Goal: Information Seeking & Learning: Learn about a topic

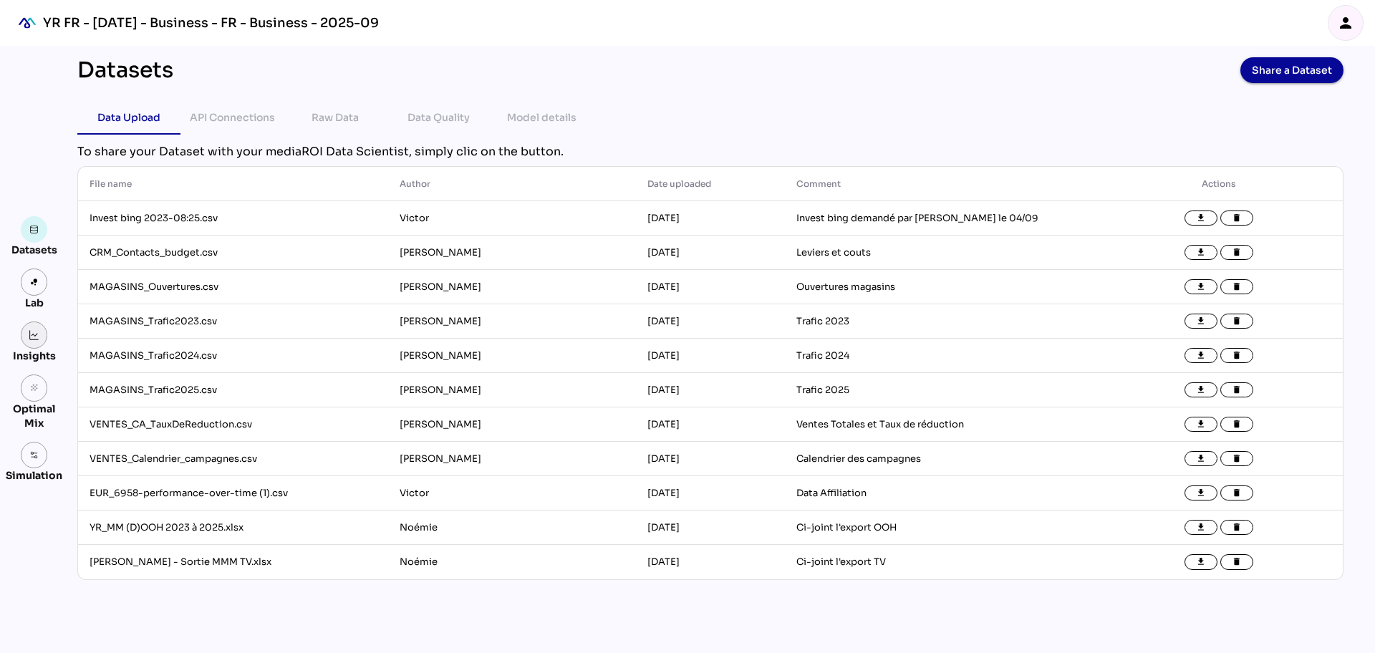
click at [39, 327] on link at bounding box center [34, 335] width 27 height 27
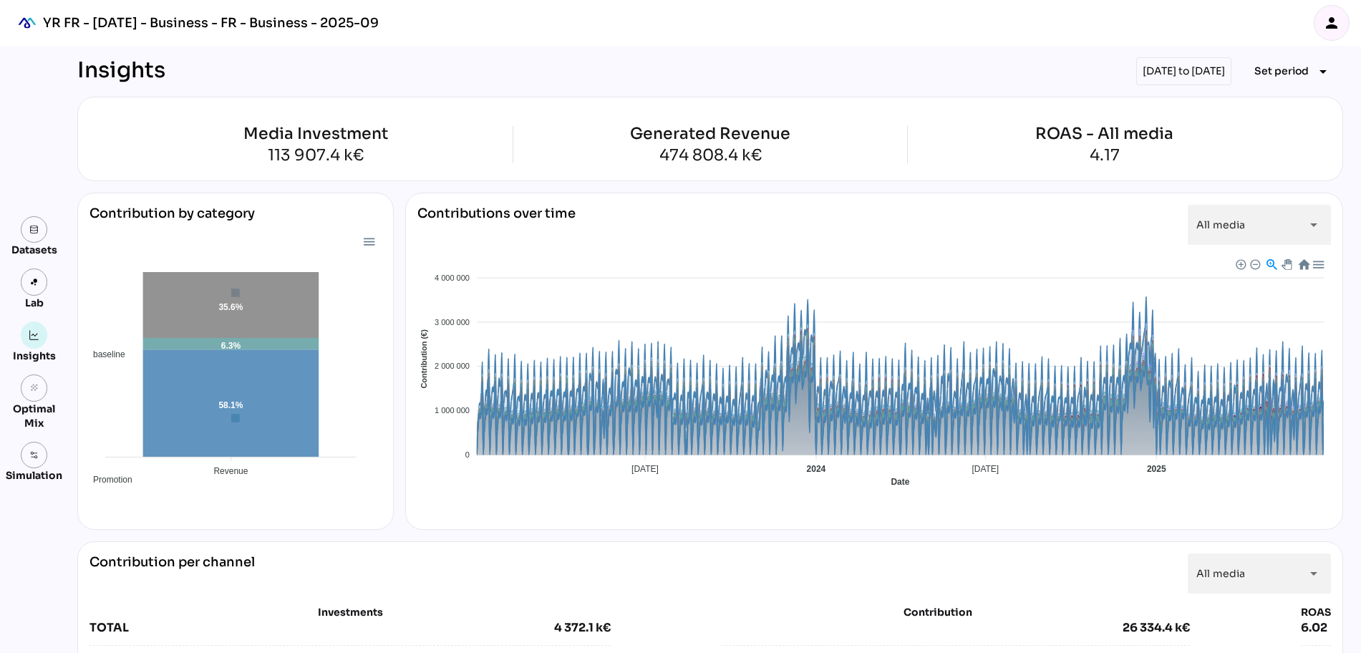
click at [1136, 72] on div "19/09/2024 to 16/10/2024" at bounding box center [1183, 71] width 95 height 28
click at [1172, 70] on div "19/09/2024 to 16/10/2024" at bounding box center [1183, 71] width 95 height 28
click at [1255, 74] on span "Set period" at bounding box center [1282, 70] width 54 height 17
click at [1259, 241] on div "Custom Period" at bounding box center [1279, 240] width 95 height 12
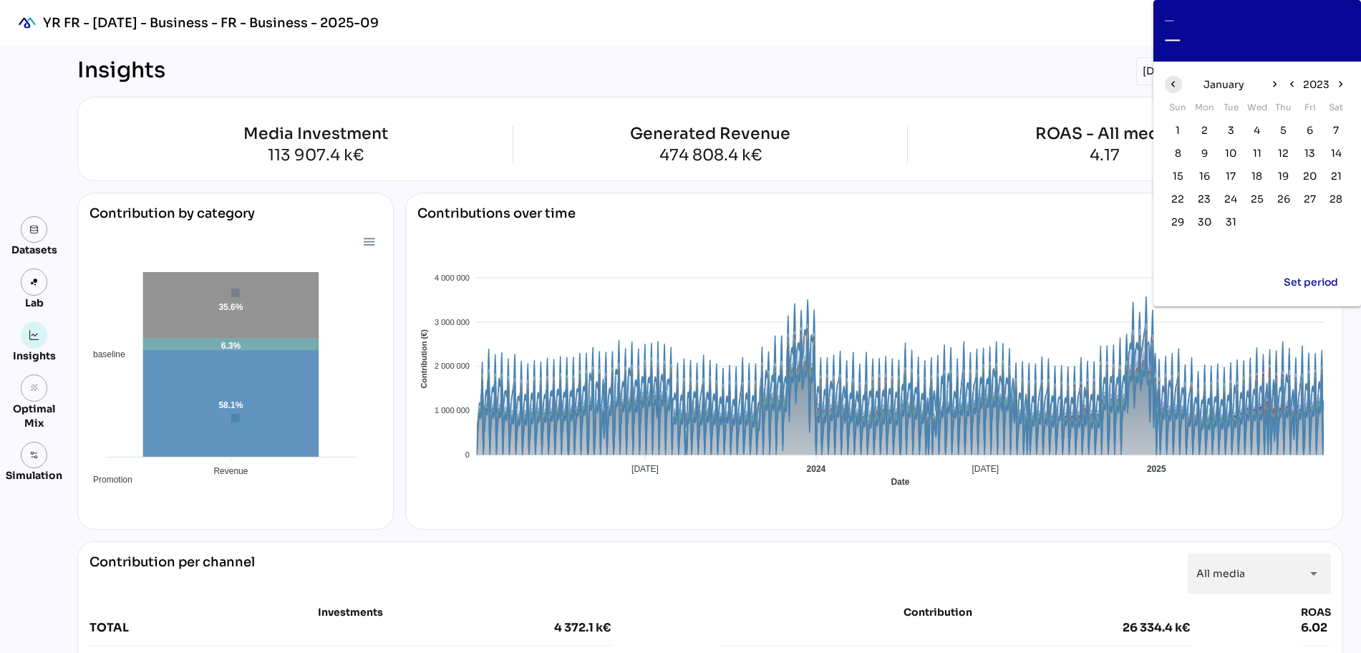
click at [1177, 78] on icon "chevron_left" at bounding box center [1173, 84] width 12 height 12
click at [1270, 87] on icon "chevron_right" at bounding box center [1274, 84] width 12 height 12
click at [1324, 80] on span "2023" at bounding box center [1316, 84] width 26 height 17
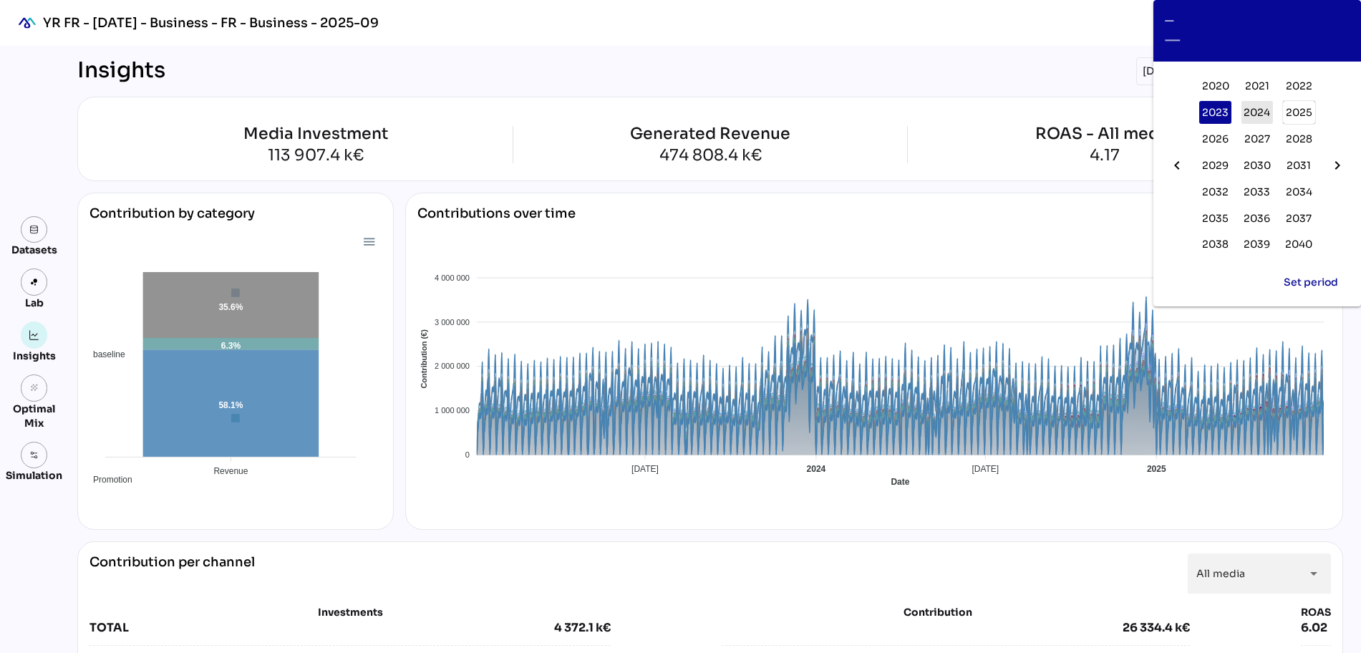
click at [1267, 106] on span "2024" at bounding box center [1257, 112] width 26 height 17
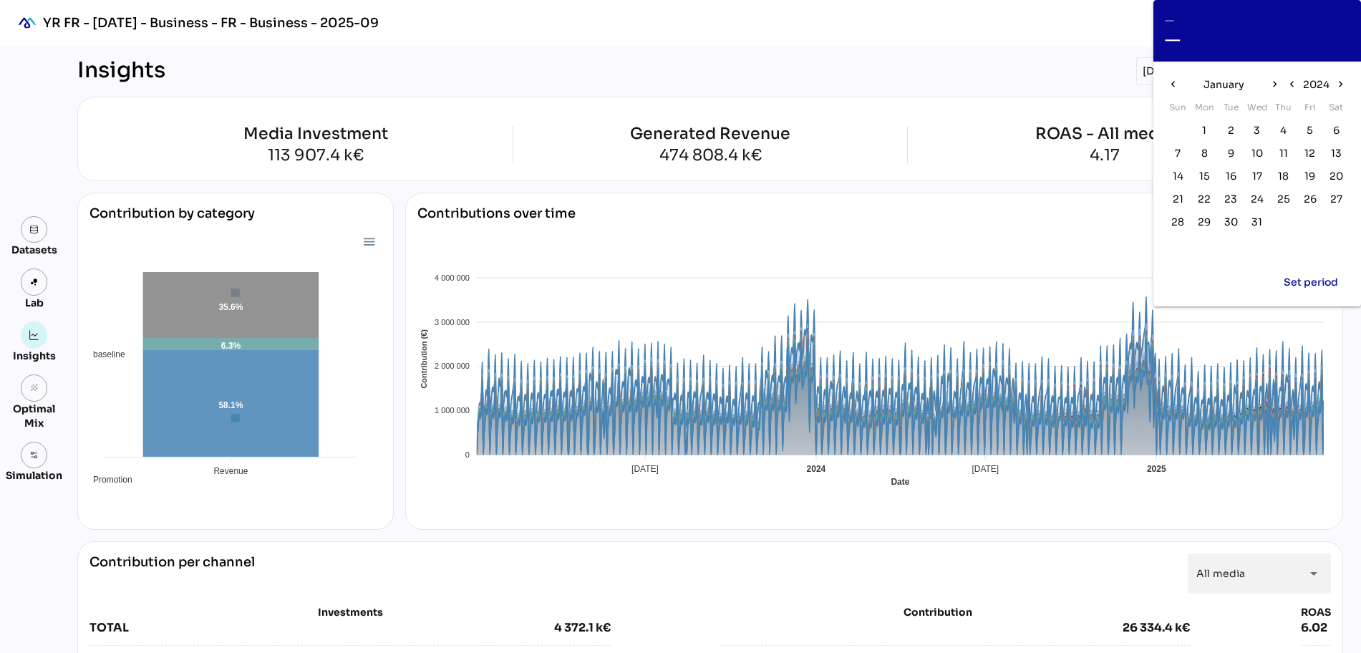
click at [1254, 87] on div "January" at bounding box center [1224, 84] width 84 height 23
click at [1229, 82] on span "January" at bounding box center [1224, 84] width 41 height 17
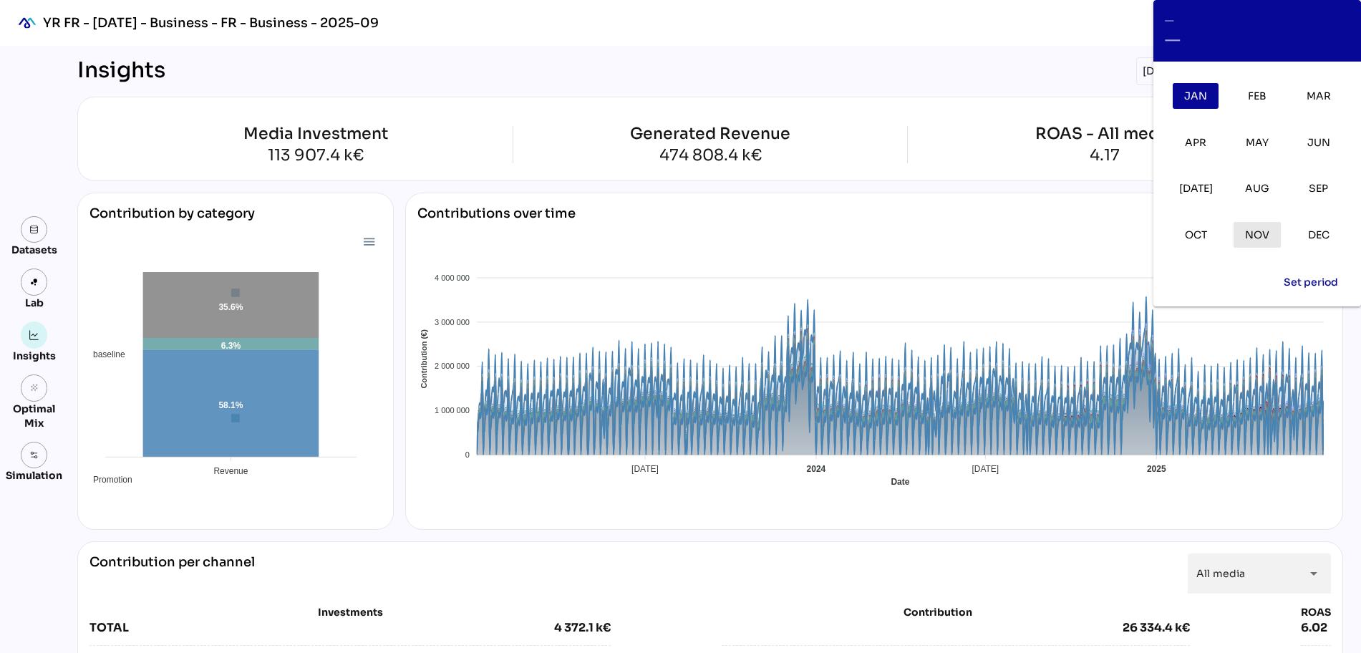
click at [1264, 247] on button "Nov" at bounding box center [1257, 235] width 47 height 26
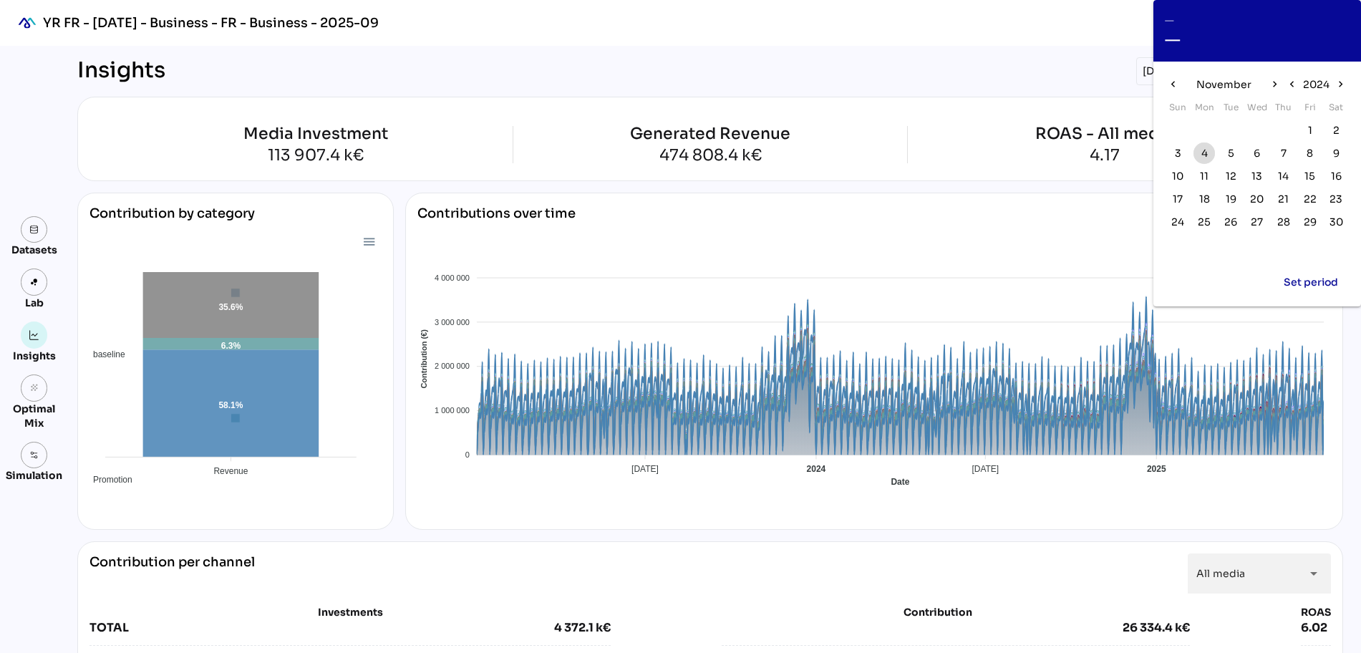
click at [1206, 146] on span "4" at bounding box center [1205, 153] width 6 height 16
click at [1271, 84] on icon "chevron_right" at bounding box center [1274, 84] width 12 height 12
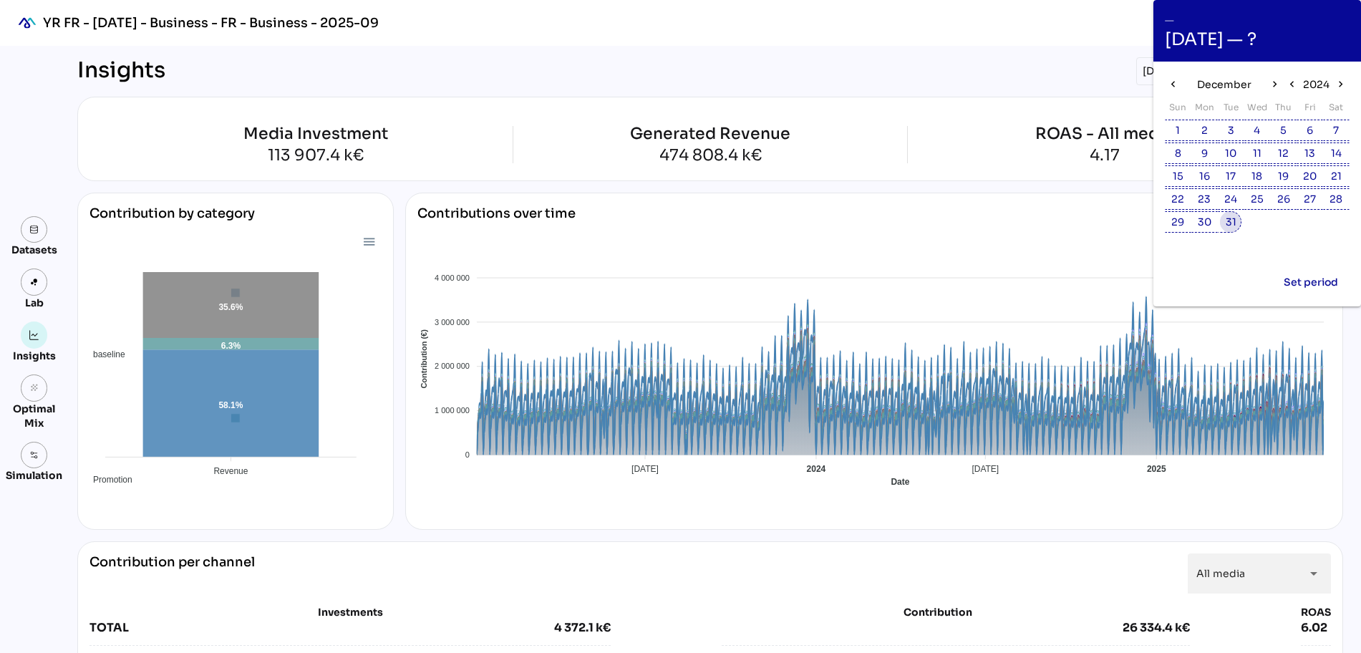
click at [1236, 225] on span "31" at bounding box center [1231, 222] width 11 height 16
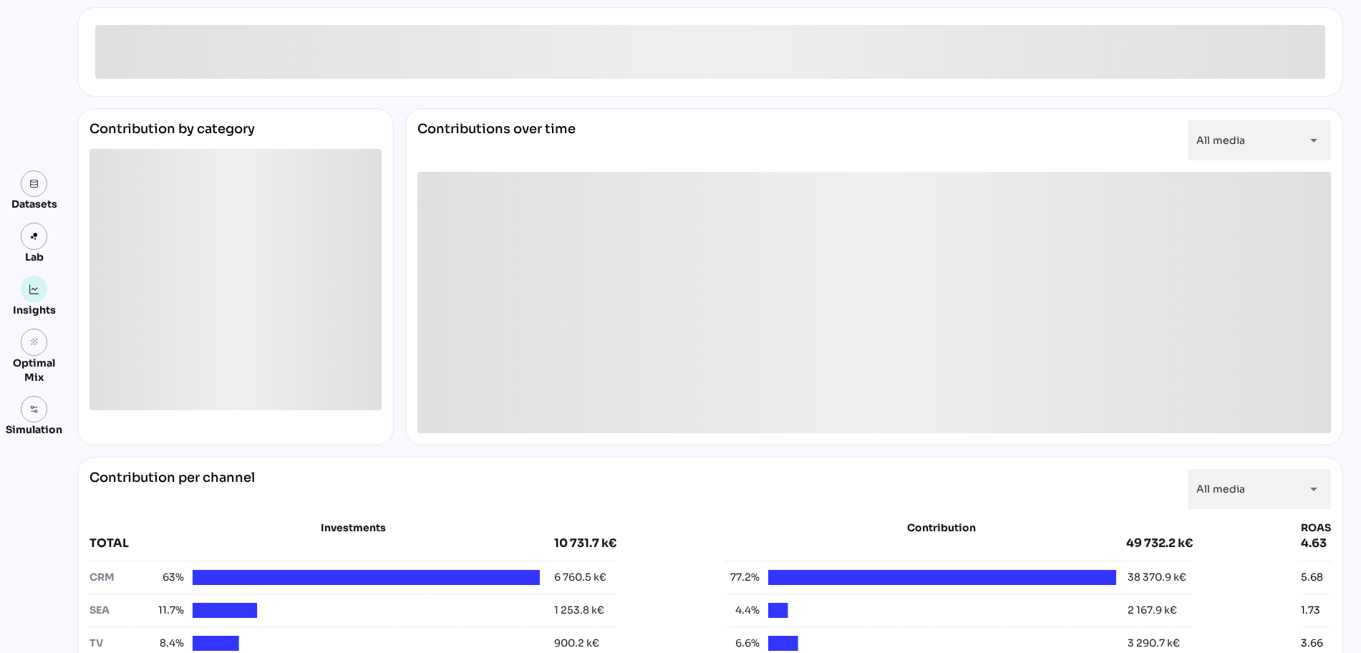
scroll to position [179, 0]
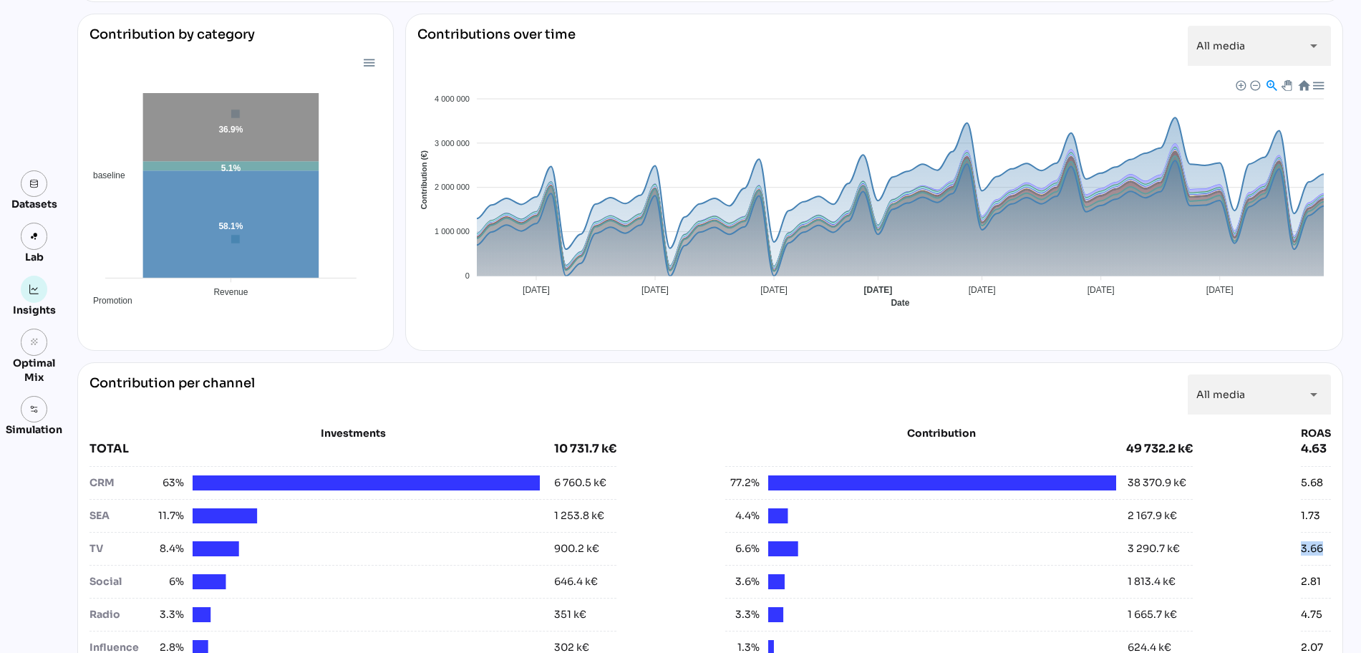
drag, startPoint x: 1320, startPoint y: 546, endPoint x: 1334, endPoint y: 546, distance: 14.3
click at [1334, 546] on div "Contribution per channel All media ********* arrow_drop_down Investments TOTAL …" at bounding box center [710, 617] width 1266 height 511
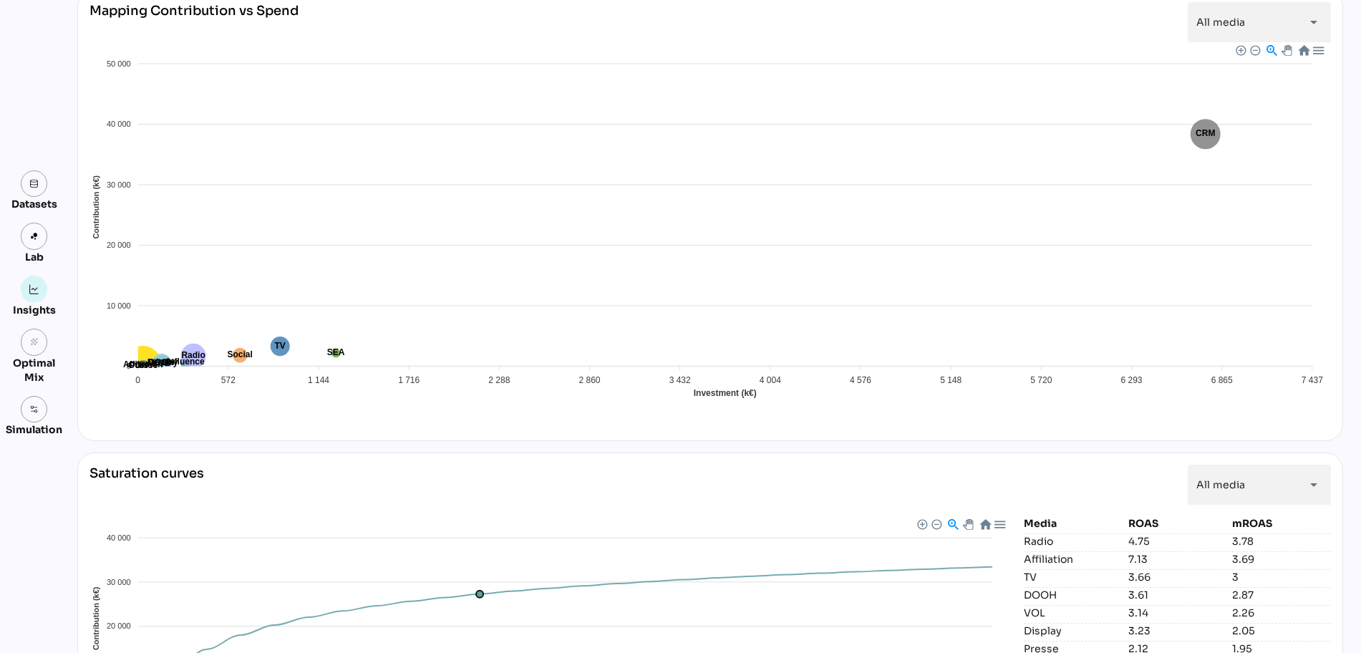
scroll to position [1222, 0]
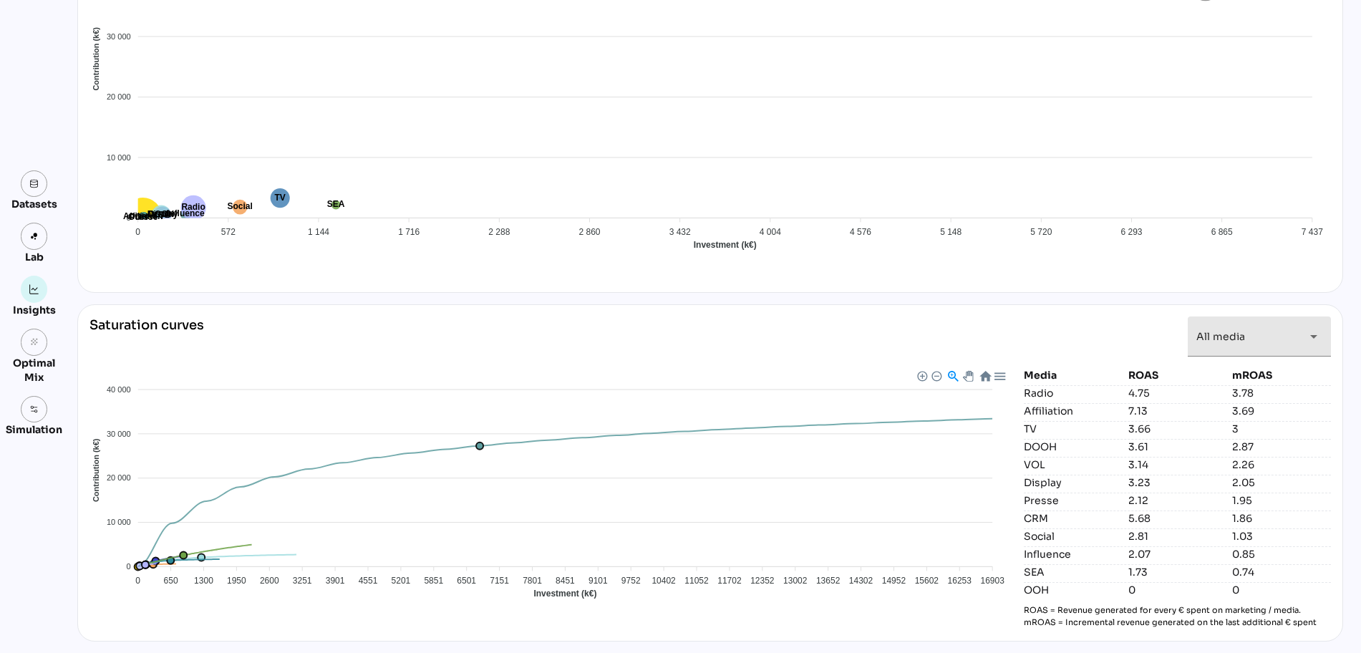
click at [1255, 337] on div "All media *********" at bounding box center [1247, 337] width 100 height 40
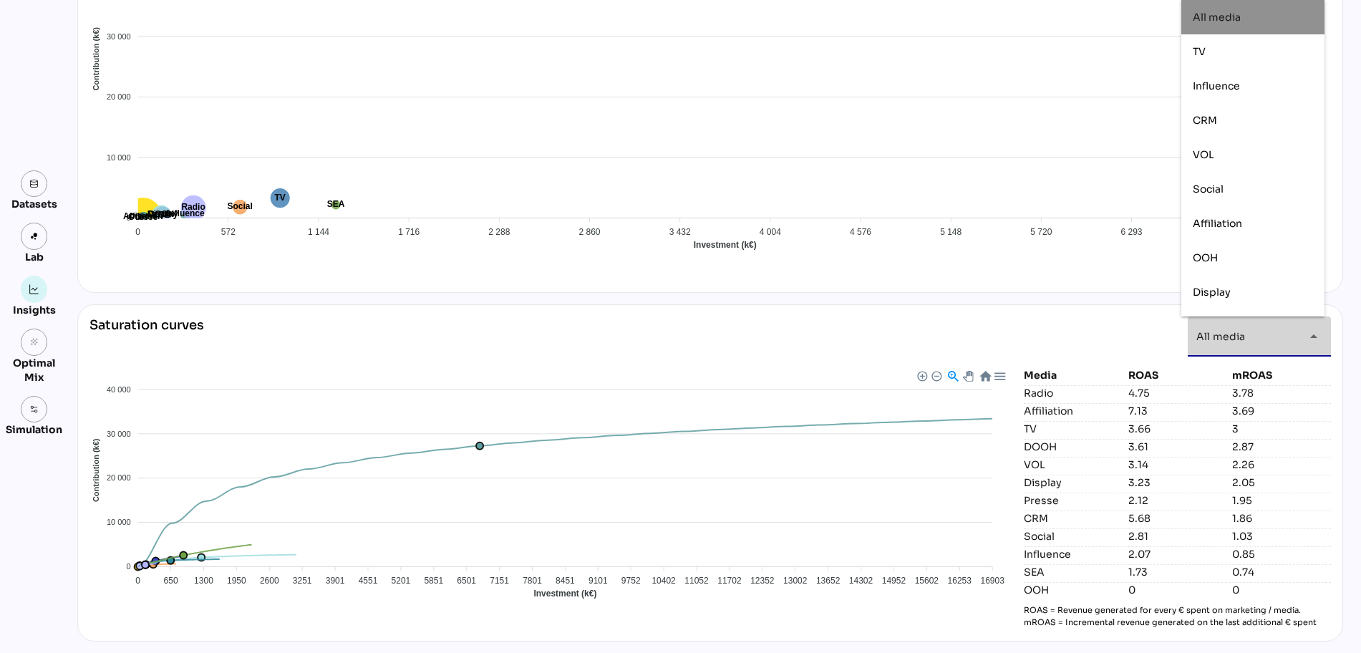
click at [1255, 337] on div "All media *********" at bounding box center [1247, 337] width 100 height 40
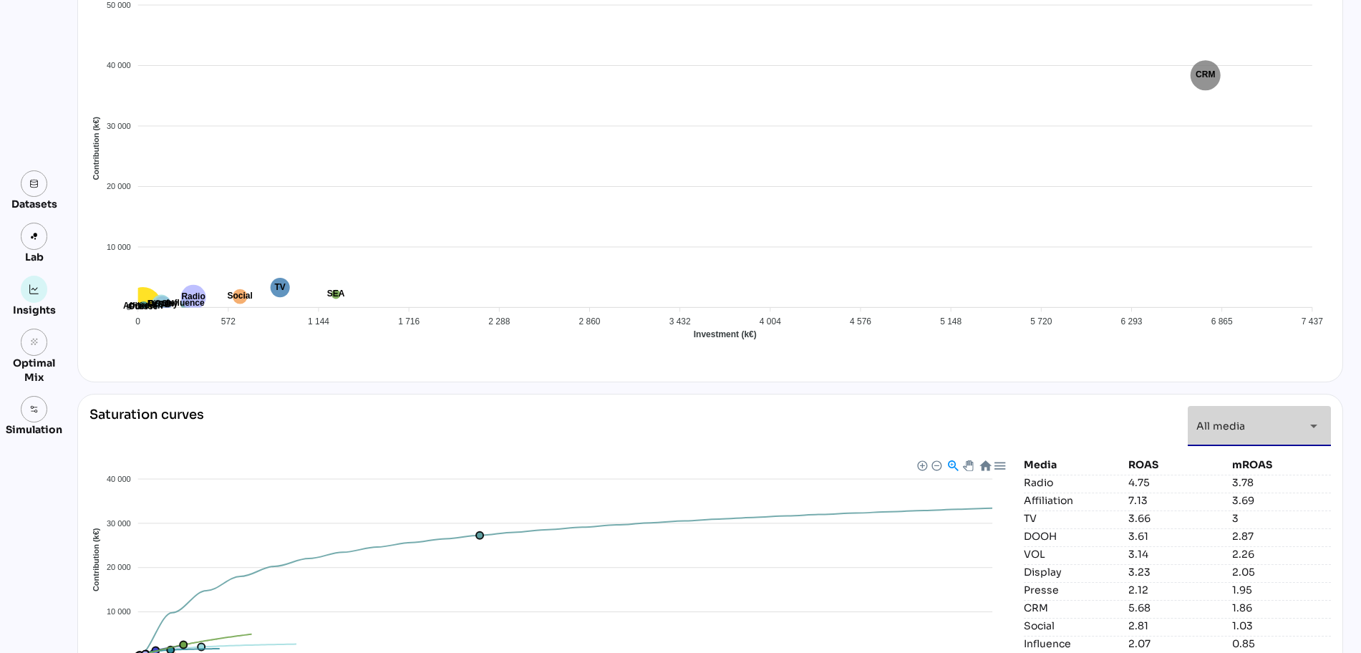
scroll to position [0, 0]
click at [1247, 433] on div "All media *********" at bounding box center [1247, 426] width 100 height 40
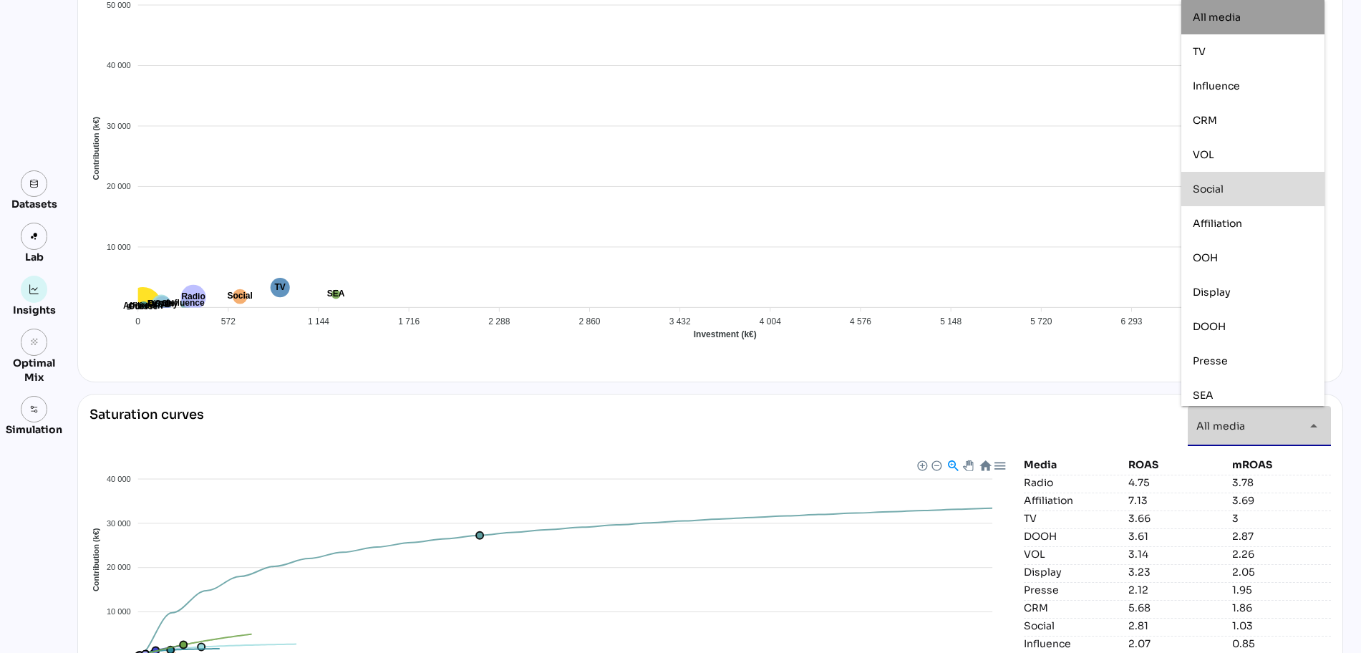
click at [1240, 185] on div "Social" at bounding box center [1253, 189] width 120 height 12
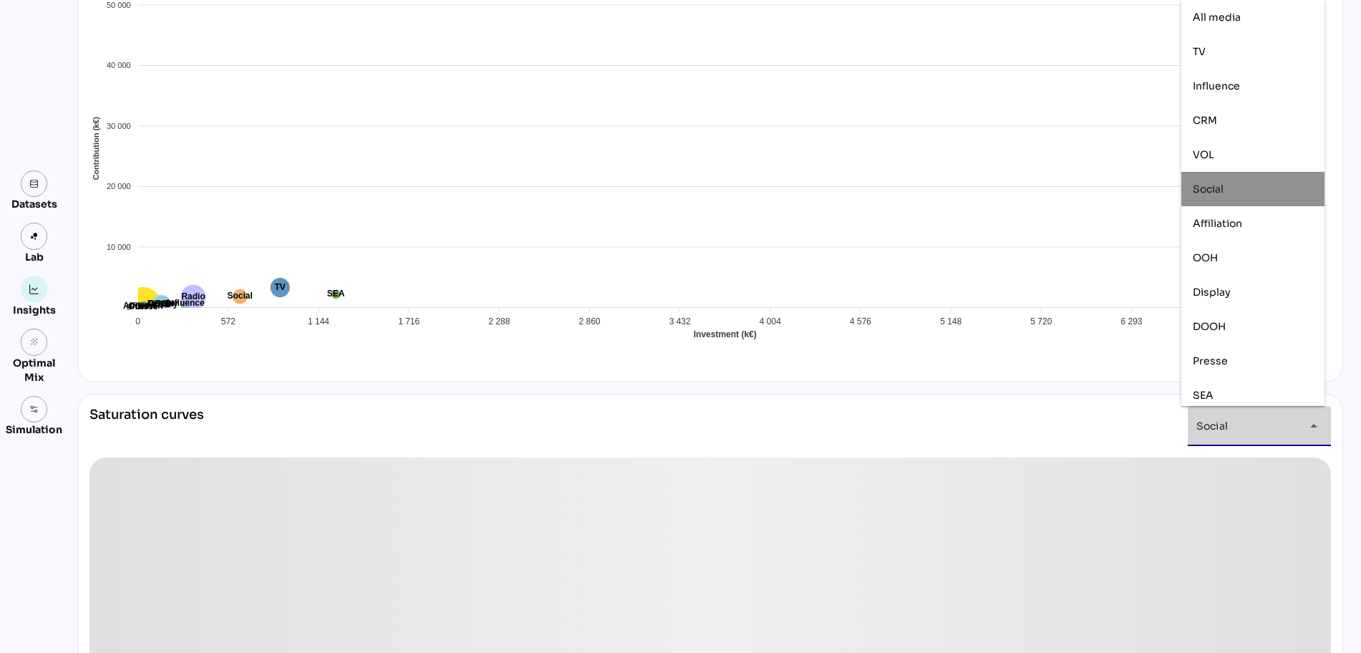
type input "******"
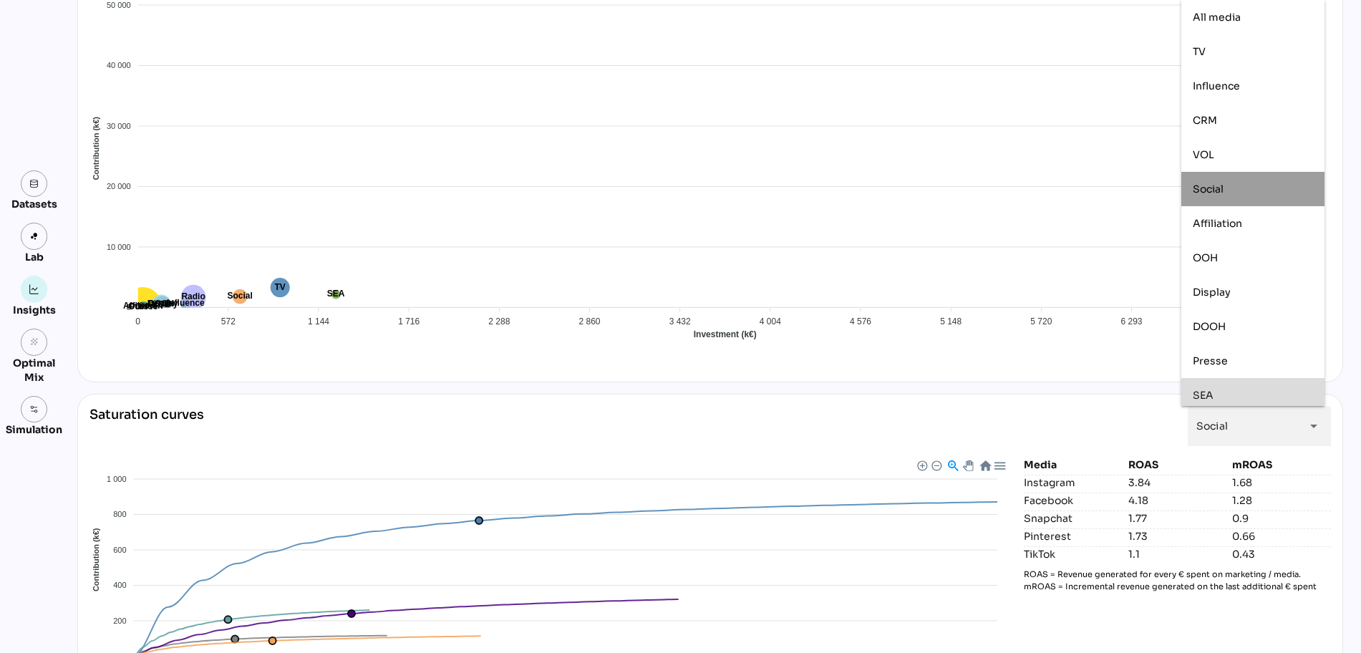
click at [1116, 608] on div "Media ROAS mROAS Instagram 3.84 1.68 Facebook 4.18 1.28 Snapchat 1.77 0.9 Pinte…" at bounding box center [1177, 588] width 307 height 261
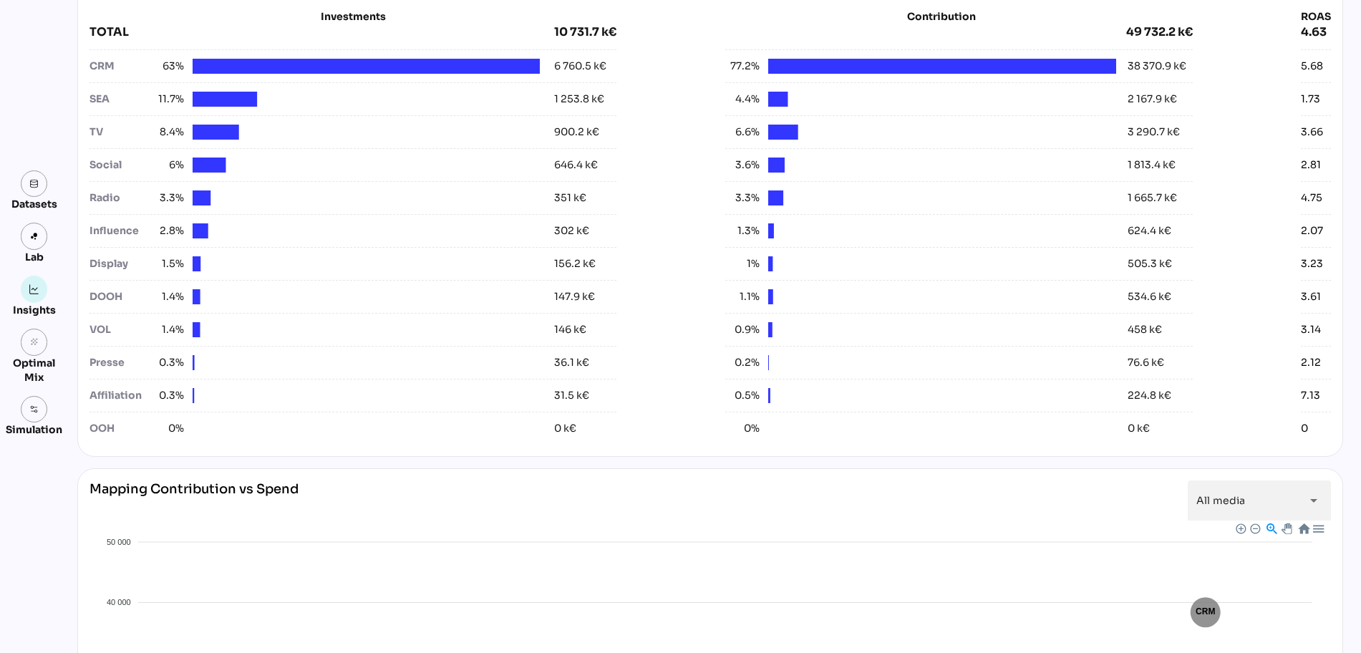
scroll to position [506, 0]
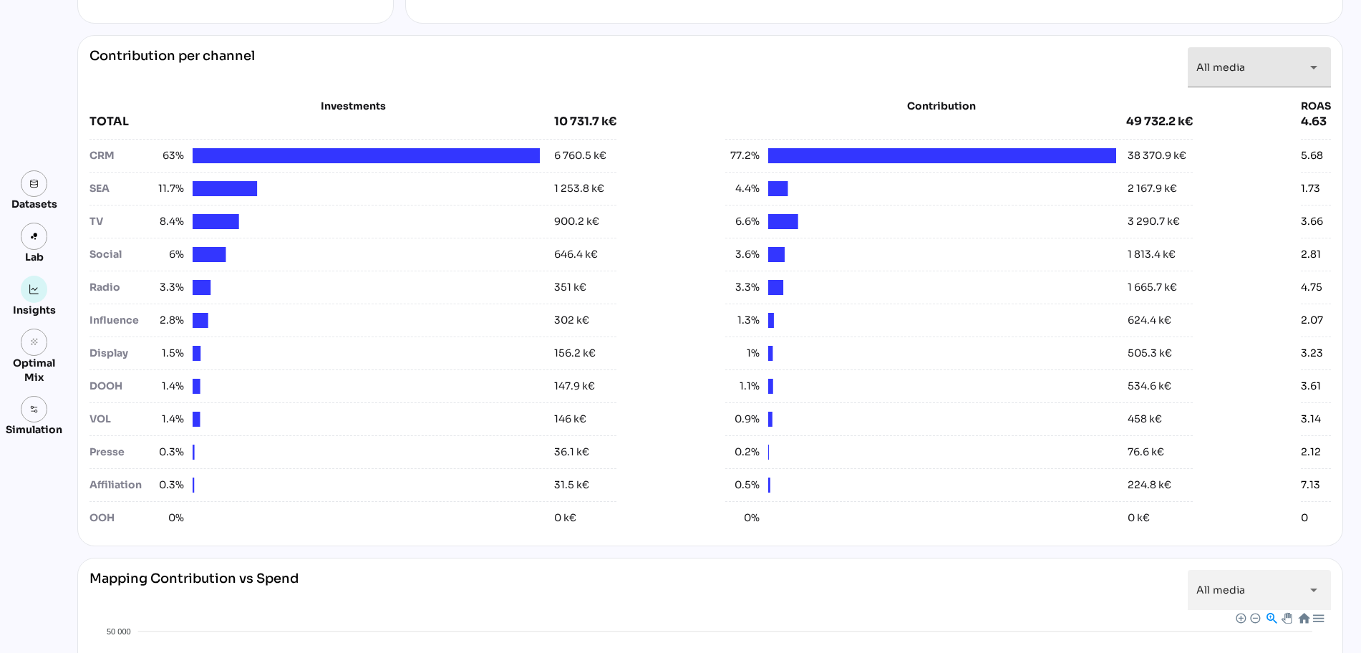
click at [1271, 69] on div "All media *********" at bounding box center [1247, 67] width 100 height 40
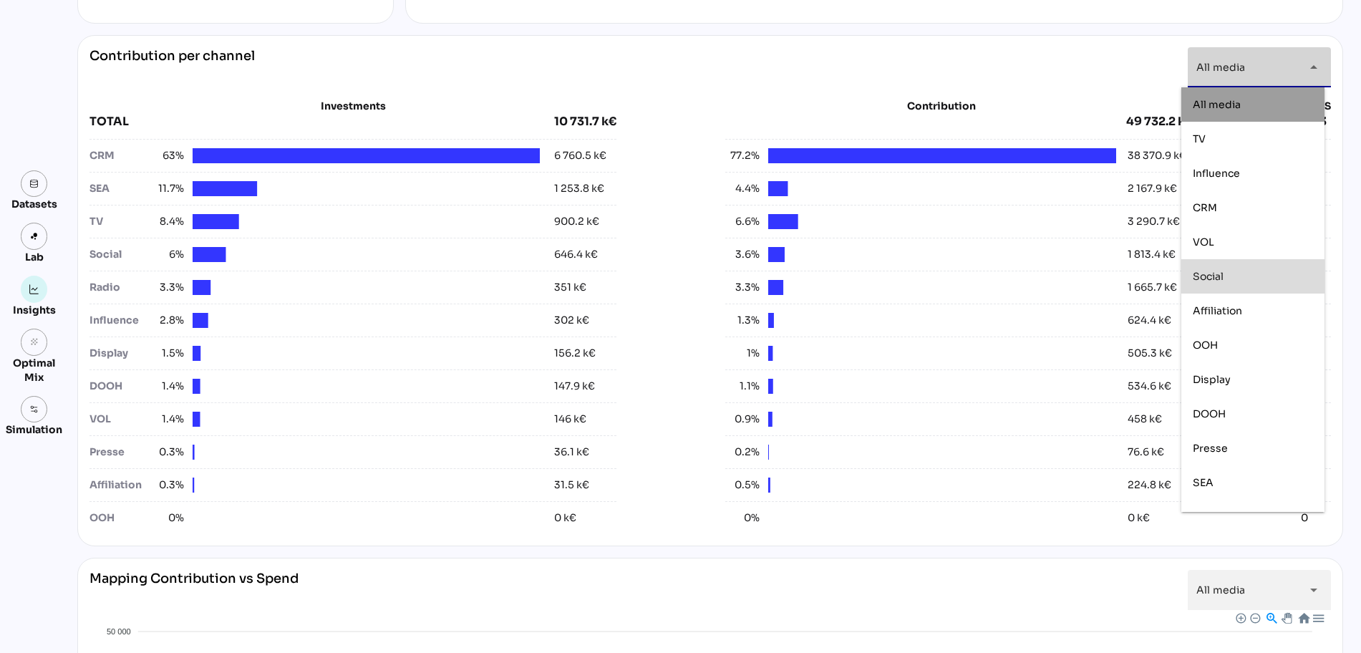
click at [1242, 274] on div "Social" at bounding box center [1253, 277] width 120 height 12
type input "******"
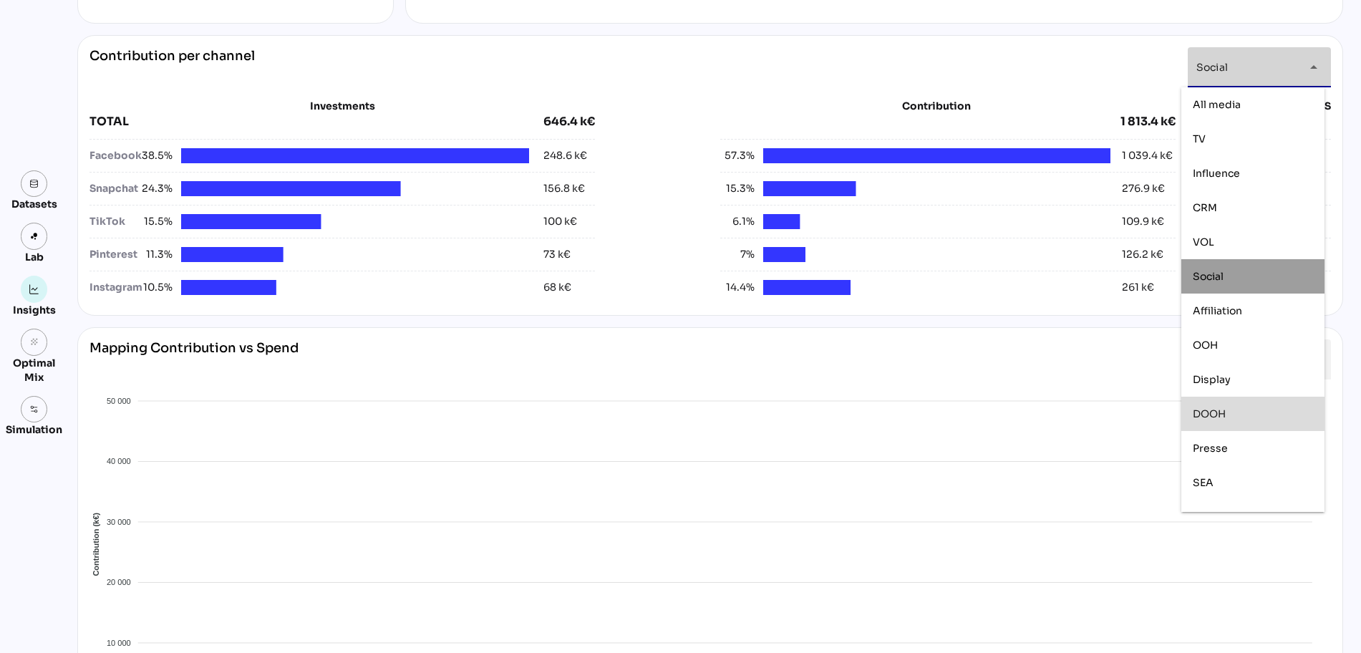
click at [660, 300] on div "Investments TOTAL 646.4 k€ Facebook 38.5% 248.6 k€ Snapchat 24.3% 156.8 k€ TikT…" at bounding box center [711, 201] width 1242 height 205
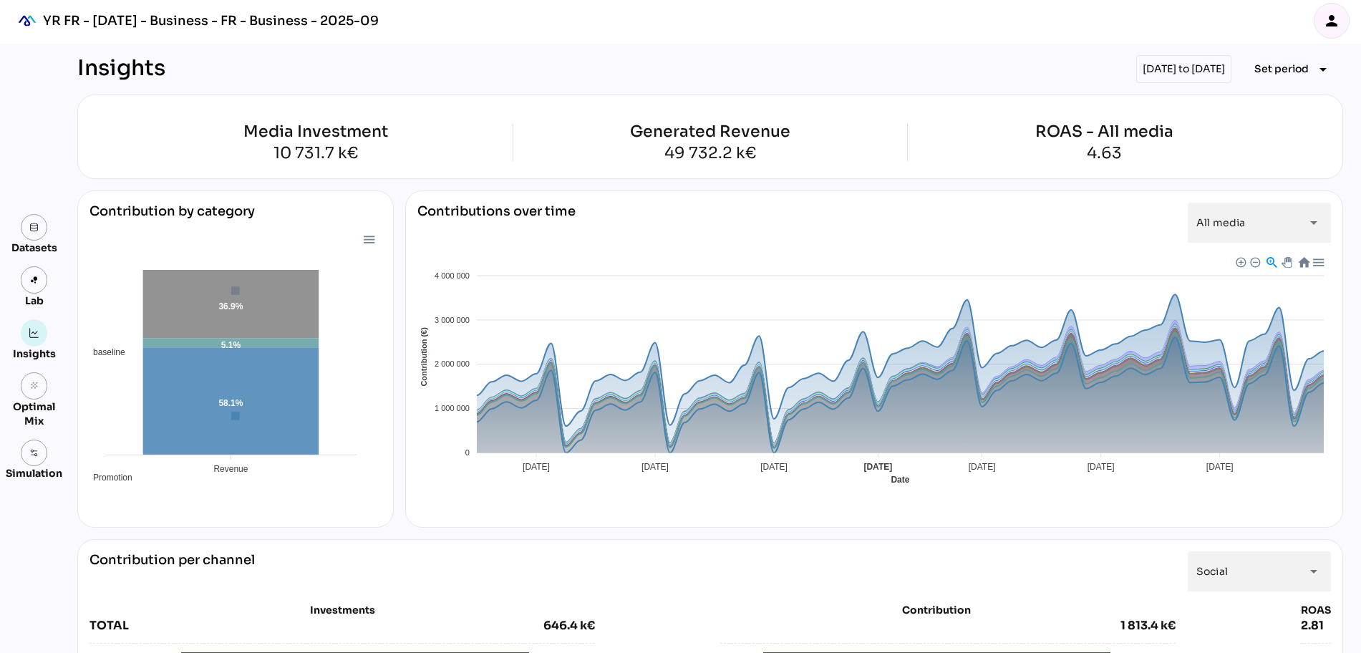
scroll to position [0, 0]
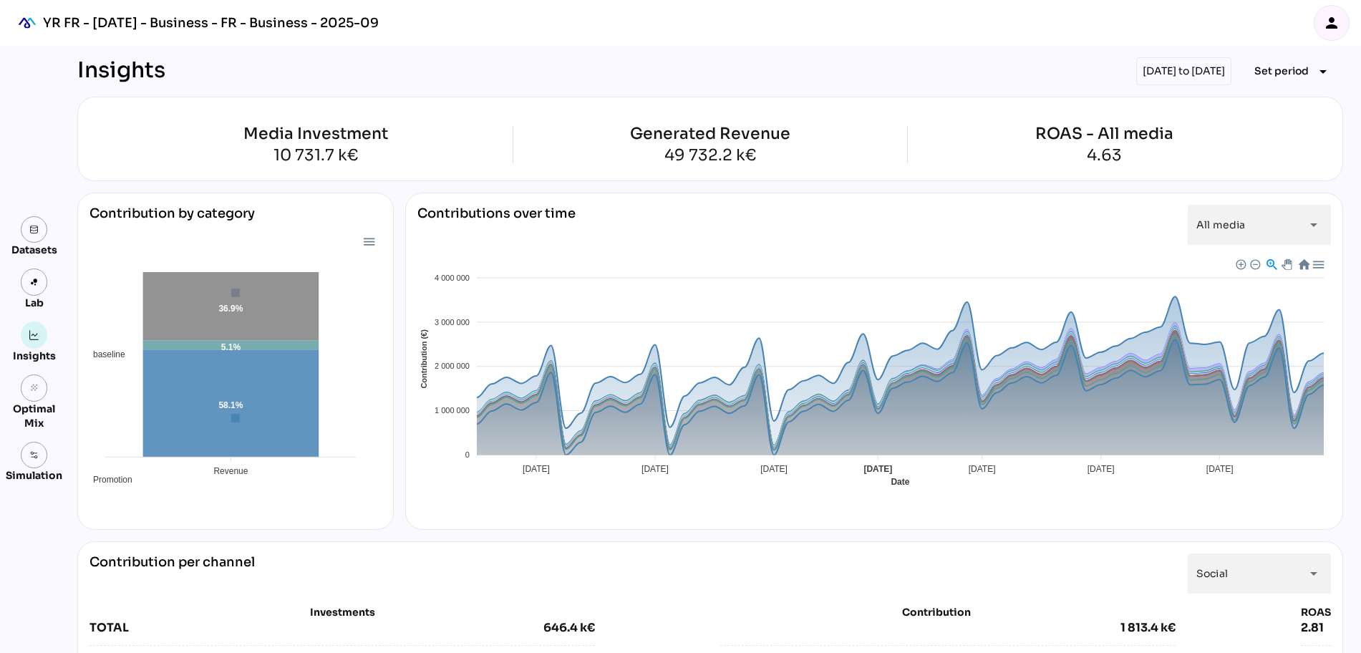
click at [990, 64] on div "Insights 04/11/2024 to 31/12/2024 Set period arrow_drop_down" at bounding box center [710, 71] width 1266 height 28
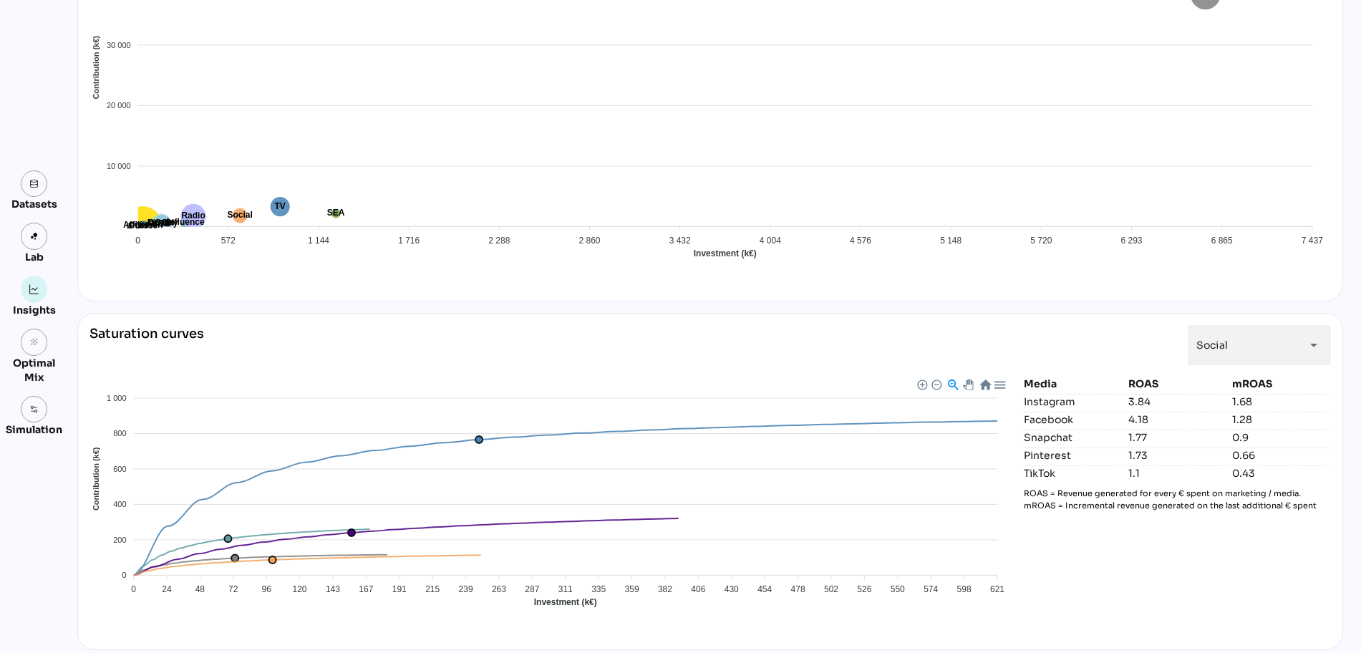
scroll to position [985, 0]
drag, startPoint x: 1257, startPoint y: 417, endPoint x: 1022, endPoint y: 405, distance: 235.9
click at [1024, 405] on div "Media ROAS mROAS Instagram 3.84 1.68 Facebook 4.18 1.28 Snapchat 1.77 0.9 Pinte…" at bounding box center [1177, 505] width 307 height 261
click at [1137, 572] on div "Media ROAS mROAS Instagram 3.84 1.68 Facebook 4.18 1.28 Snapchat 1.77 0.9 Pinte…" at bounding box center [1177, 505] width 307 height 261
click at [1247, 352] on div "Social ******" at bounding box center [1247, 344] width 100 height 40
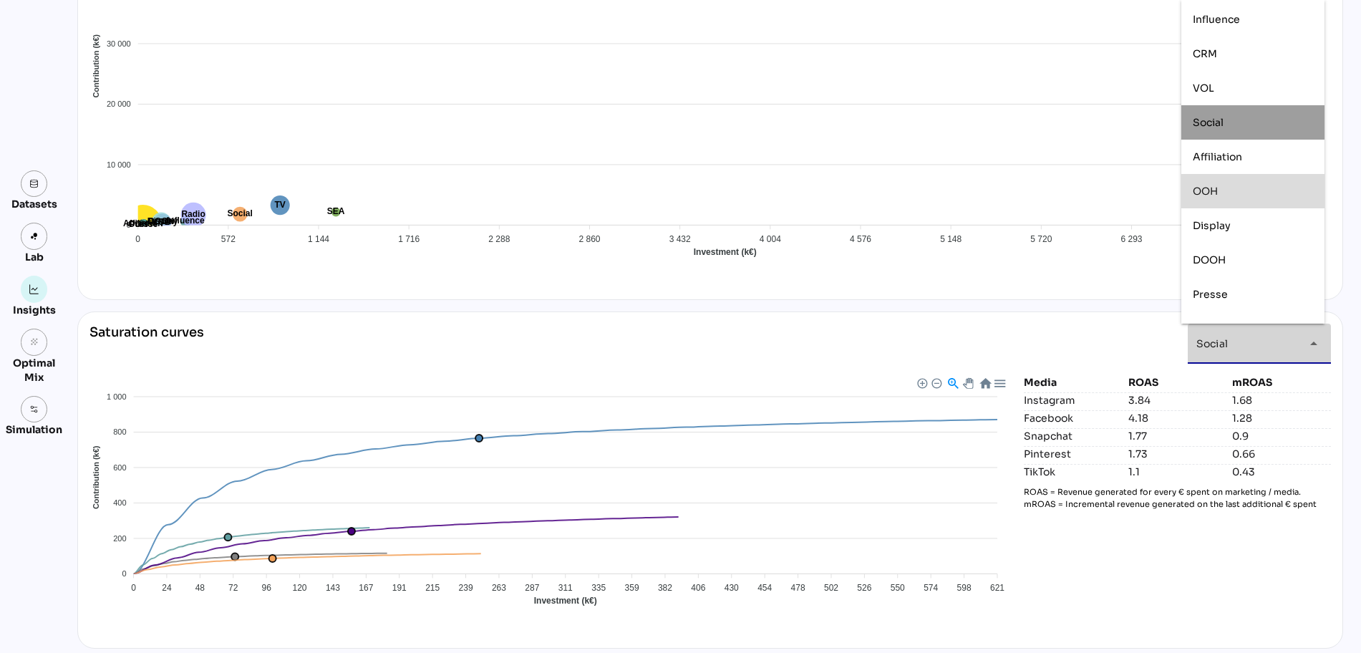
scroll to position [123, 0]
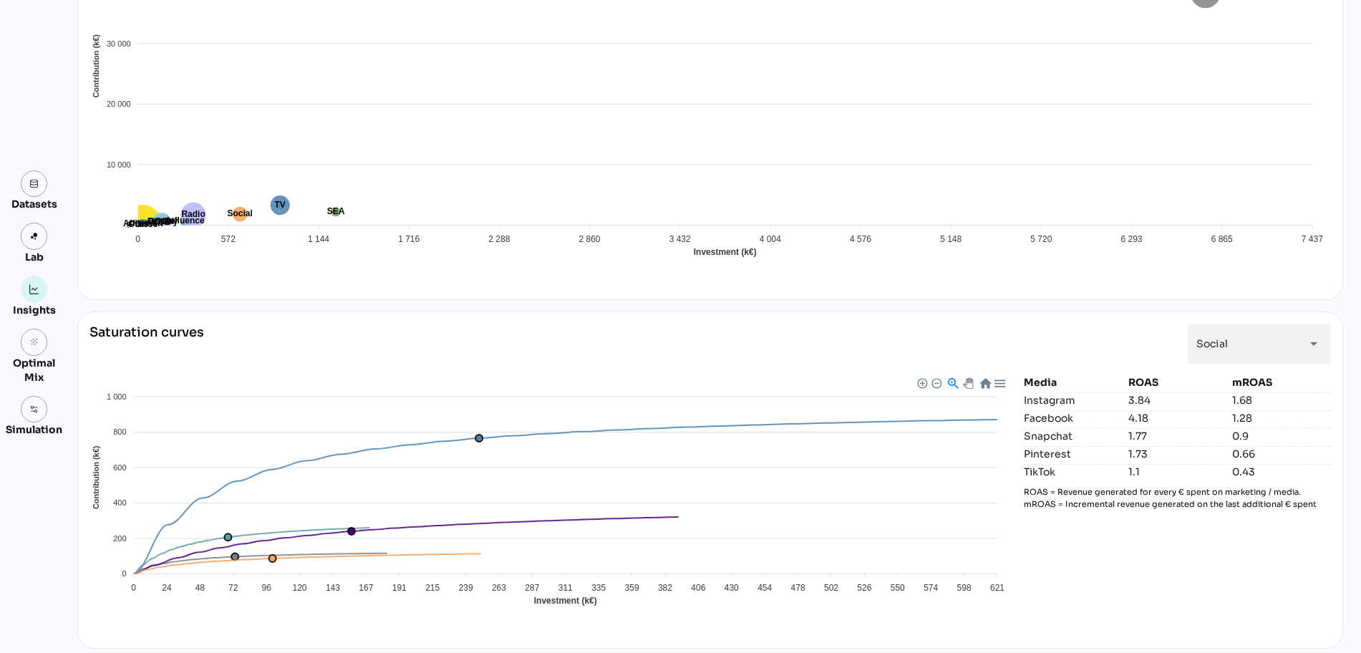
click at [1226, 564] on div "Media ROAS mROAS Instagram 3.84 1.68 Facebook 4.18 1.28 Snapchat 1.77 0.9 Pinte…" at bounding box center [1177, 505] width 307 height 261
drag, startPoint x: 1112, startPoint y: 405, endPoint x: 1257, endPoint y: 420, distance: 145.4
click at [1257, 420] on div "Media ROAS mROAS Instagram 3.84 1.68 Facebook 4.18 1.28 Snapchat 1.77 0.9 Pinte…" at bounding box center [1177, 505] width 307 height 261
click at [751, 622] on div "Facebook Instagram Pinterest Snapchat TikTok 1 000 1 000 800 800 600 600 400 40…" at bounding box center [551, 505] width 923 height 261
click at [470, 440] on foreignobject "Facebook Instagram Pinterest Snapchat TikTok" at bounding box center [551, 500] width 923 height 251
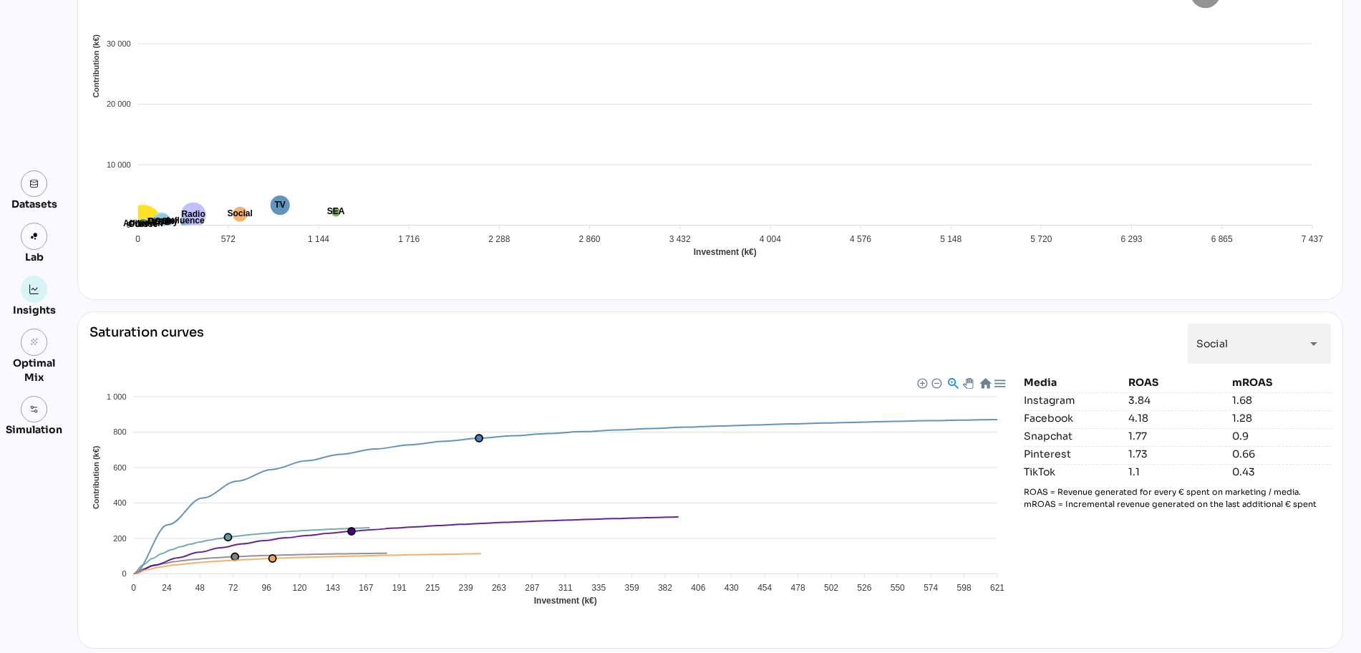
click at [472, 437] on foreignobject "Facebook Instagram Pinterest Snapchat TikTok" at bounding box center [551, 500] width 923 height 251
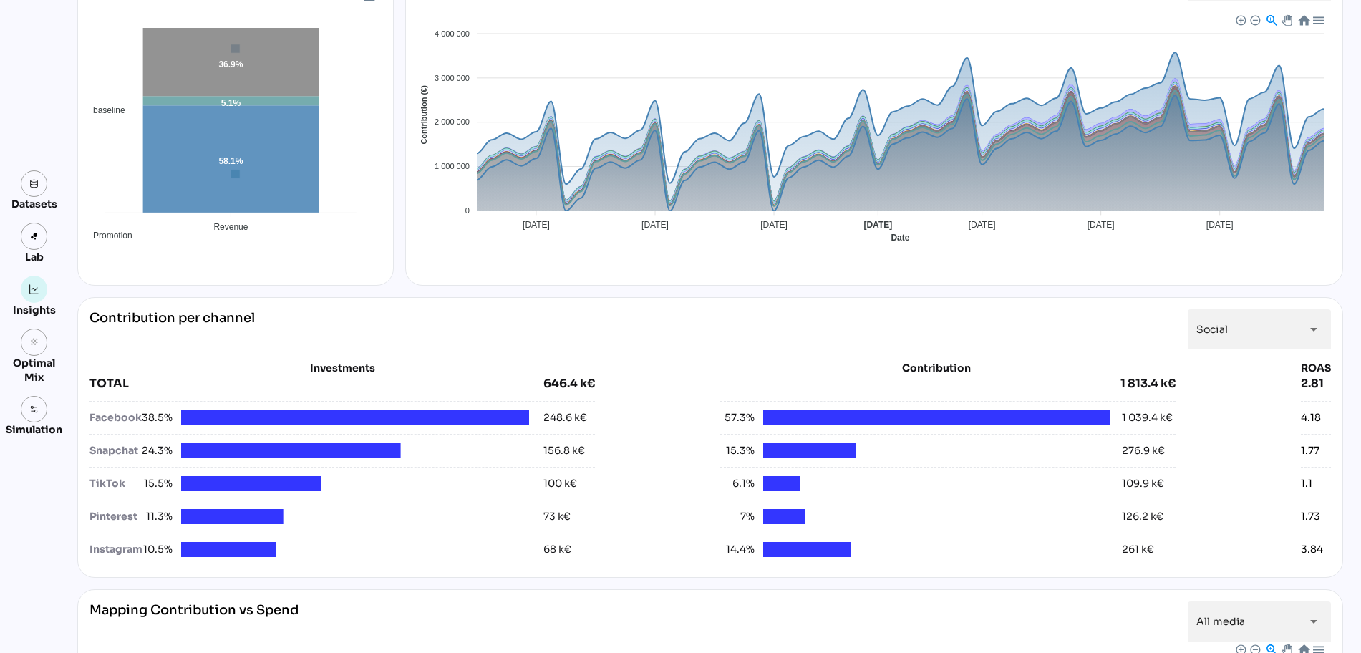
scroll to position [276, 0]
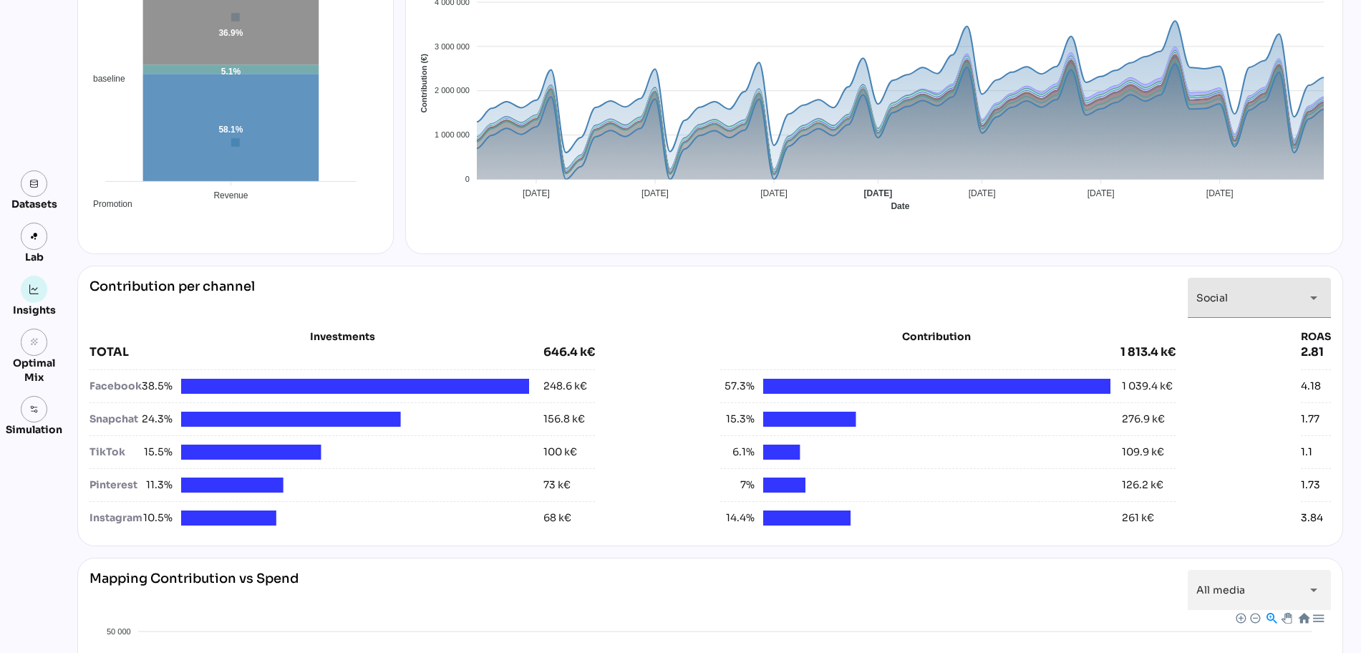
click at [1228, 309] on div "Social ******" at bounding box center [1247, 298] width 100 height 40
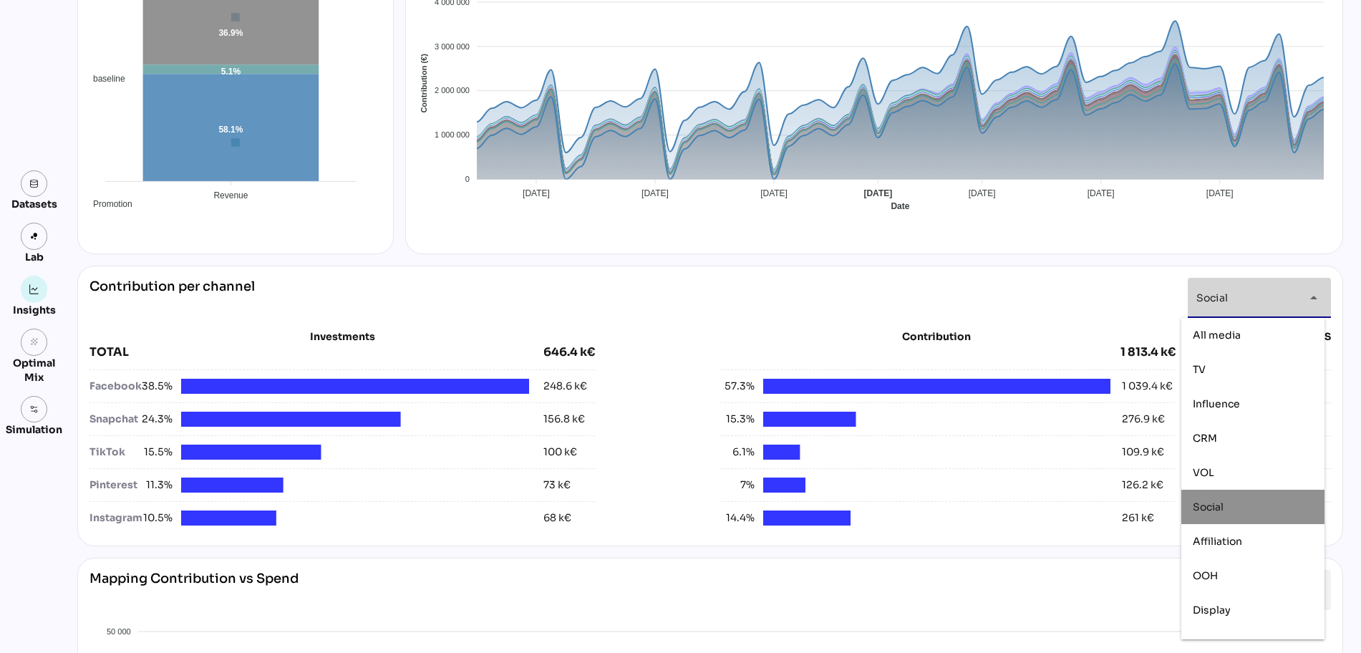
click at [1229, 309] on div "Social ******" at bounding box center [1247, 298] width 100 height 40
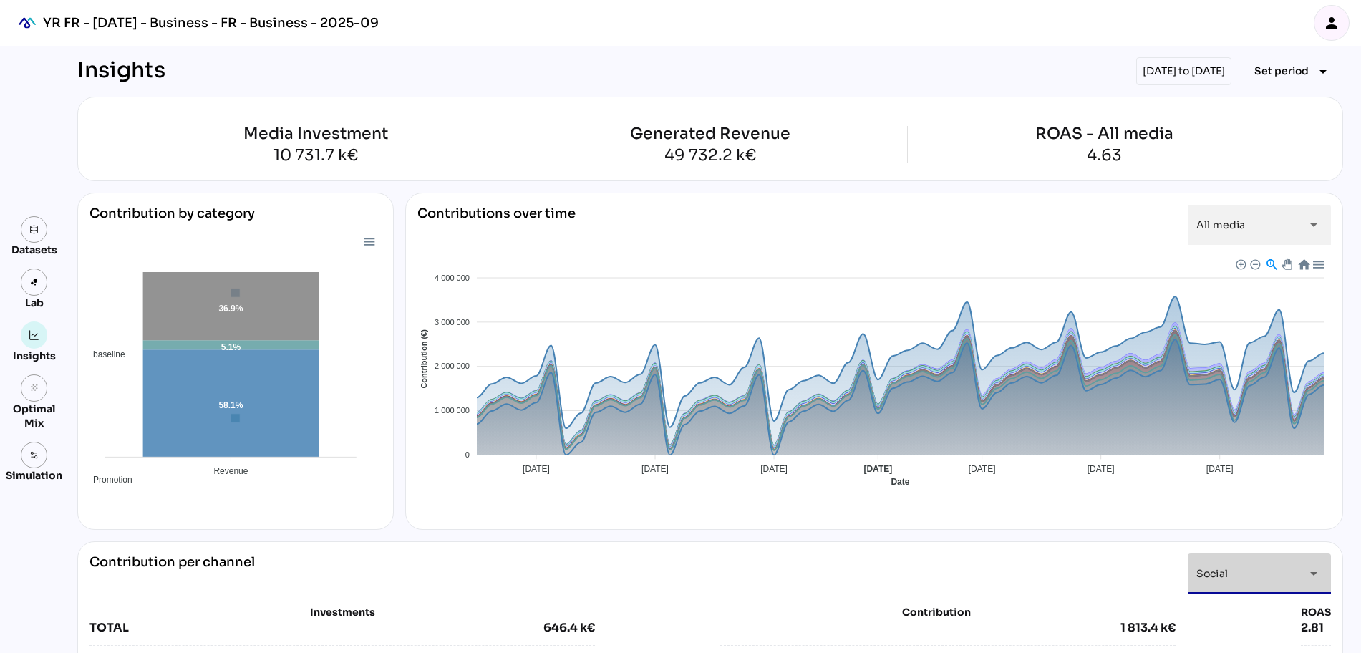
scroll to position [0, 0]
click at [1171, 71] on div "04/11/2024 to 31/12/2024" at bounding box center [1183, 71] width 95 height 28
click at [1174, 69] on div "04/11/2024 to 31/12/2024" at bounding box center [1183, 71] width 95 height 28
click at [1287, 74] on span "Set period" at bounding box center [1282, 70] width 54 height 17
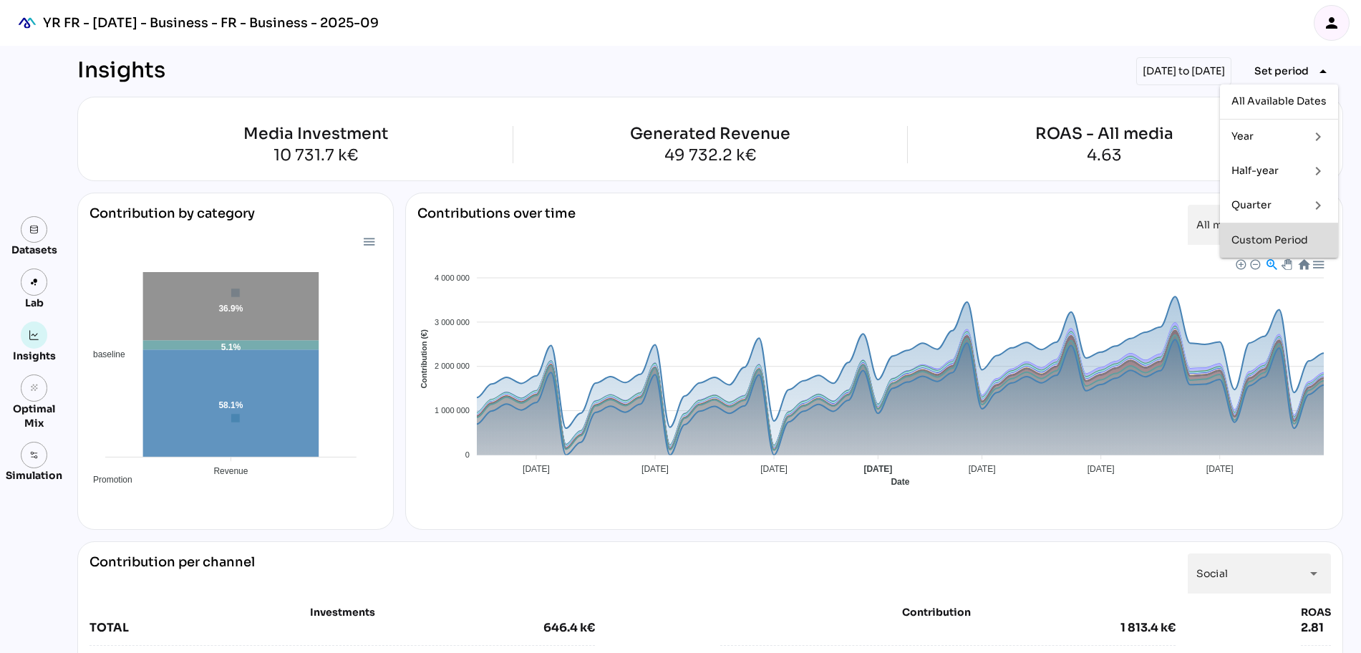
click at [1298, 242] on div "Custom Period" at bounding box center [1279, 240] width 95 height 12
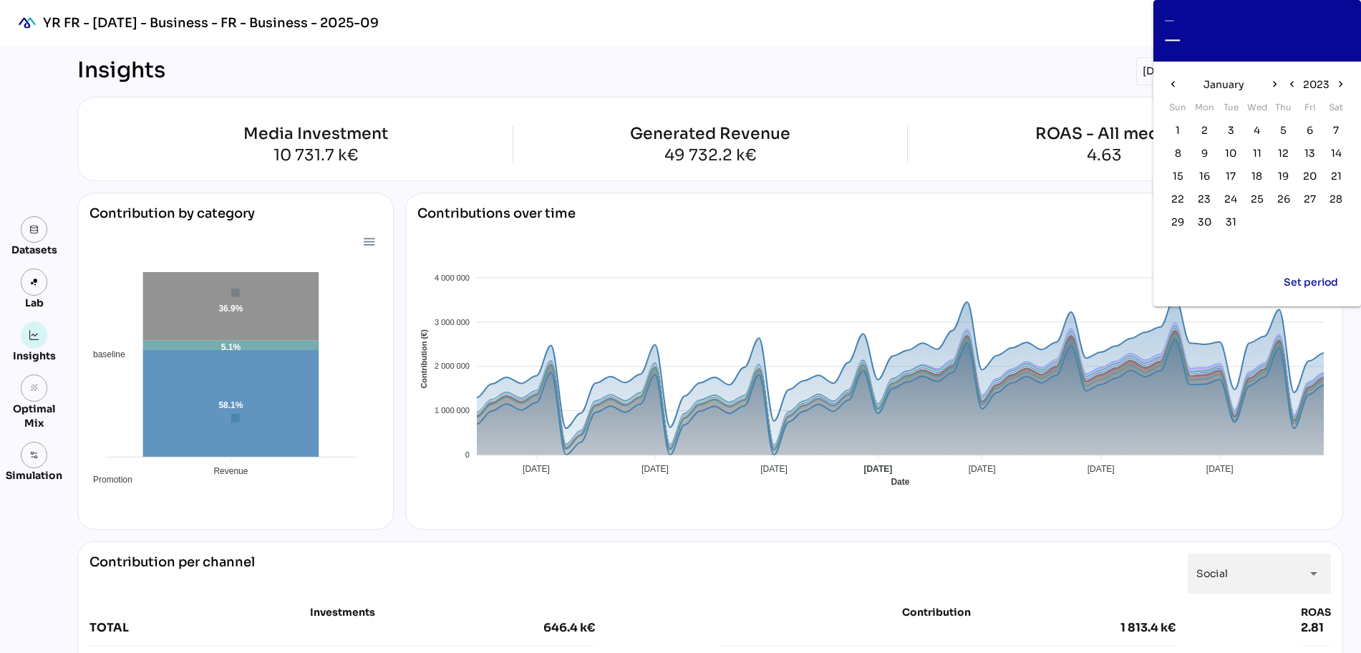
click at [1043, 59] on div "Insights 04/11/2024 to 31/12/2024 Set period arrow_drop_down" at bounding box center [710, 71] width 1266 height 28
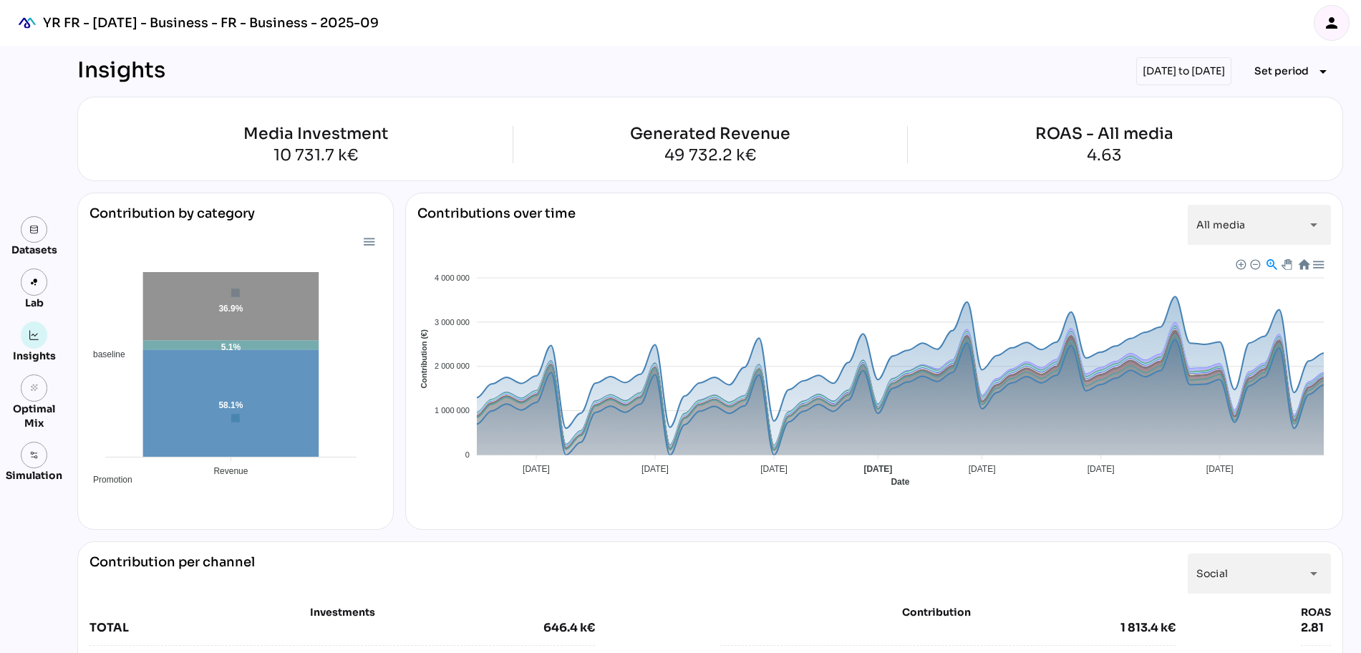
click at [970, 72] on div "Insights 04/11/2024 to 31/12/2024 Set period arrow_drop_down" at bounding box center [710, 71] width 1266 height 28
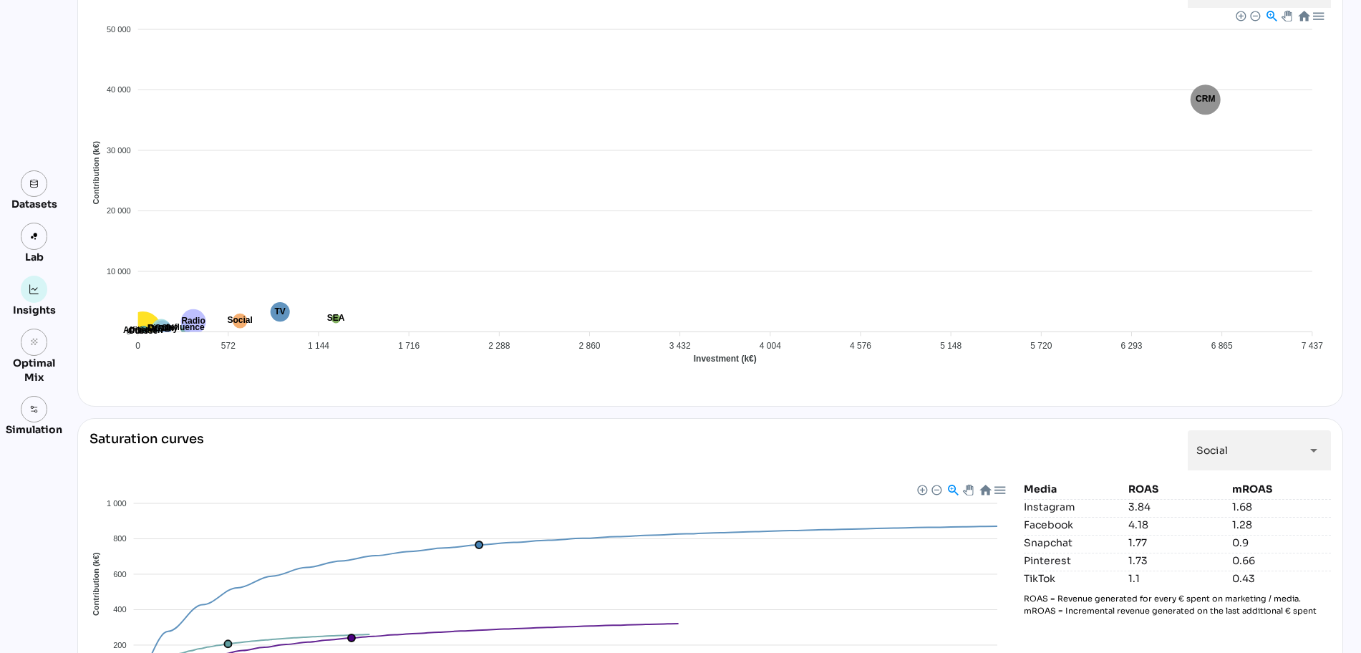
scroll to position [992, 0]
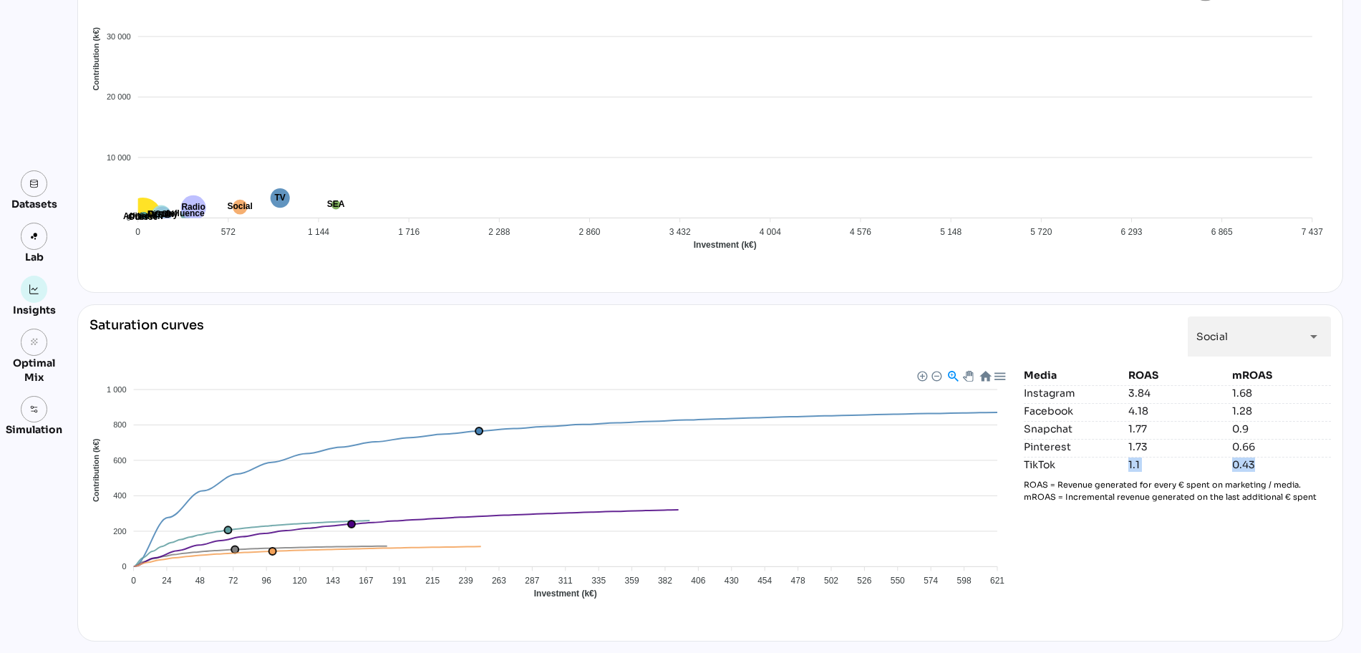
drag, startPoint x: 1261, startPoint y: 459, endPoint x: 1111, endPoint y: 456, distance: 149.7
click at [1112, 457] on div "TikTok 1.1 0.43" at bounding box center [1177, 464] width 307 height 15
click at [1221, 341] on span "Social" at bounding box center [1213, 336] width 32 height 13
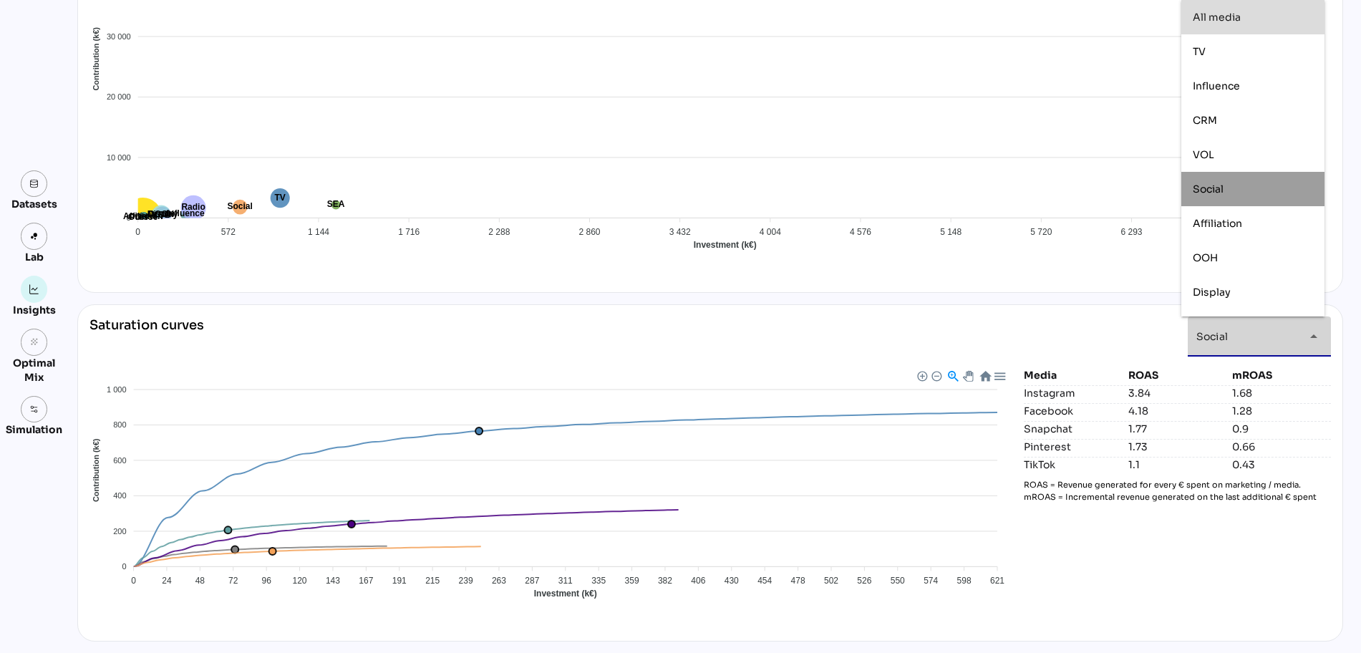
click at [1246, 28] on div "All media" at bounding box center [1253, 17] width 120 height 23
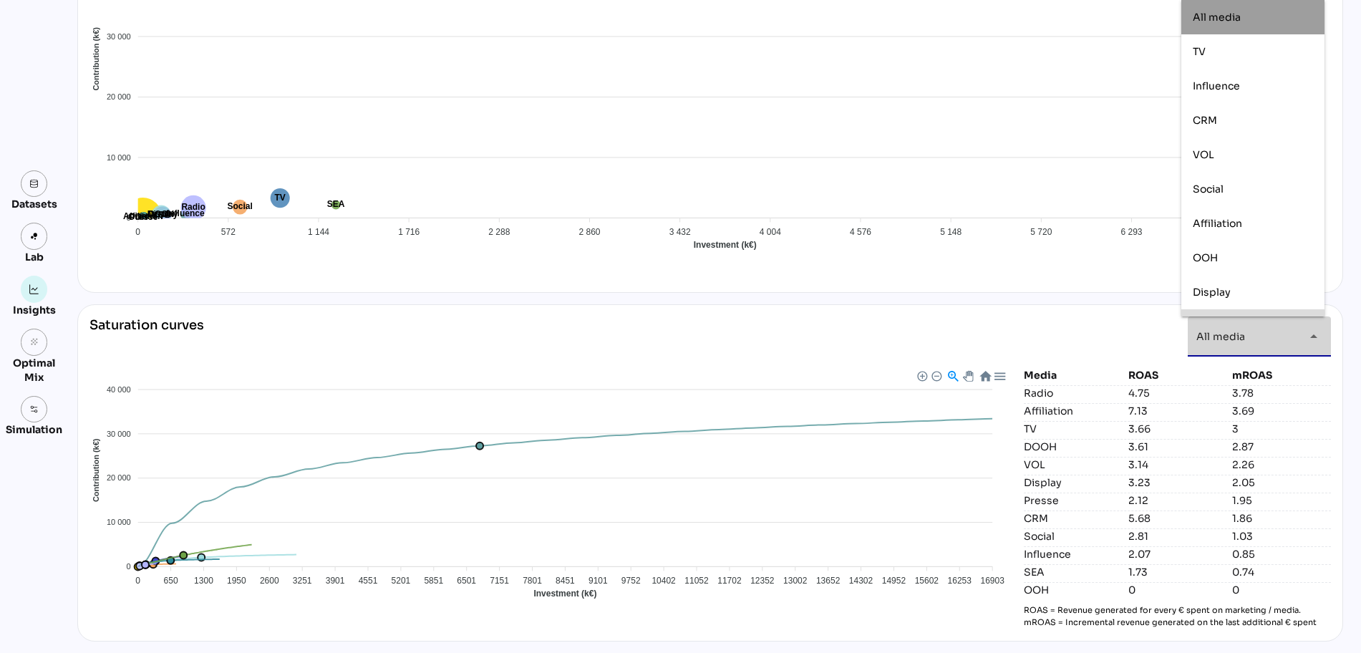
click at [1298, 448] on div "2.87" at bounding box center [1281, 447] width 99 height 14
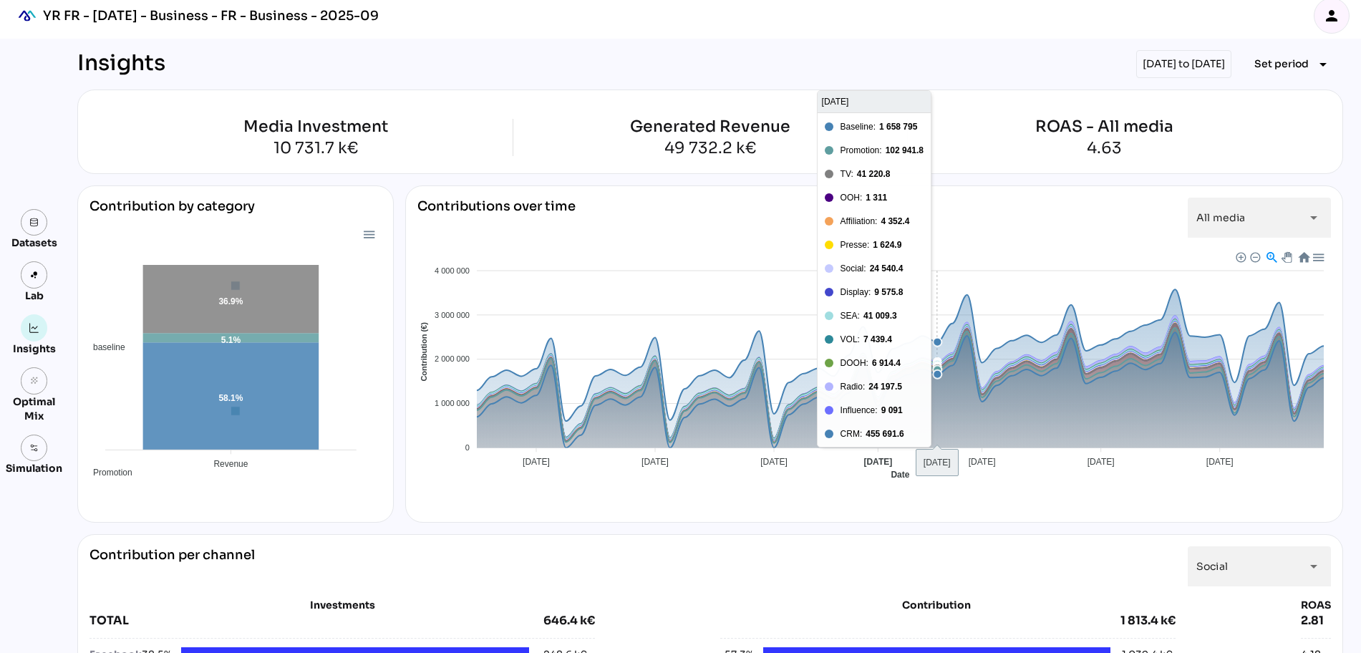
scroll to position [0, 0]
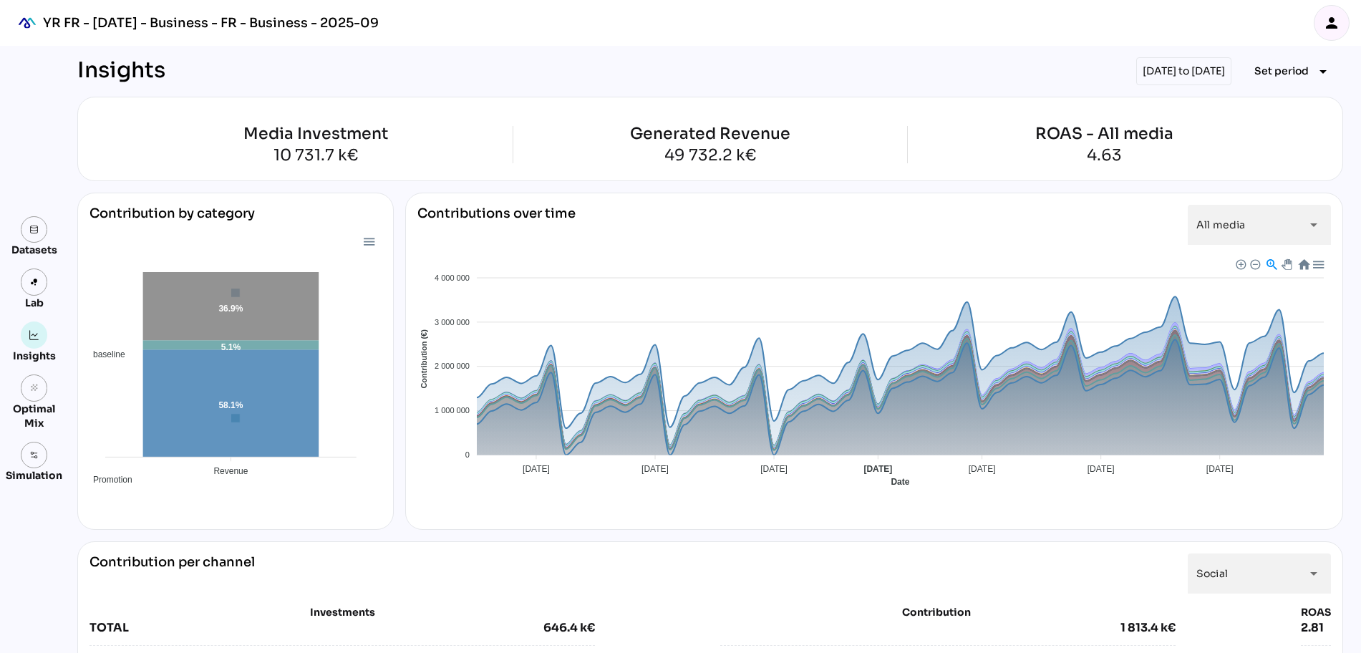
click at [1149, 74] on div "04/11/2024 to 31/12/2024" at bounding box center [1183, 71] width 95 height 28
click at [1149, 70] on div "04/11/2024 to 31/12/2024" at bounding box center [1183, 71] width 95 height 28
click at [1264, 73] on span "Set period" at bounding box center [1282, 70] width 54 height 17
click at [1287, 243] on div "Custom Period" at bounding box center [1279, 240] width 95 height 12
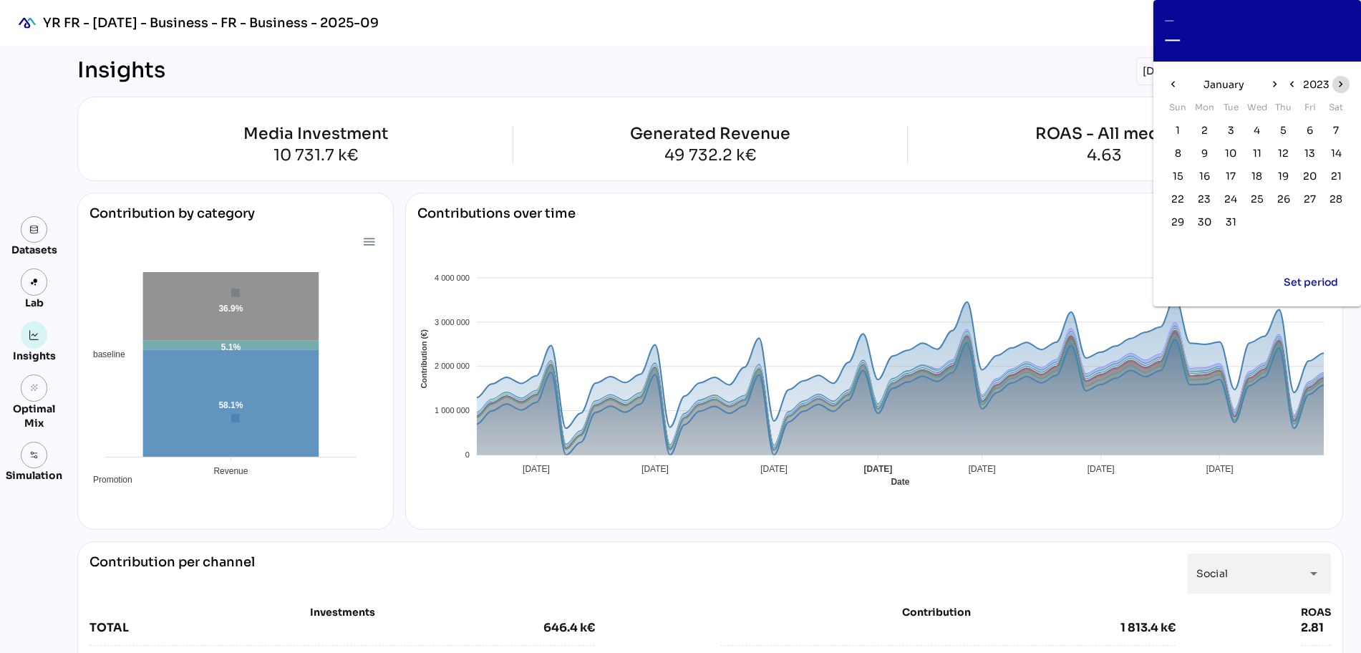
click at [1344, 86] on icon "chevron_right" at bounding box center [1341, 84] width 12 height 12
click at [1275, 87] on icon "chevron_right" at bounding box center [1274, 84] width 12 height 12
click at [1204, 201] on span "17" at bounding box center [1204, 199] width 10 height 16
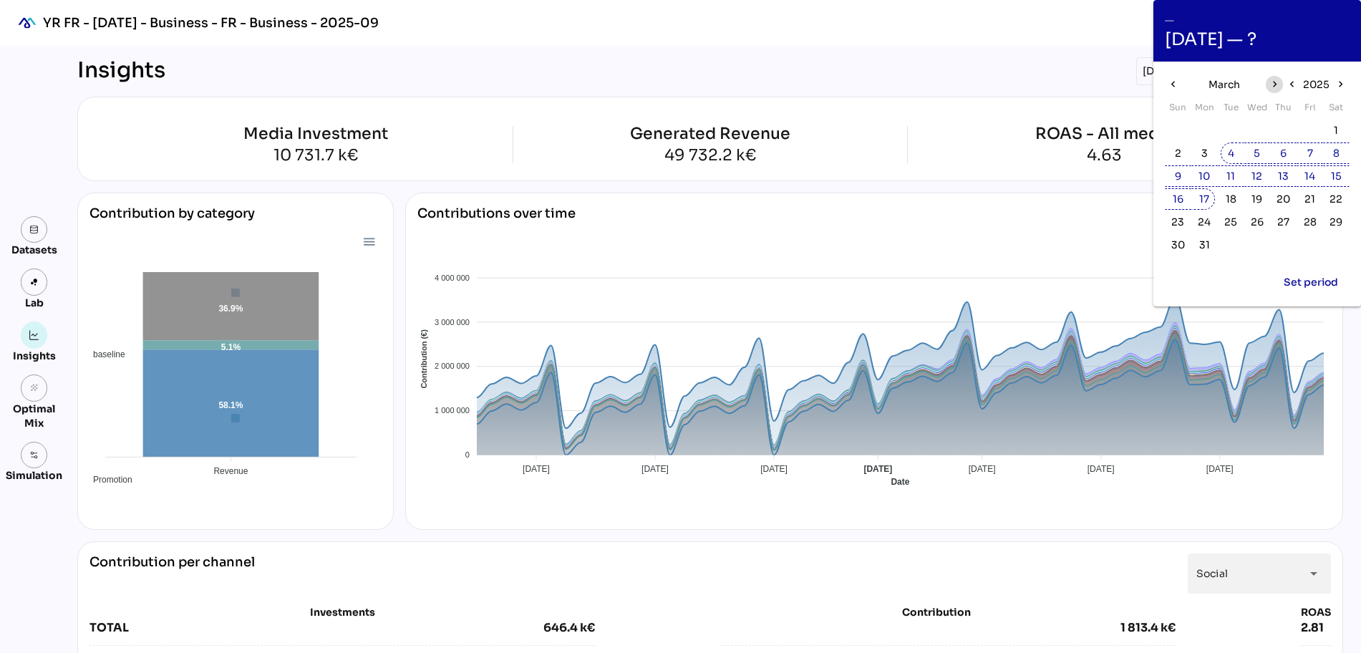
click at [1270, 85] on icon "chevron_right" at bounding box center [1274, 84] width 12 height 12
click at [1182, 85] on div "April" at bounding box center [1224, 84] width 84 height 23
click at [1177, 84] on icon "chevron_left" at bounding box center [1173, 84] width 12 height 12
click at [1274, 83] on icon "chevron_right" at bounding box center [1274, 84] width 12 height 12
click at [1187, 156] on button "6" at bounding box center [1177, 152] width 21 height 21
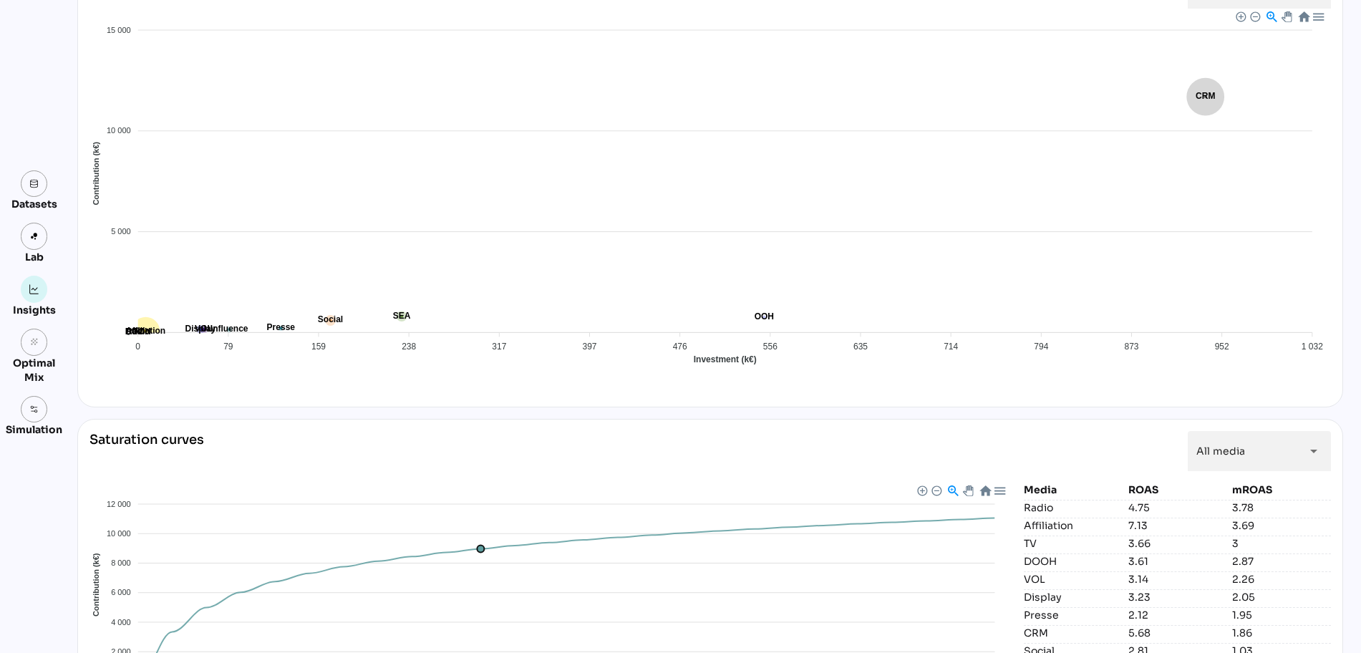
scroll to position [992, 0]
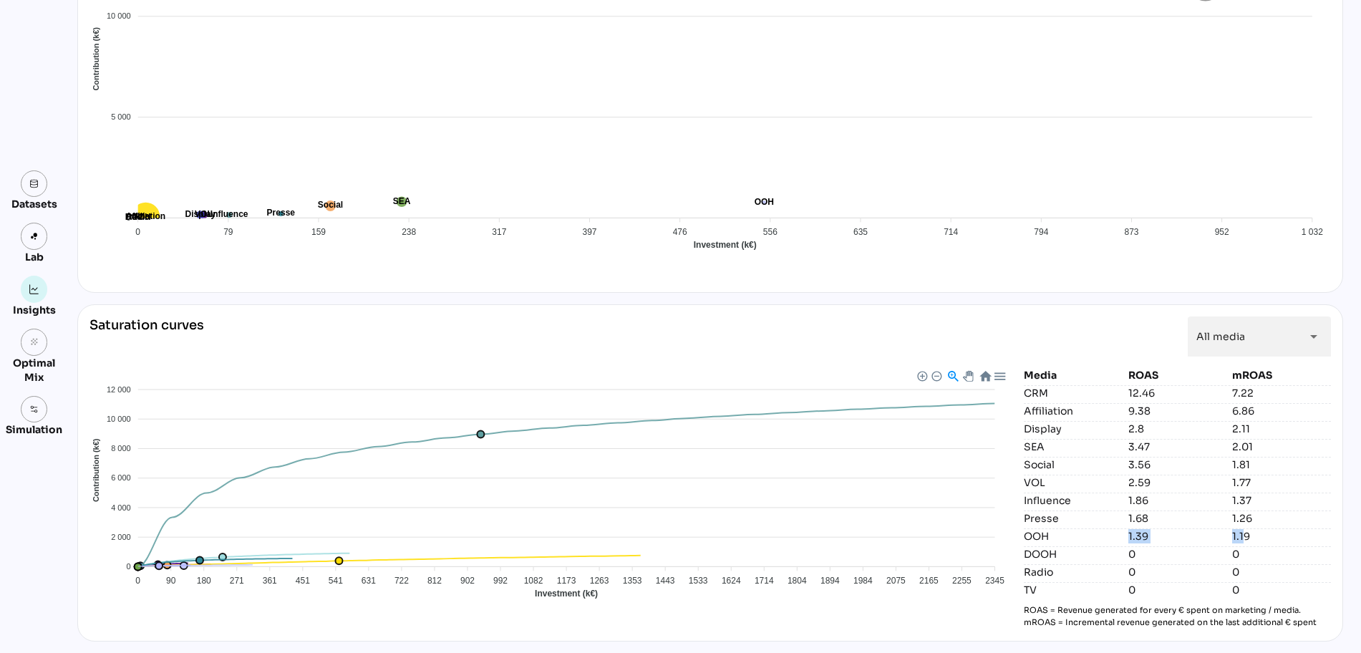
drag, startPoint x: 1116, startPoint y: 536, endPoint x: 1240, endPoint y: 534, distance: 123.9
click at [1240, 534] on div "OOH 1.39 1.19" at bounding box center [1177, 535] width 307 height 15
drag, startPoint x: 1121, startPoint y: 484, endPoint x: 1264, endPoint y: 488, distance: 143.3
click at [1264, 488] on div "VOL 2.59 1.77" at bounding box center [1177, 482] width 307 height 15
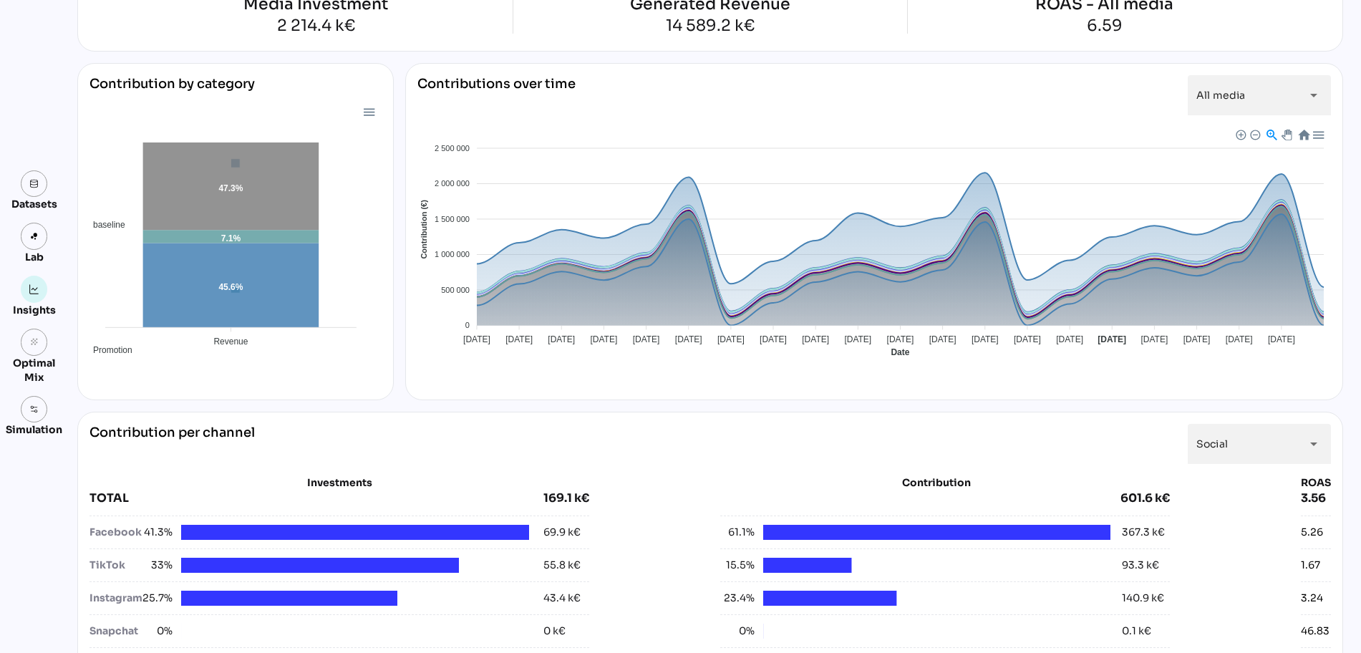
scroll to position [0, 0]
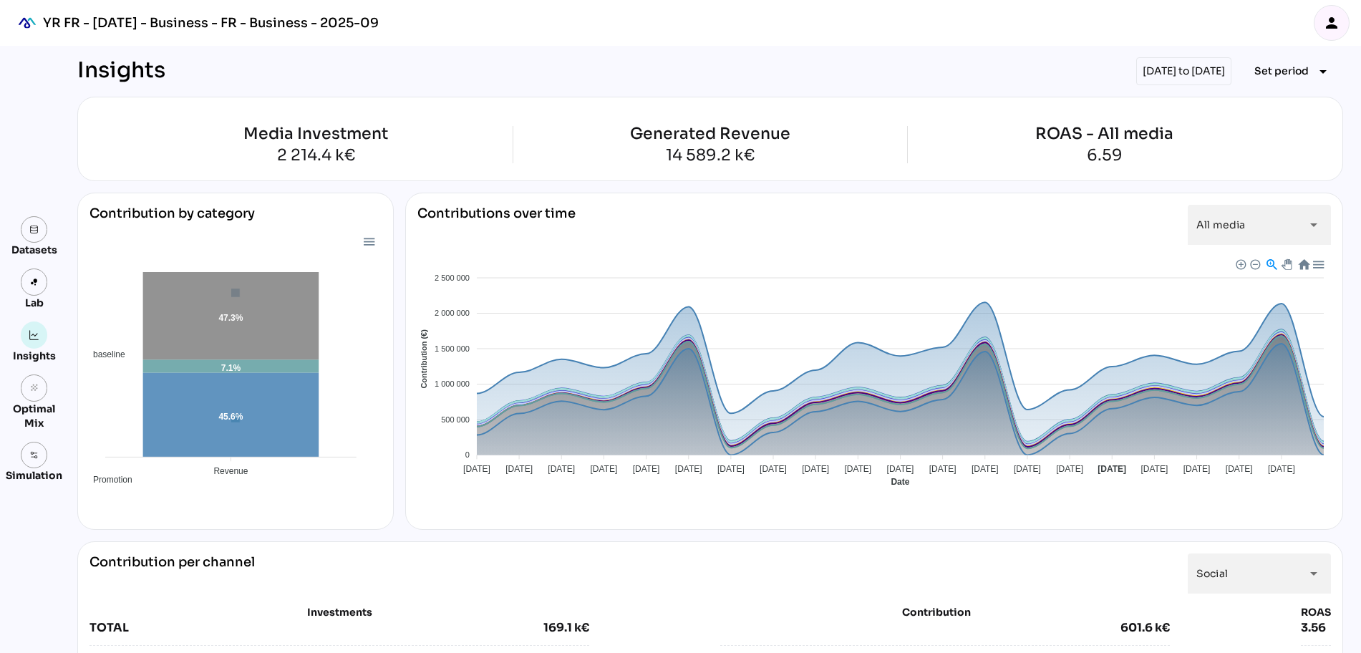
click at [1172, 64] on div "[DATE] to [DATE]" at bounding box center [1183, 71] width 95 height 28
click at [1277, 64] on span "Set period" at bounding box center [1282, 70] width 54 height 17
click at [1292, 236] on div "Custom Period" at bounding box center [1279, 240] width 95 height 12
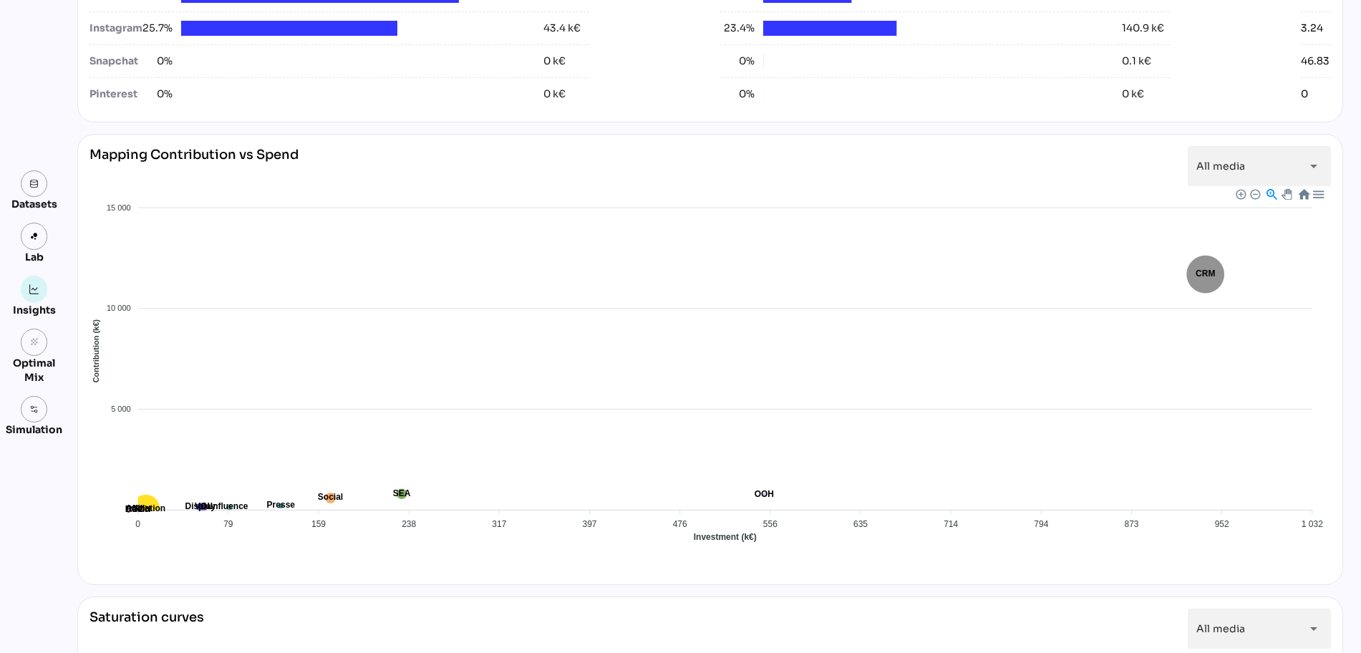
scroll to position [992, 0]
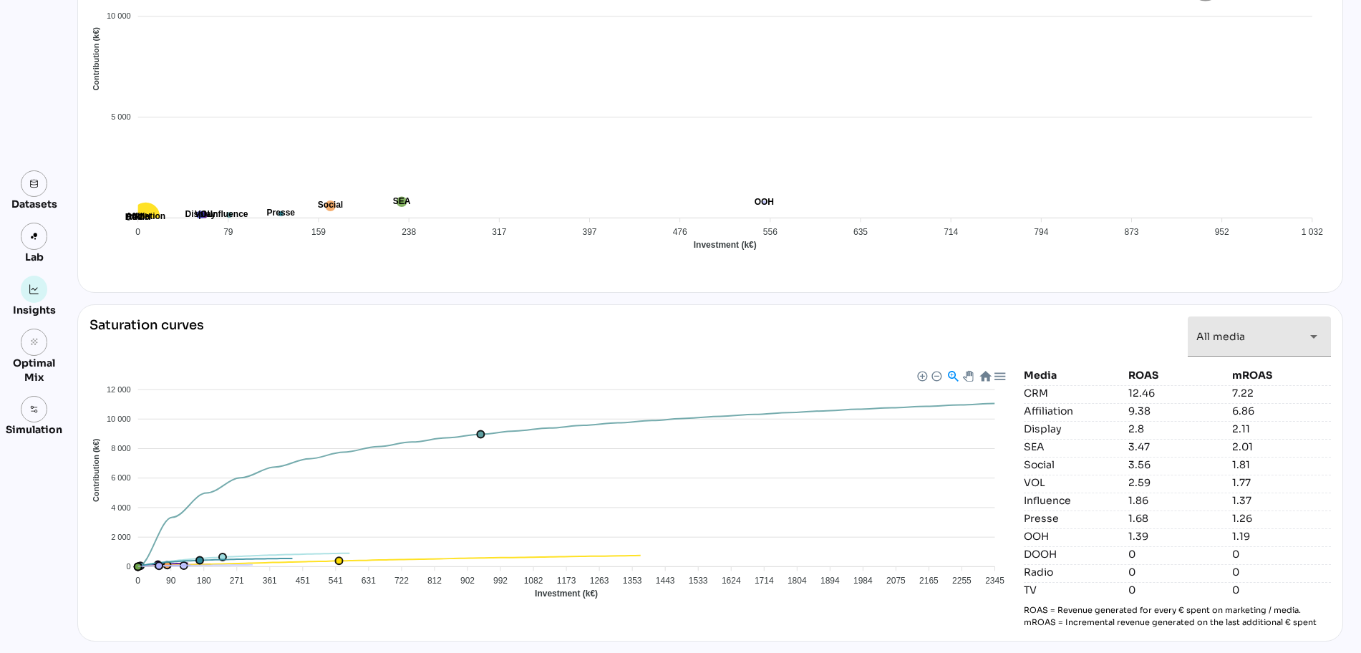
click at [1258, 336] on div "All media *********" at bounding box center [1247, 337] width 100 height 40
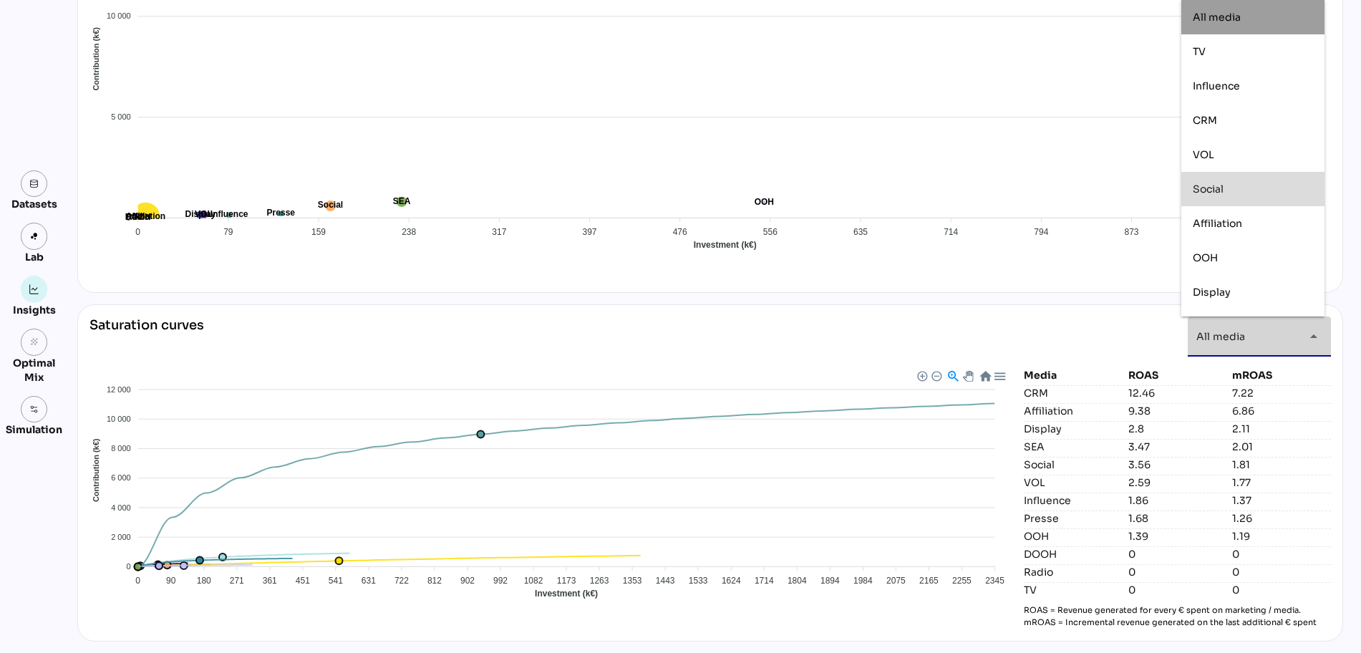
click at [1249, 189] on div "Social" at bounding box center [1253, 189] width 120 height 12
type input "******"
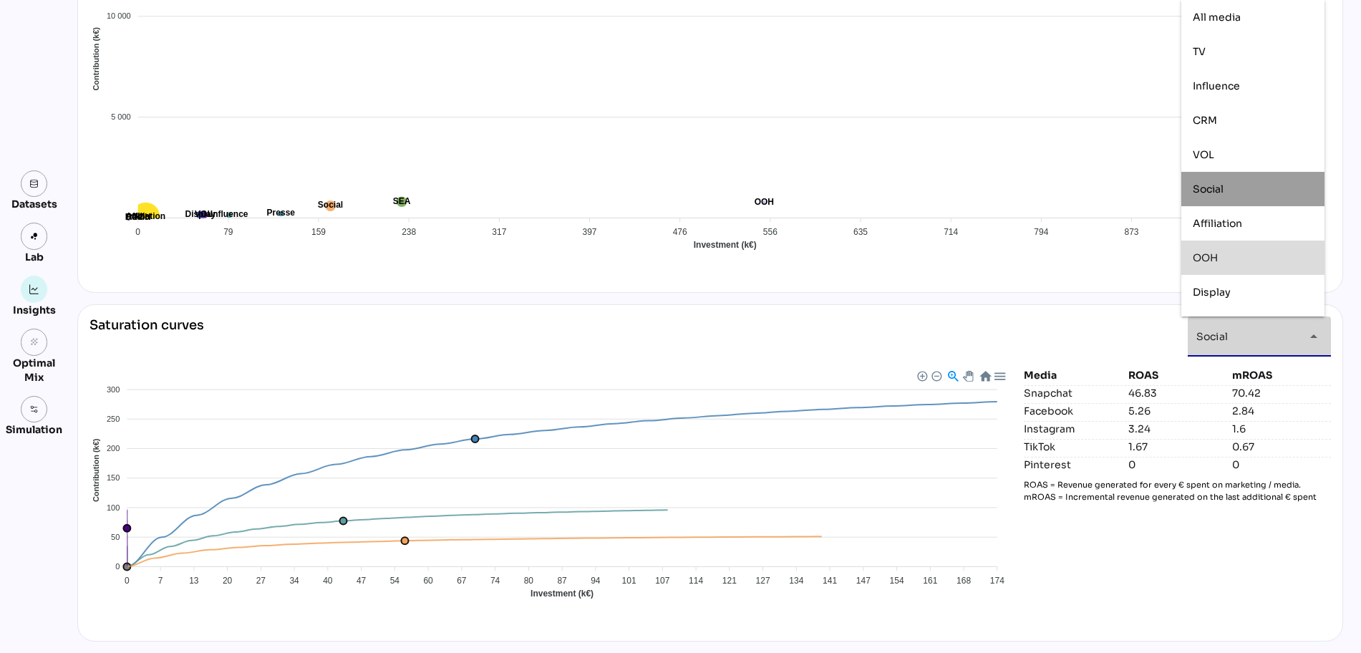
click at [1159, 552] on div "Media ROAS mROAS Snapchat 46.83 70.42 Facebook 5.26 2.84 Instagram 3.24 1.6 Tik…" at bounding box center [1177, 498] width 307 height 261
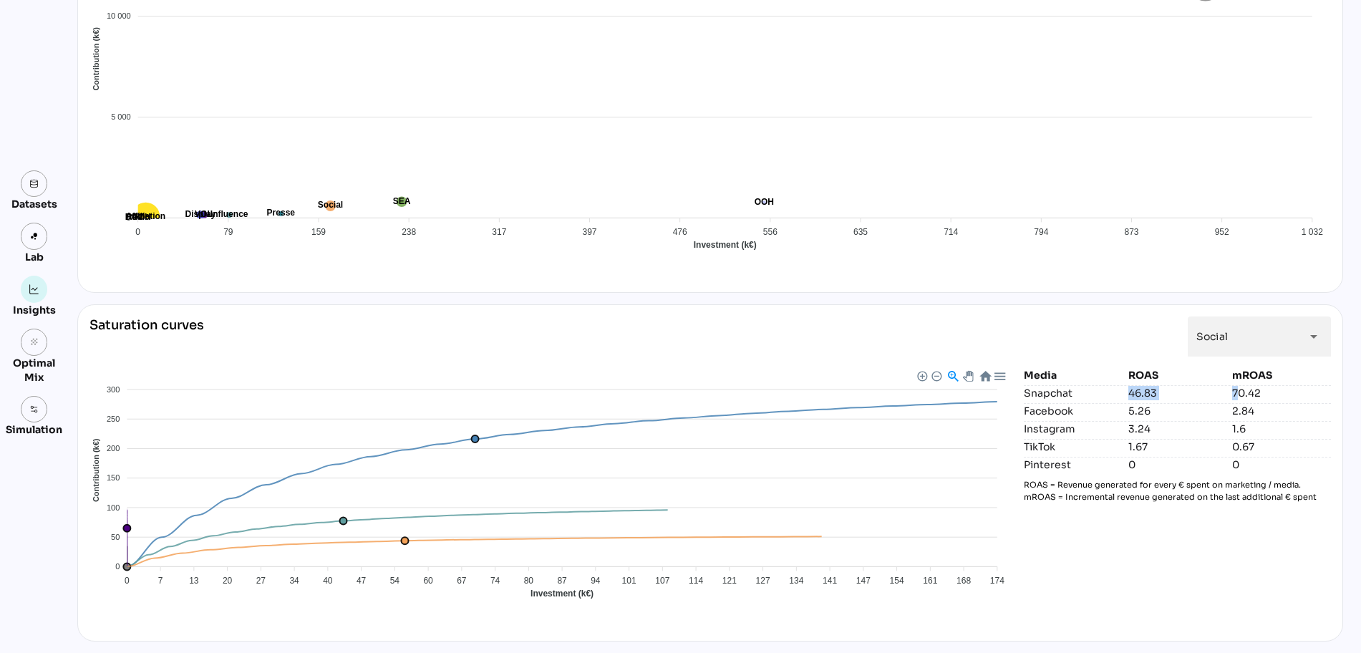
drag, startPoint x: 1125, startPoint y: 395, endPoint x: 1229, endPoint y: 397, distance: 103.8
click at [1229, 397] on div "Snapchat 46.83 70.42" at bounding box center [1177, 392] width 307 height 15
click at [1310, 436] on div "Media ROAS mROAS Snapchat 46.83 70.42 Facebook 5.26 2.84 Instagram 3.24 1.6 Tik…" at bounding box center [1177, 498] width 307 height 261
drag, startPoint x: 1240, startPoint y: 392, endPoint x: 1124, endPoint y: 391, distance: 115.3
click at [1124, 391] on div "Snapchat 46.83 70.42" at bounding box center [1177, 392] width 307 height 15
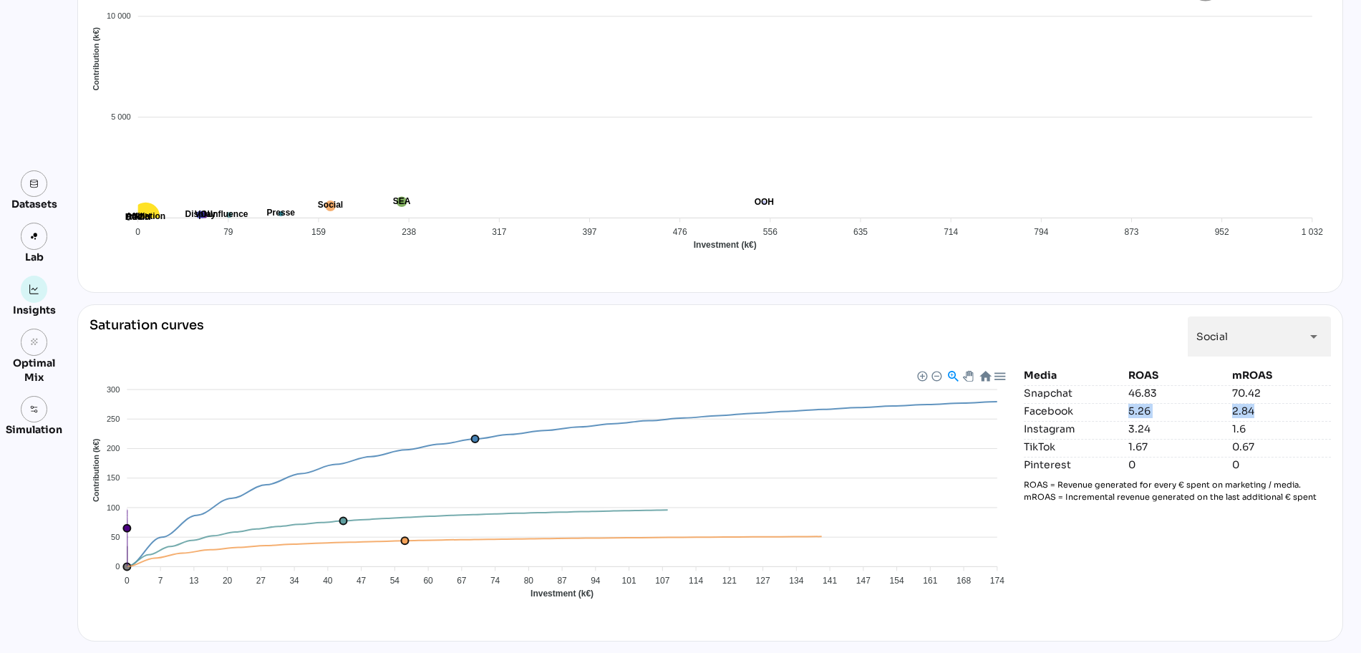
drag, startPoint x: 1122, startPoint y: 412, endPoint x: 1249, endPoint y: 410, distance: 126.8
click at [1249, 410] on div "Facebook 5.26 2.84" at bounding box center [1177, 410] width 307 height 15
drag, startPoint x: 1124, startPoint y: 435, endPoint x: 1260, endPoint y: 427, distance: 136.3
click at [1260, 427] on div "Instagram 3.24 1.6" at bounding box center [1177, 428] width 307 height 15
drag, startPoint x: 1118, startPoint y: 451, endPoint x: 1262, endPoint y: 446, distance: 144.0
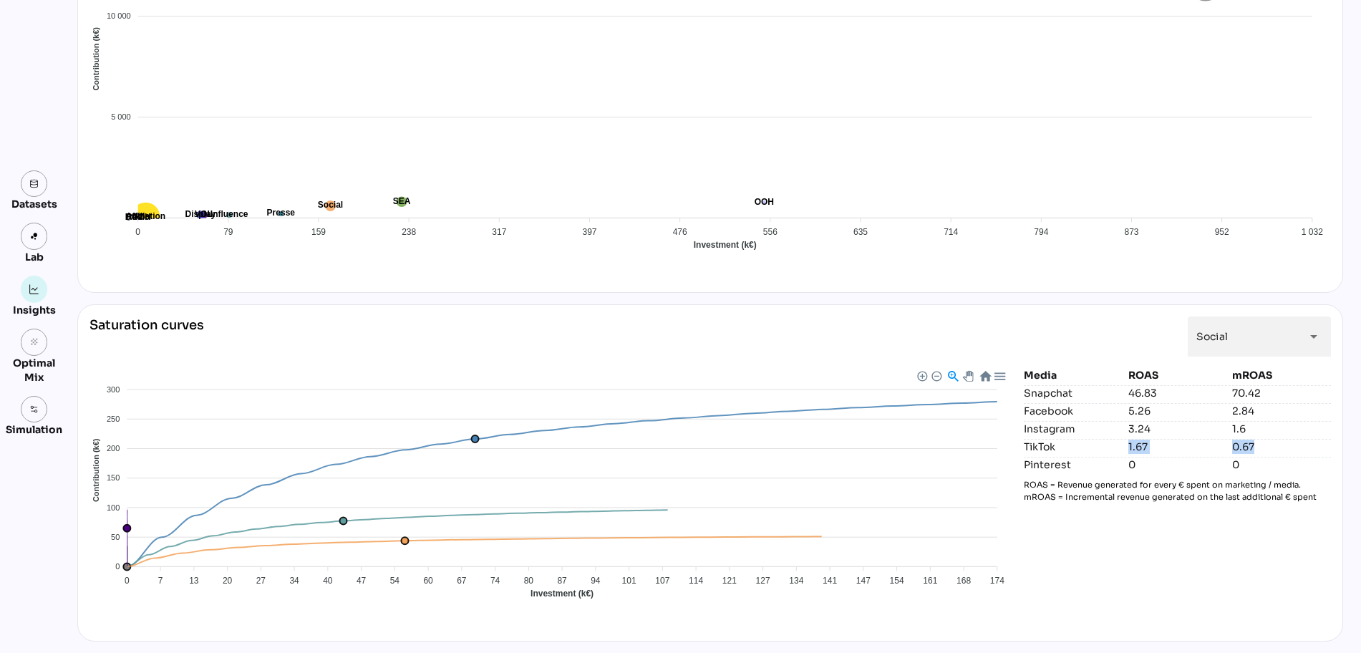
click at [1262, 446] on div "TikTok 1.67 0.67" at bounding box center [1177, 446] width 307 height 15
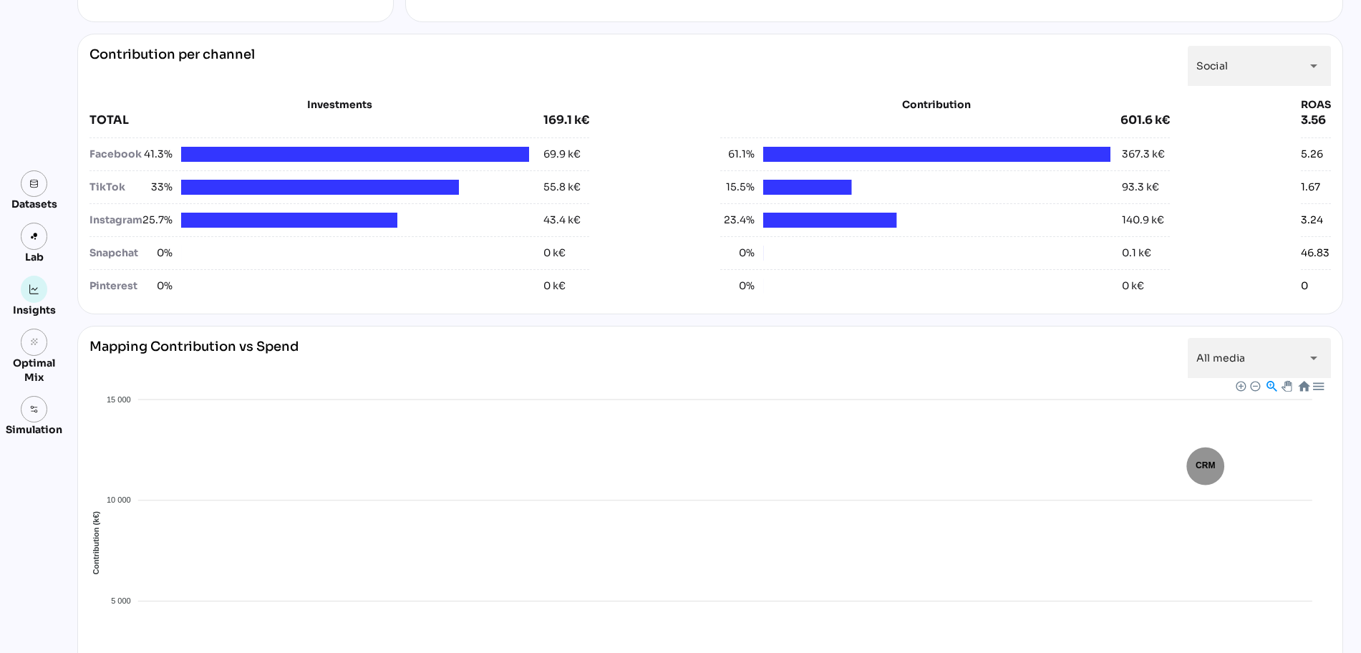
scroll to position [365, 0]
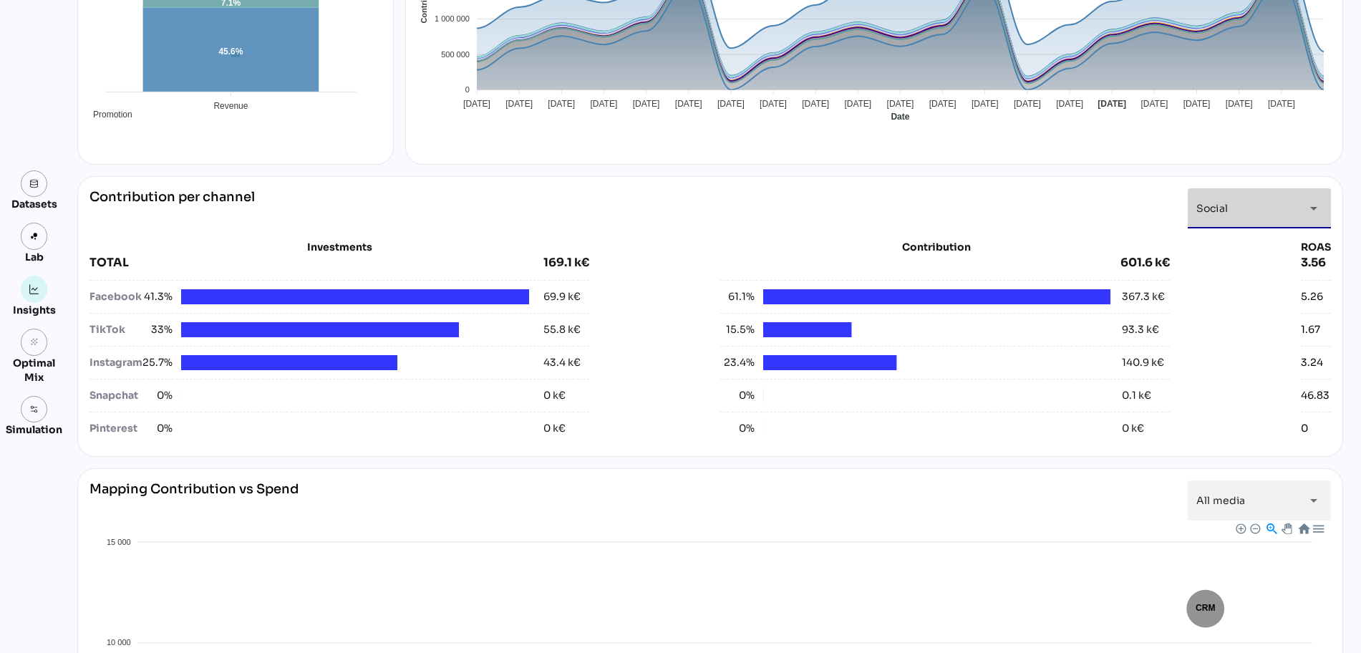
click at [1265, 216] on div "Social ******" at bounding box center [1247, 208] width 100 height 40
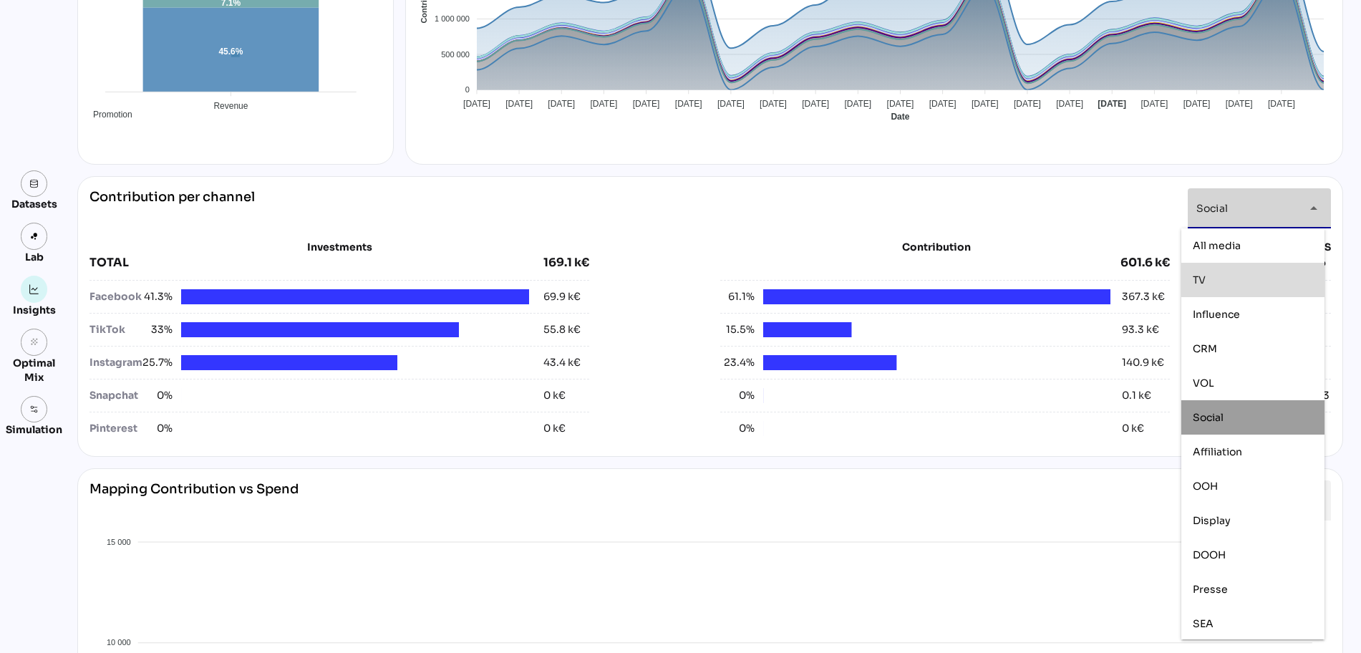
click at [1241, 274] on div "TV" at bounding box center [1253, 280] width 120 height 12
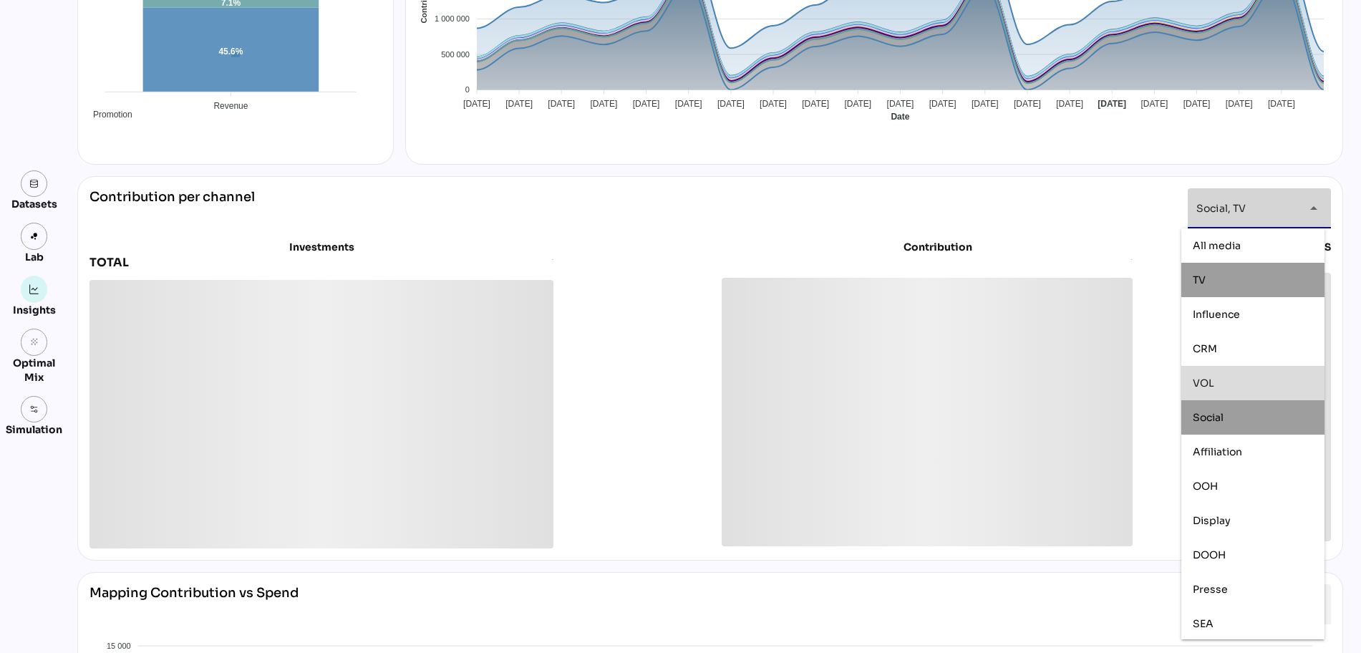
click at [1222, 382] on div "VOL" at bounding box center [1253, 383] width 120 height 12
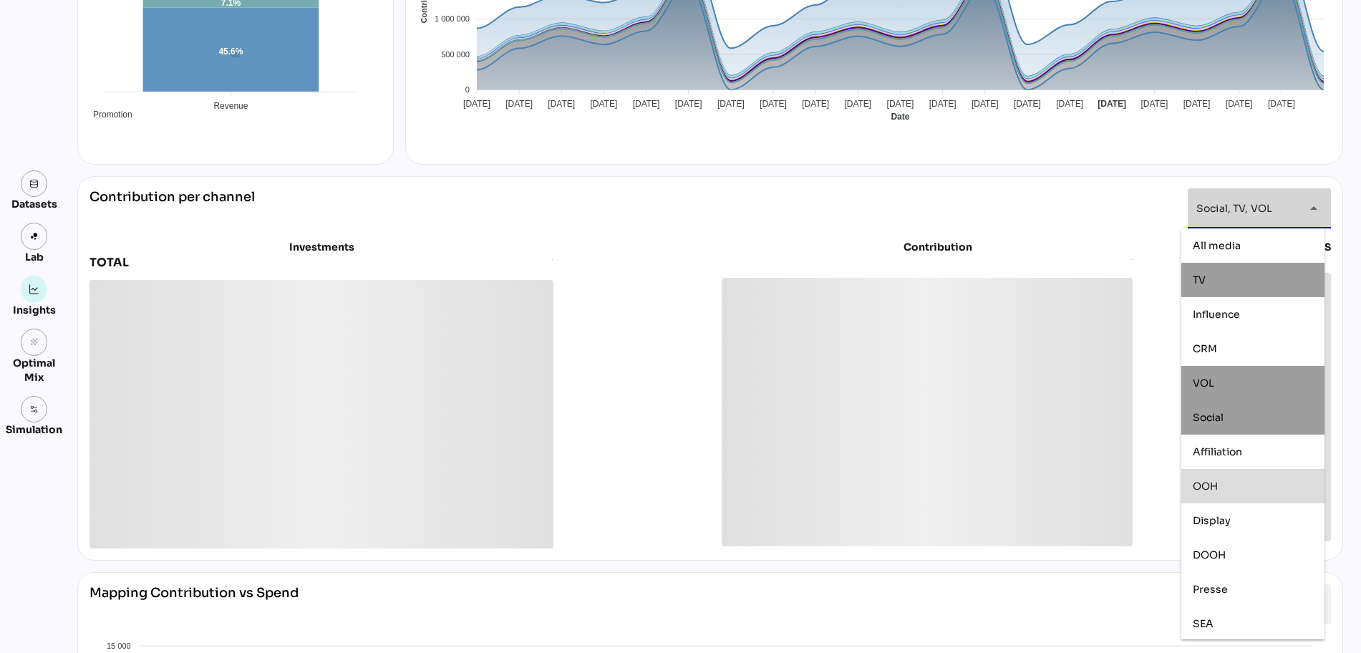
click at [1230, 485] on div "OOH" at bounding box center [1253, 486] width 120 height 12
click at [1242, 528] on div "Display" at bounding box center [1253, 520] width 120 height 23
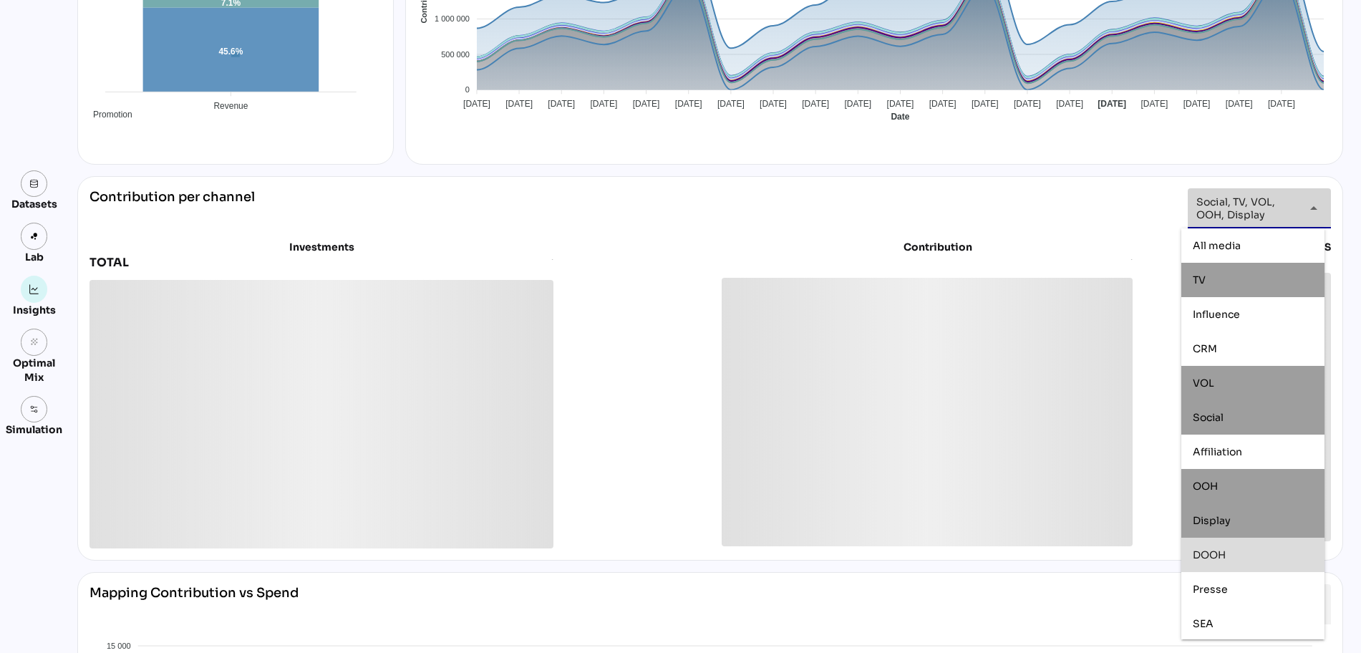
click at [1250, 562] on div "DOOH" at bounding box center [1253, 555] width 120 height 23
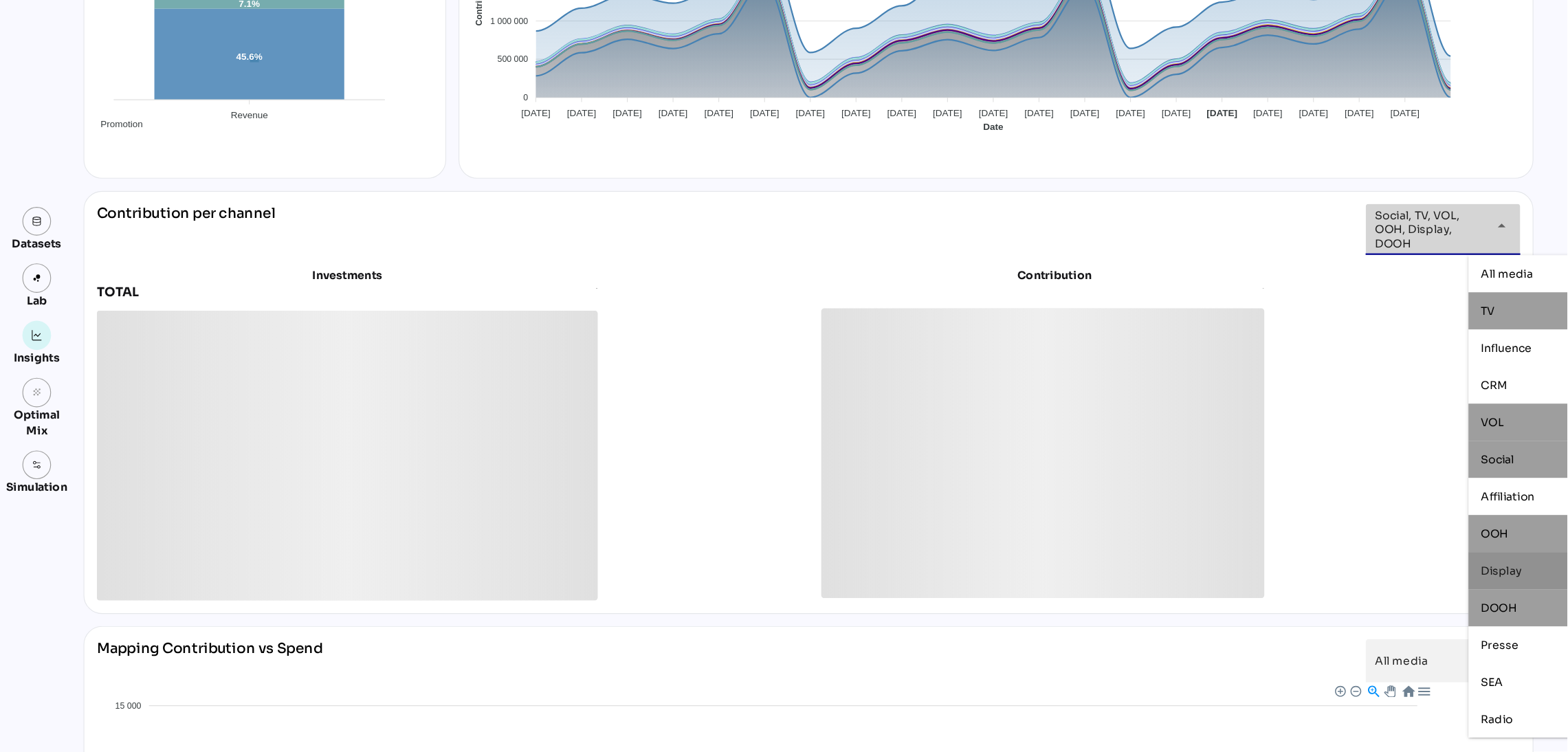
scroll to position [350, 0]
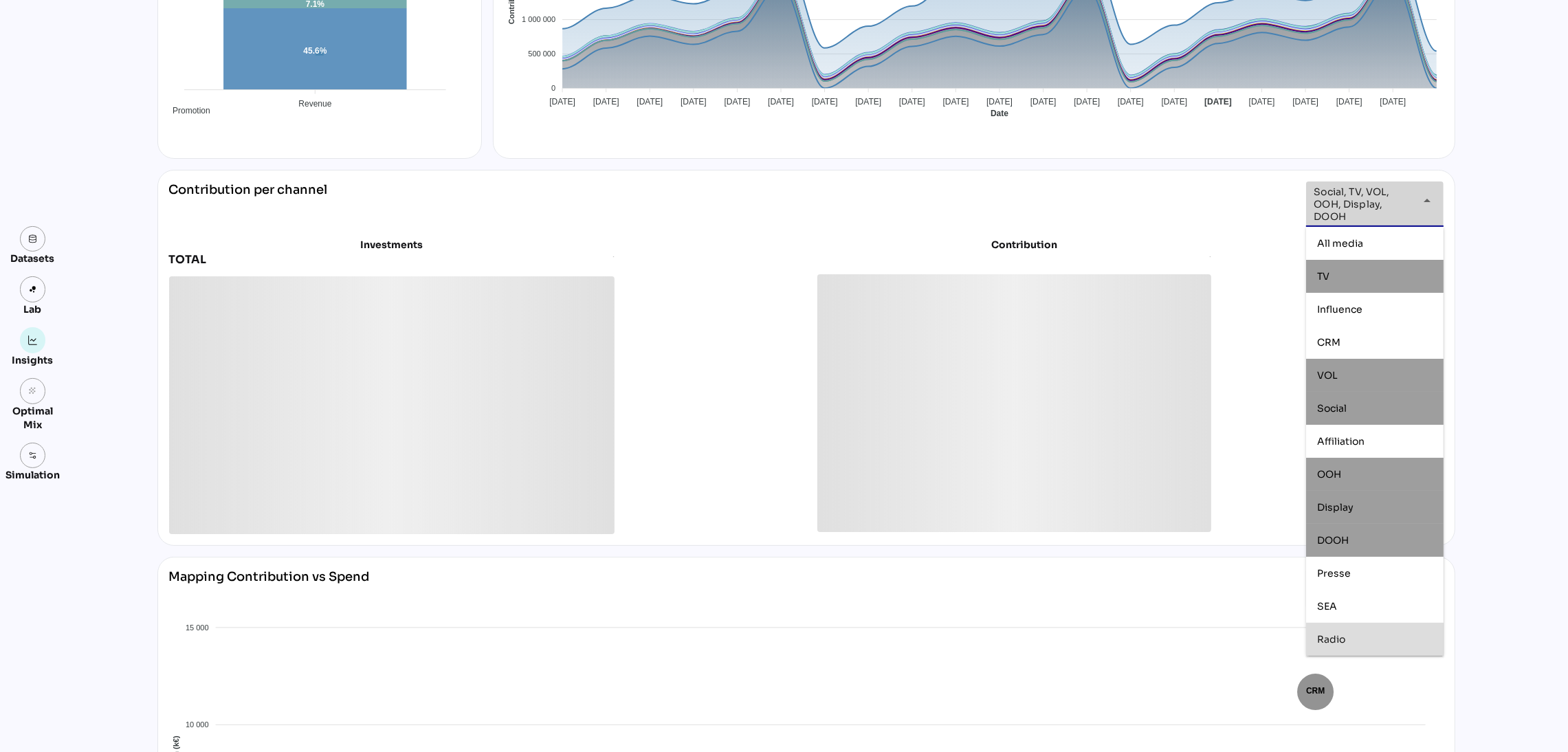
click at [1319, 597] on div "Radio" at bounding box center [1375, 640] width 115 height 12
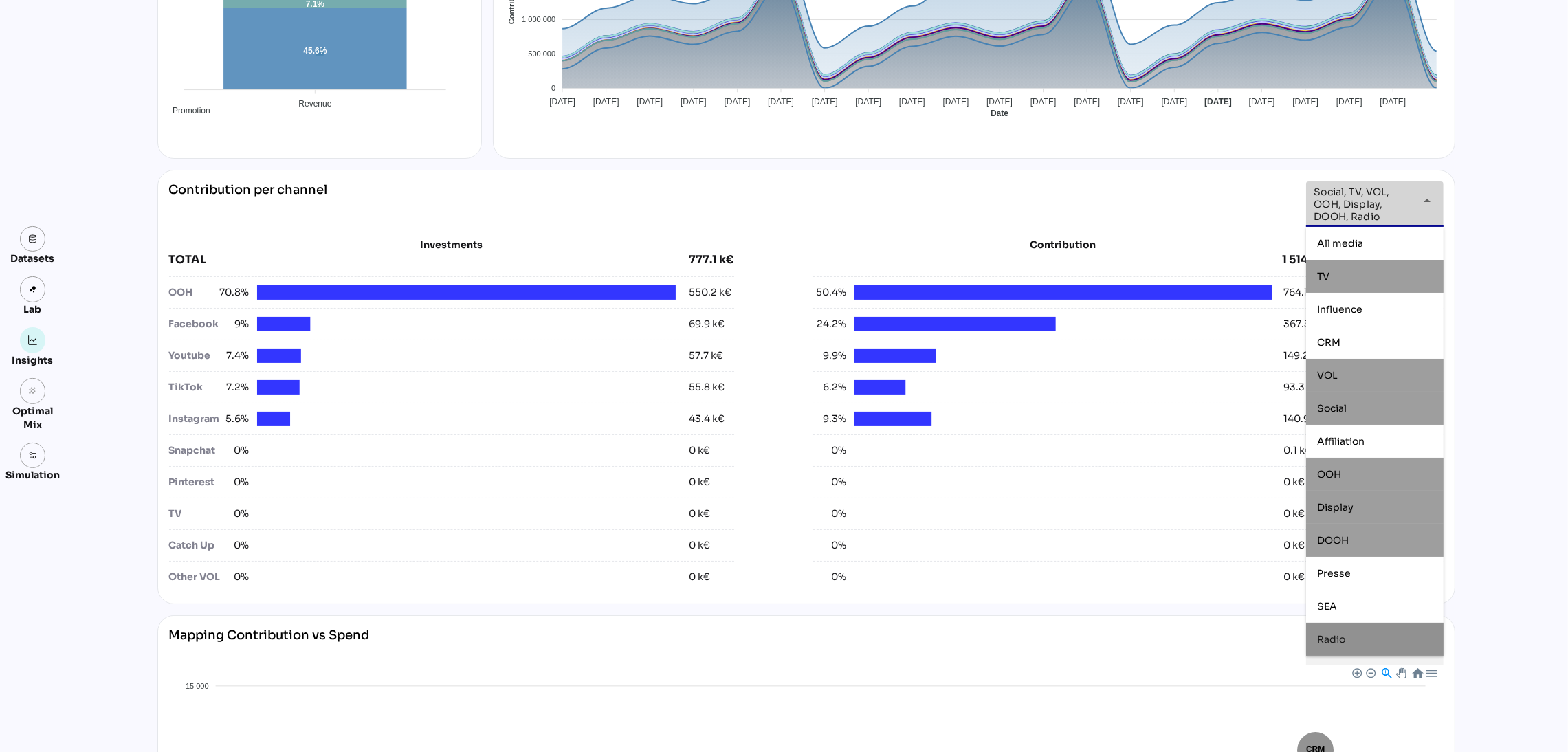
click at [1319, 443] on div "Datasets Lab Insights grain Optimal Mix Simulation Insights 17/03/2025 to 06/04…" at bounding box center [784, 544] width 1568 height 1701
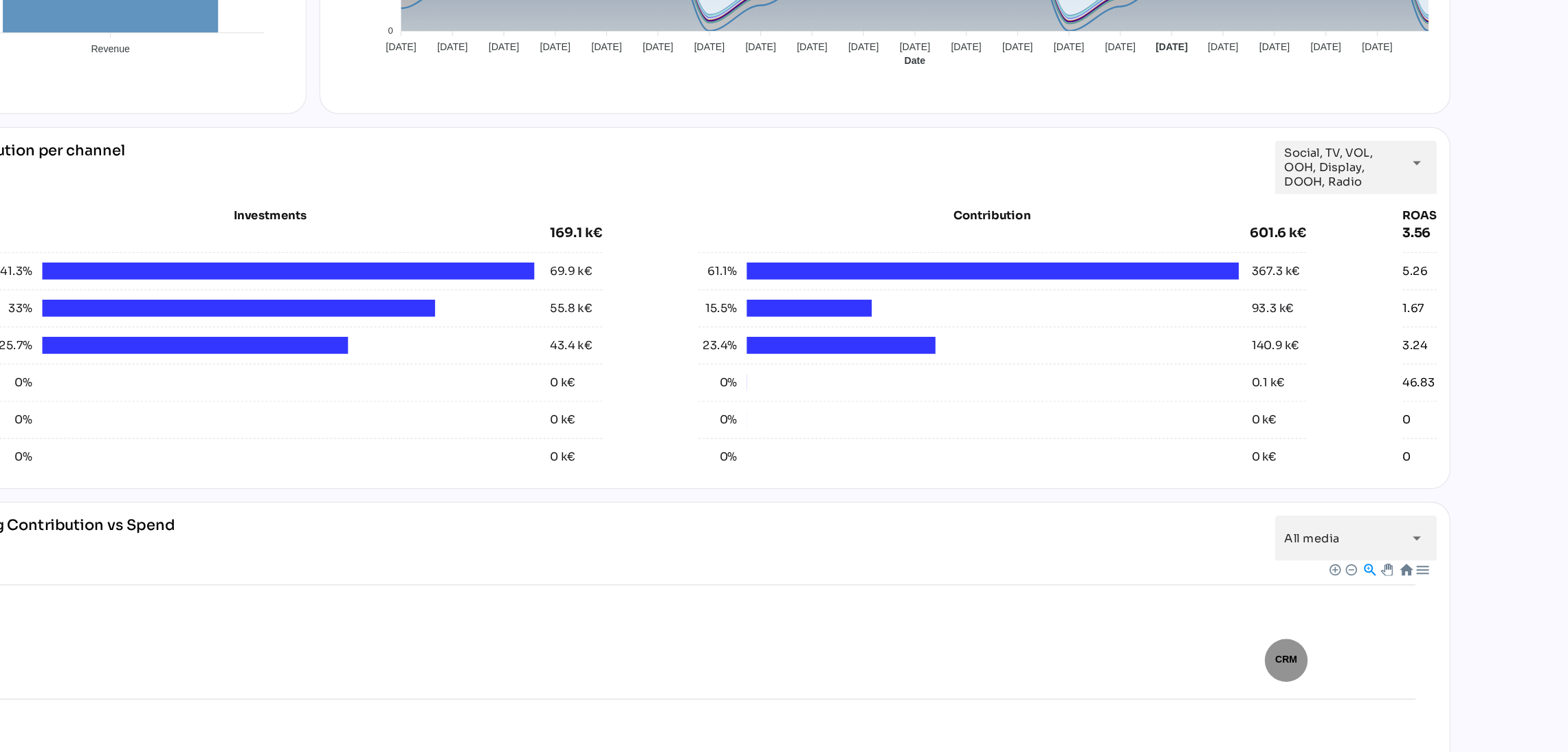
scroll to position [351, 0]
click at [1319, 409] on div "Datasets Lab Insights grain Optimal Mix Simulation Insights 17/03/2025 to 06/04…" at bounding box center [784, 480] width 1568 height 1574
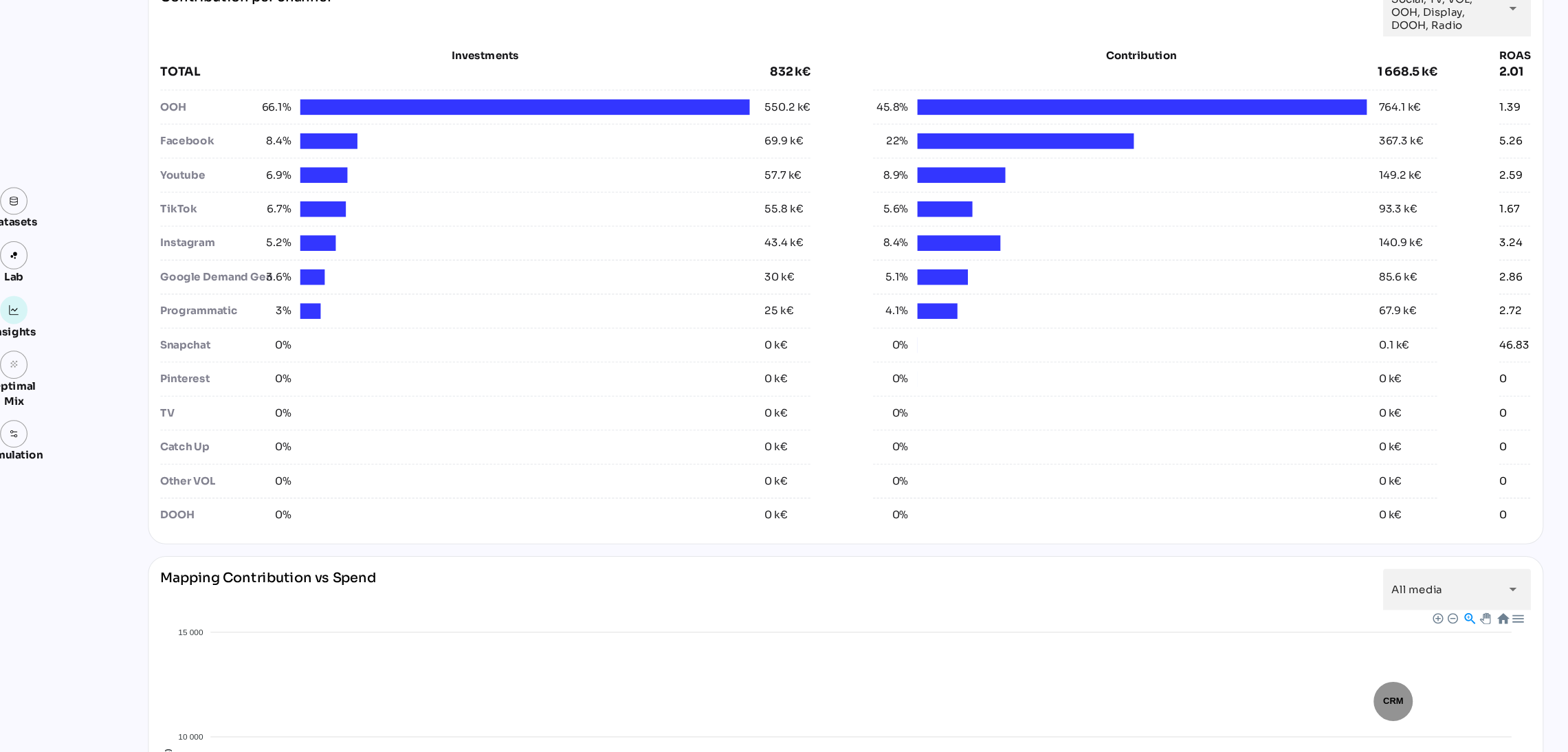
scroll to position [447, 0]
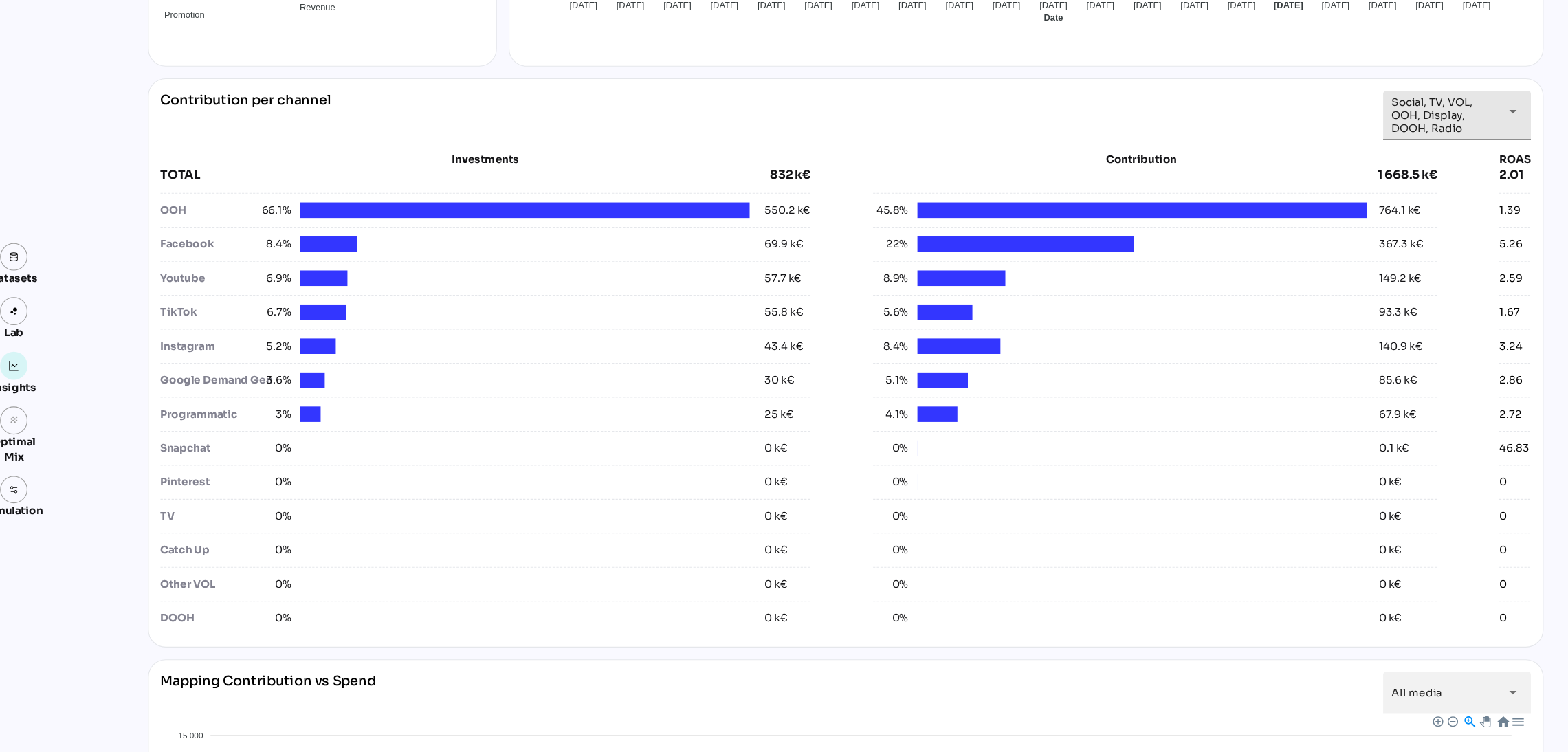
click at [1319, 103] on span "Social, TV, VOL, OOH, Display, DOOH, Radio" at bounding box center [1363, 107] width 96 height 37
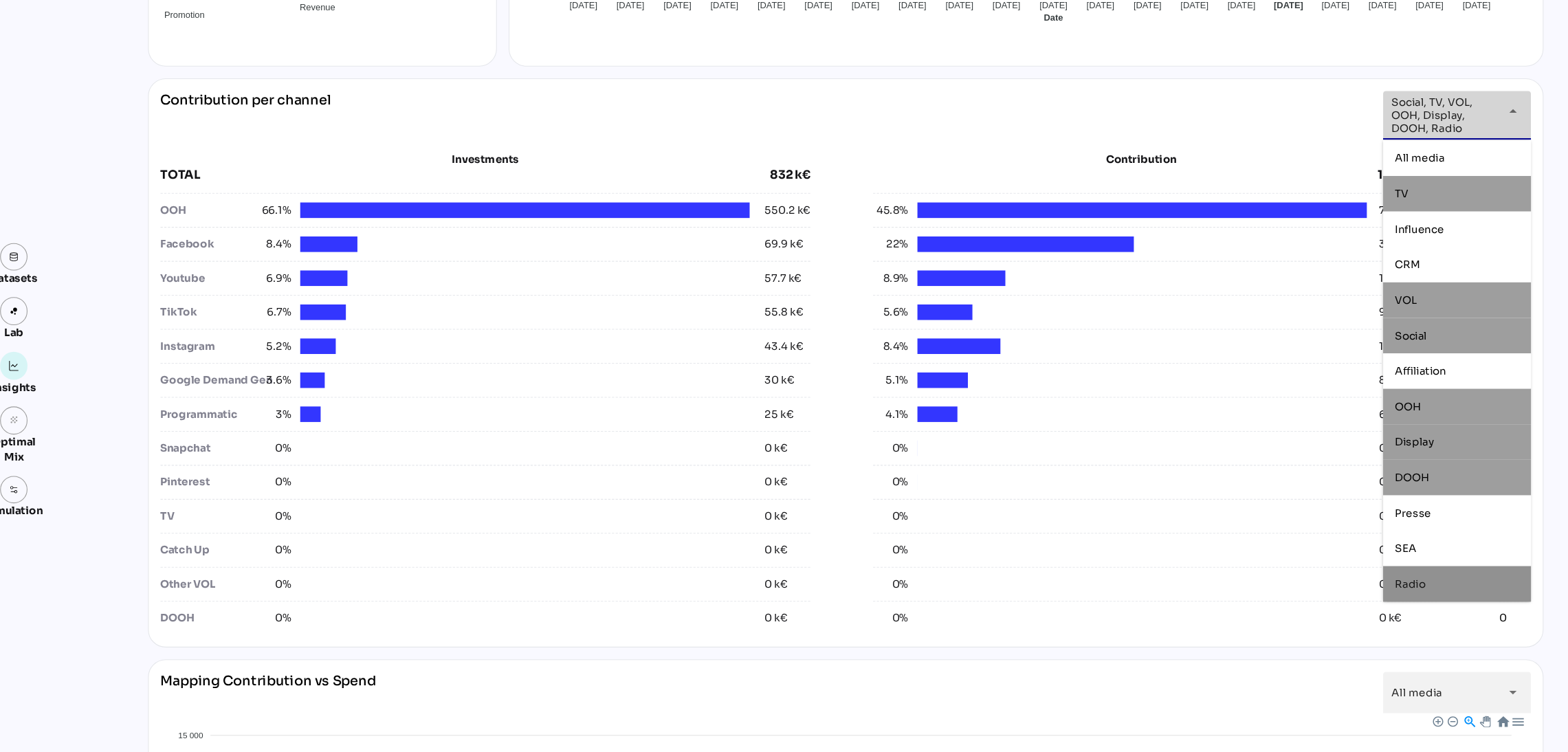
click at [1319, 546] on div "Radio" at bounding box center [1375, 543] width 115 height 12
click at [1319, 439] on span "DOOH" at bounding box center [1333, 443] width 32 height 12
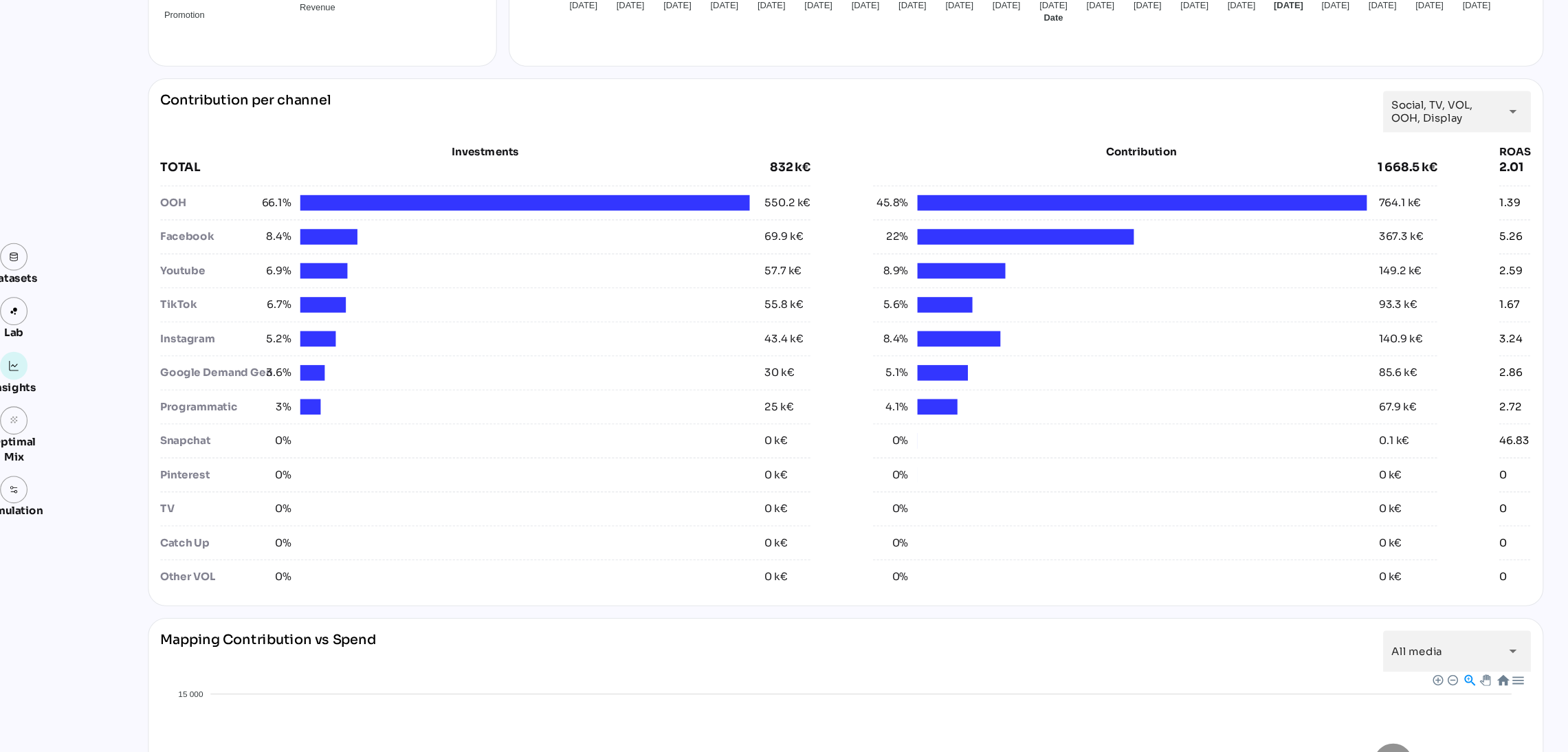
click at [1319, 102] on icon "arrow_drop_down" at bounding box center [1427, 104] width 16 height 16
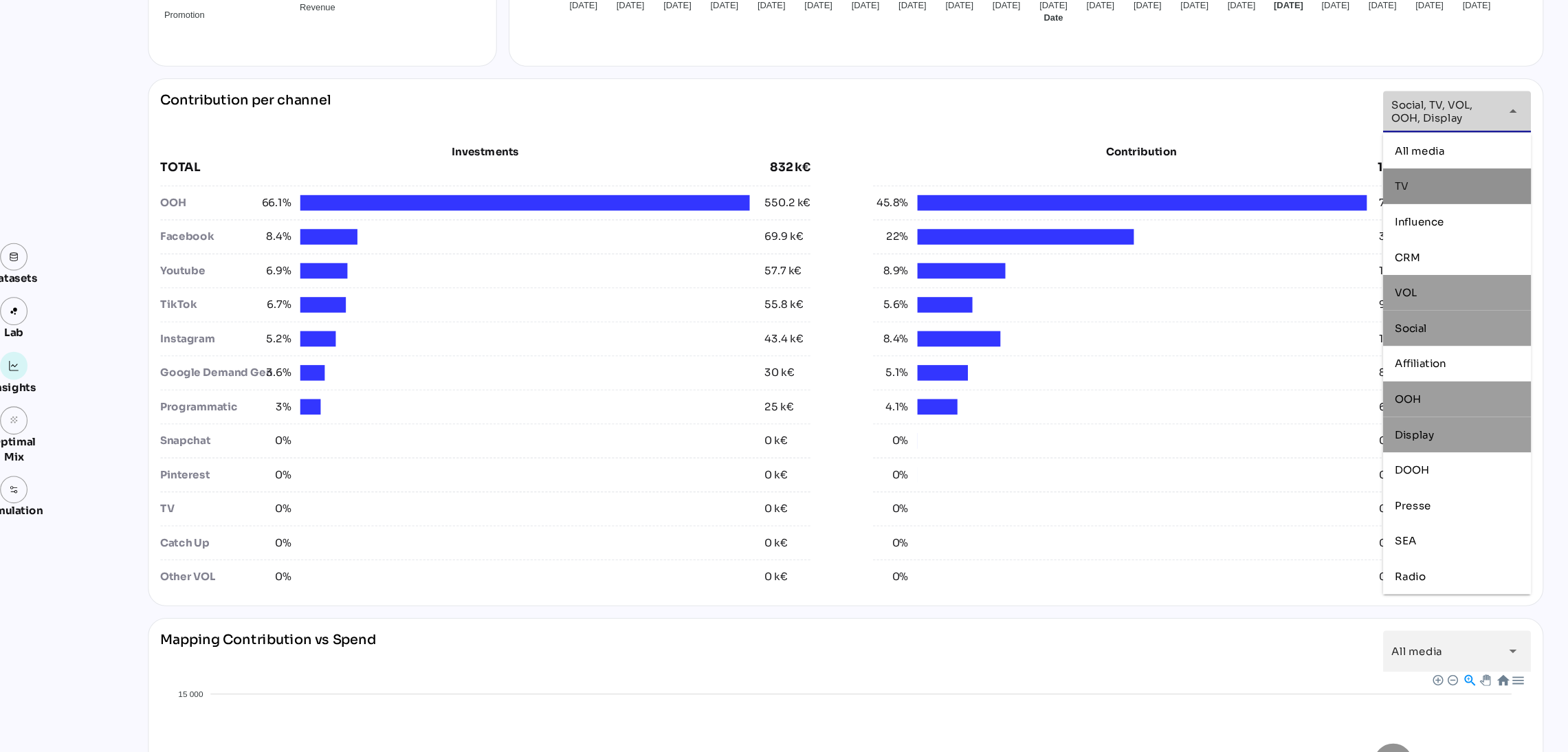
click at [1319, 181] on div "TV" at bounding box center [1375, 173] width 115 height 22
type input "**********"
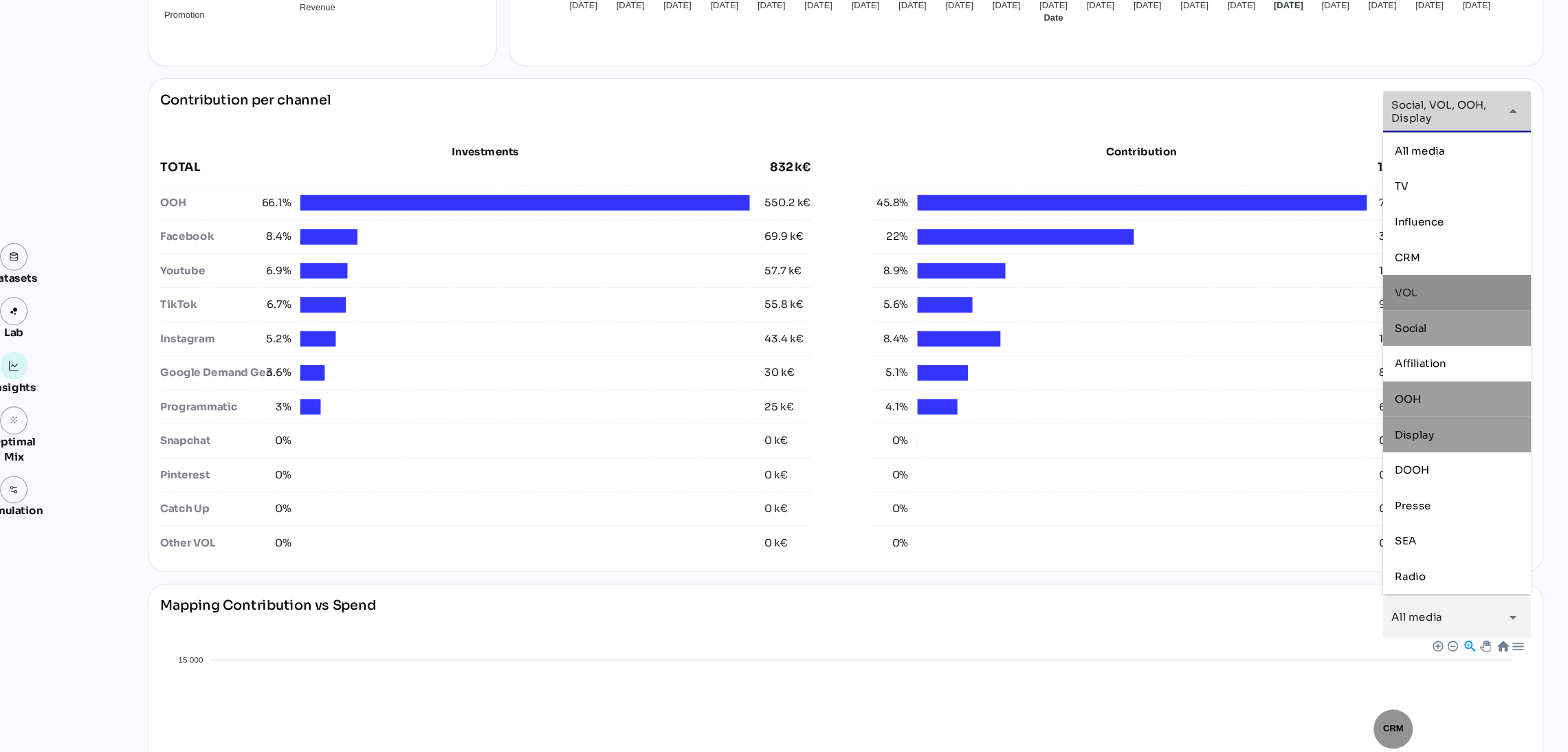
click at [125, 330] on div "Datasets Lab Insights grain Optimal Mix Simulation Insights 17/03/2025 to 06/04…" at bounding box center [784, 459] width 1568 height 1726
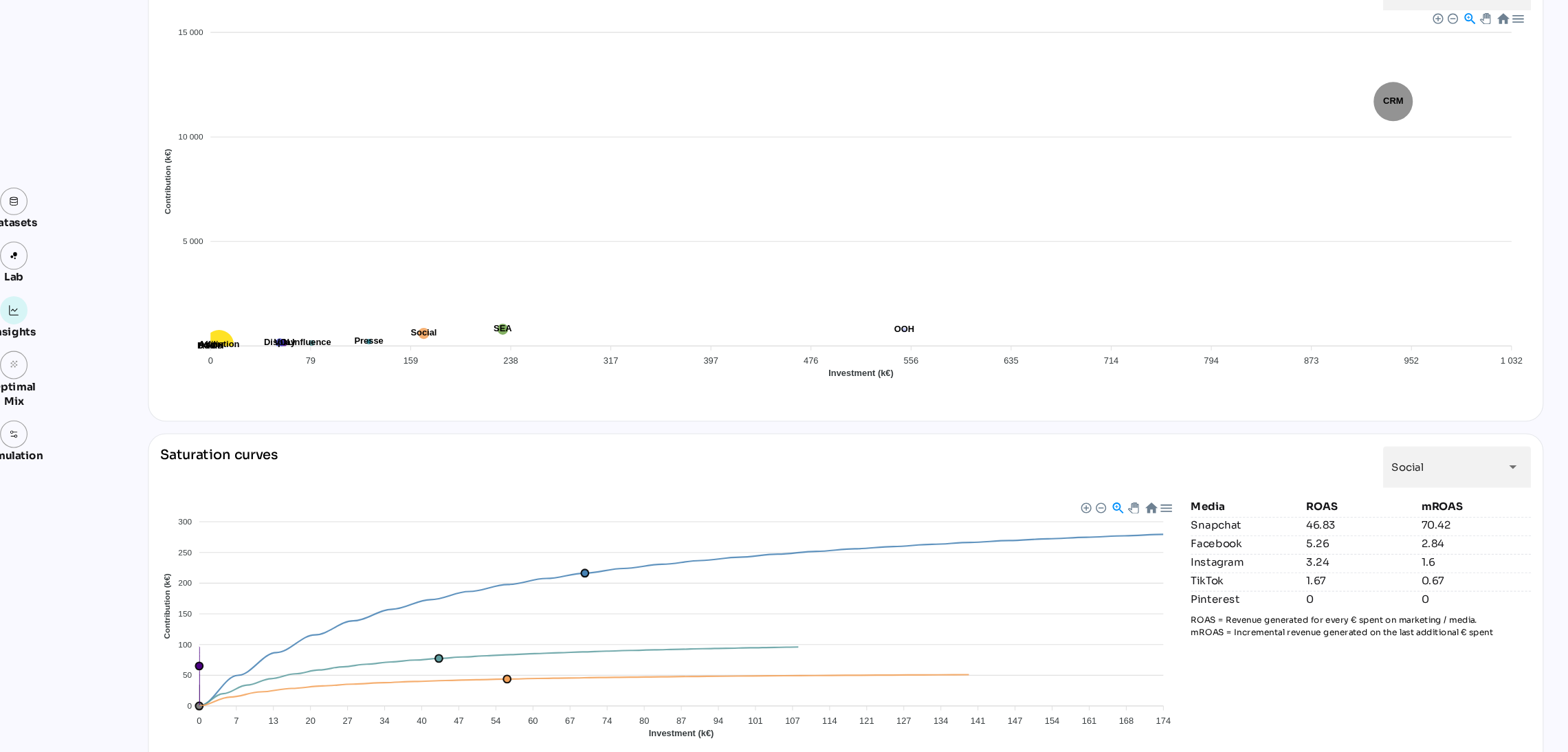
scroll to position [1019, 0]
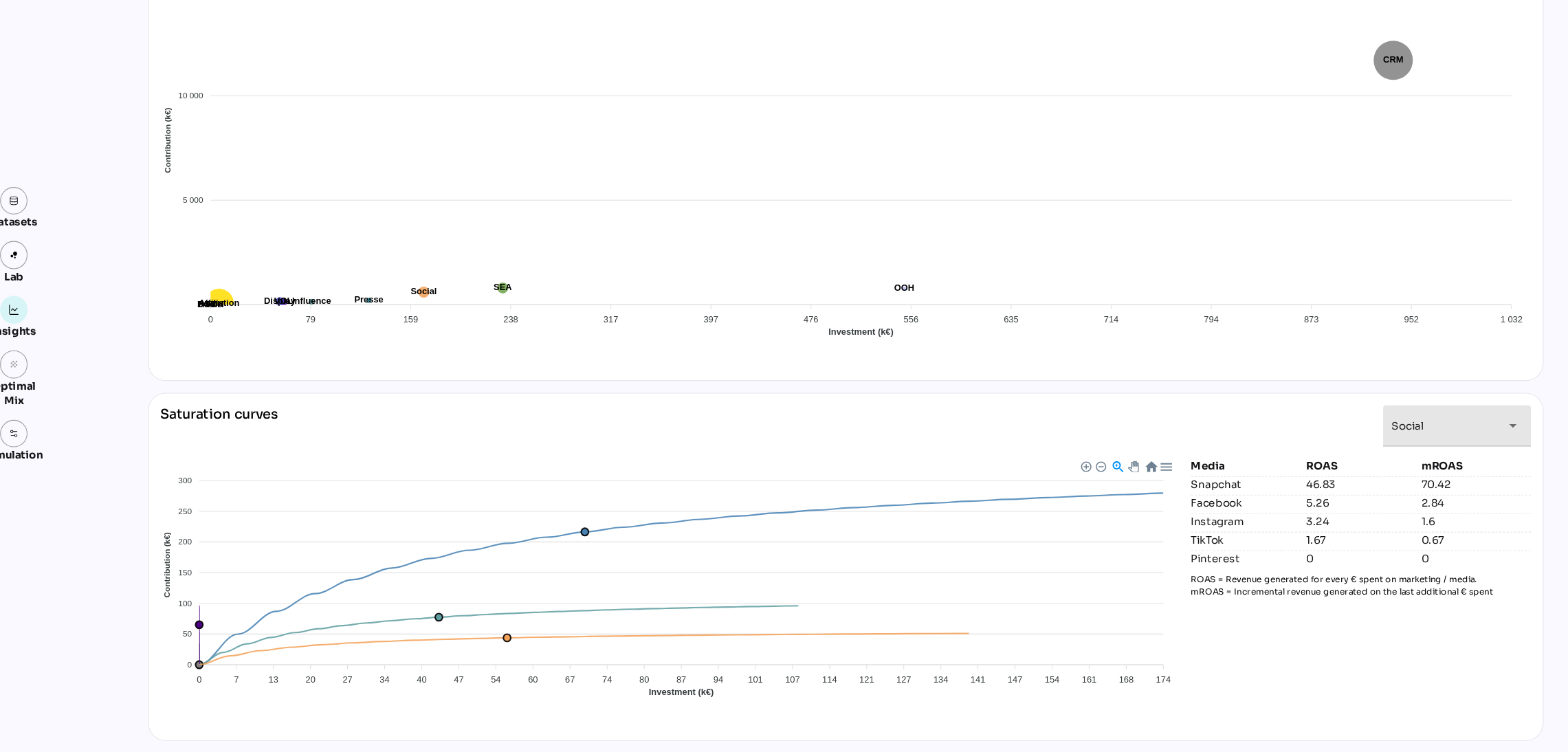
click at [1319, 441] on div "Social ******" at bounding box center [1363, 449] width 96 height 38
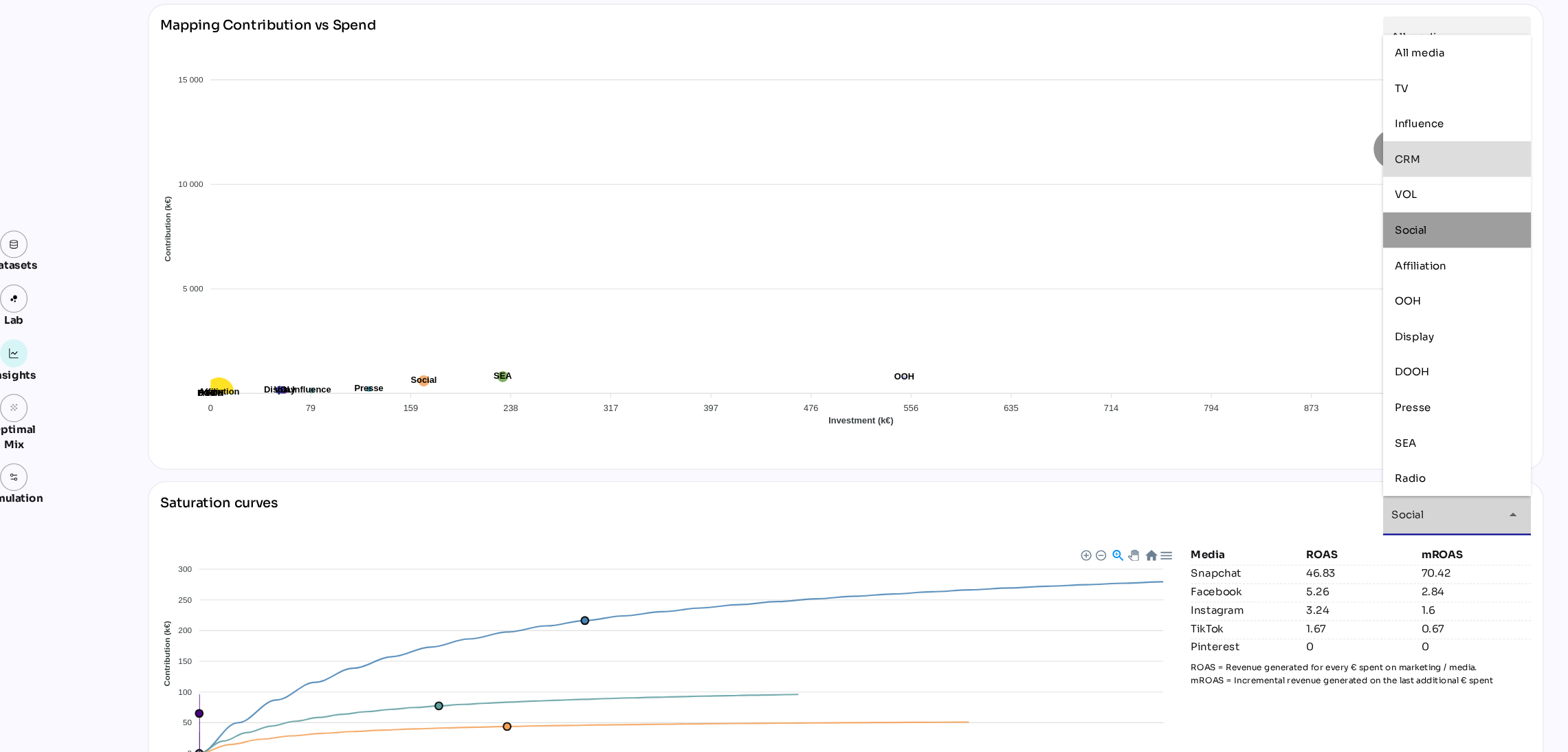
scroll to position [975, 0]
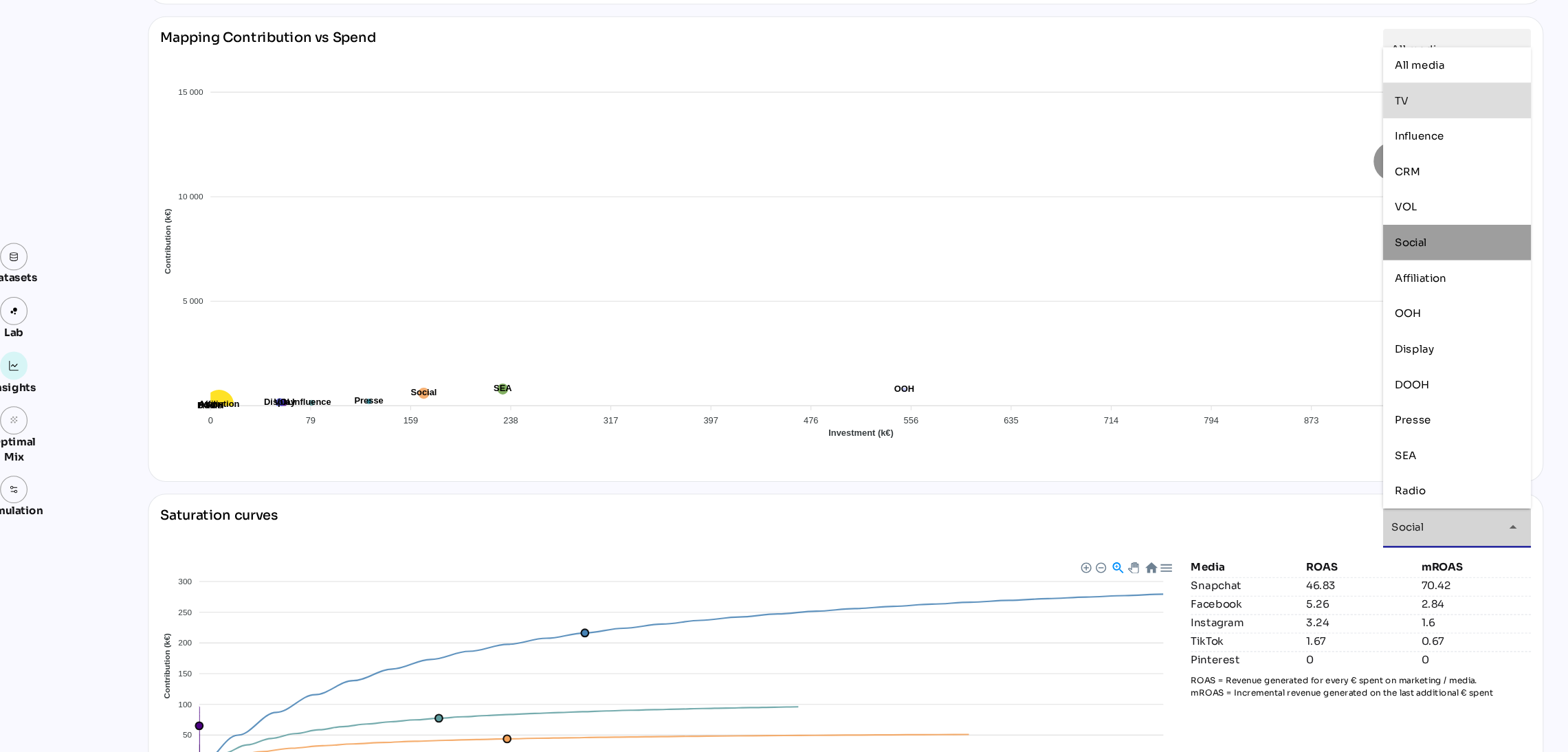
click at [1319, 94] on div "TV" at bounding box center [1375, 94] width 115 height 12
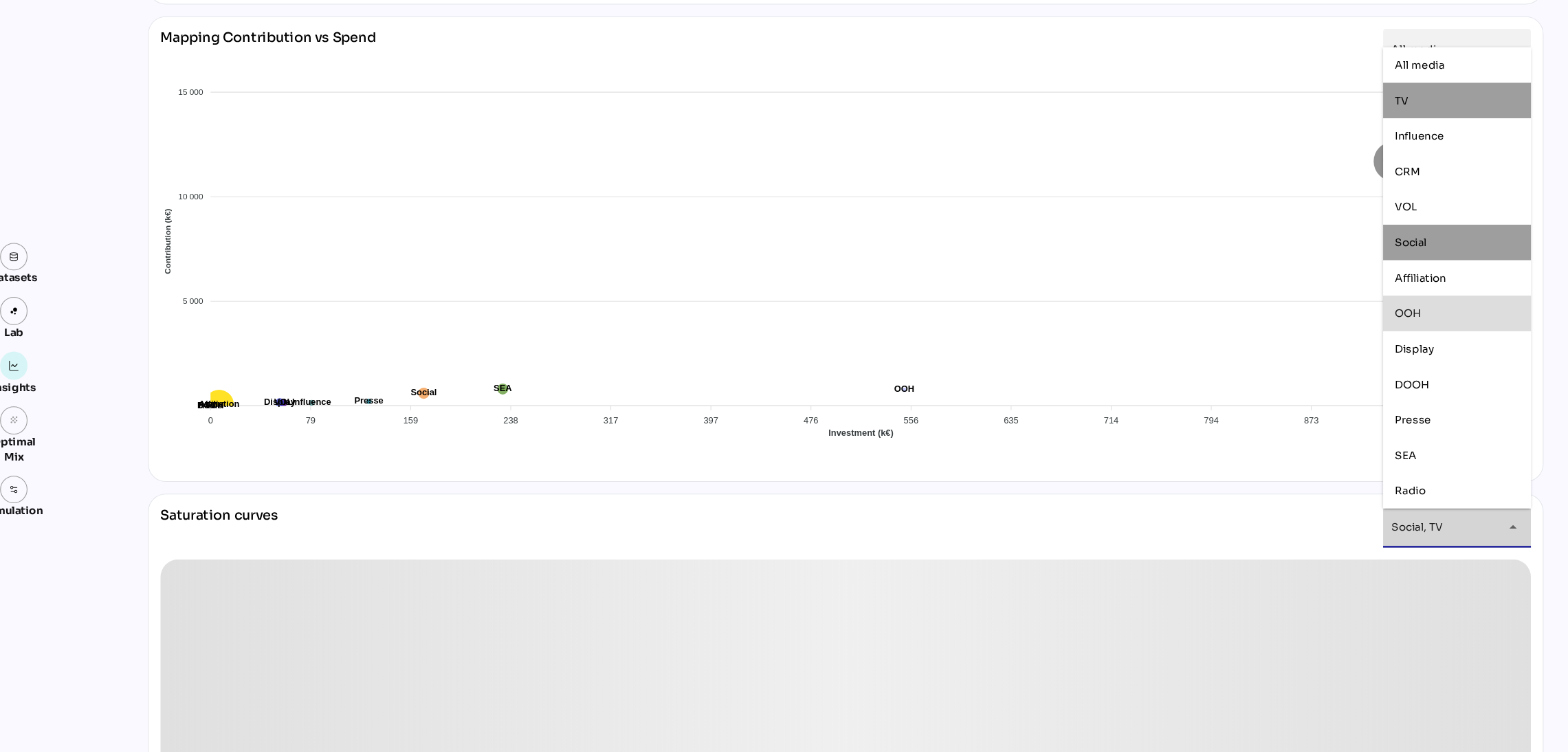
click at [1319, 295] on div "OOH" at bounding box center [1375, 292] width 115 height 12
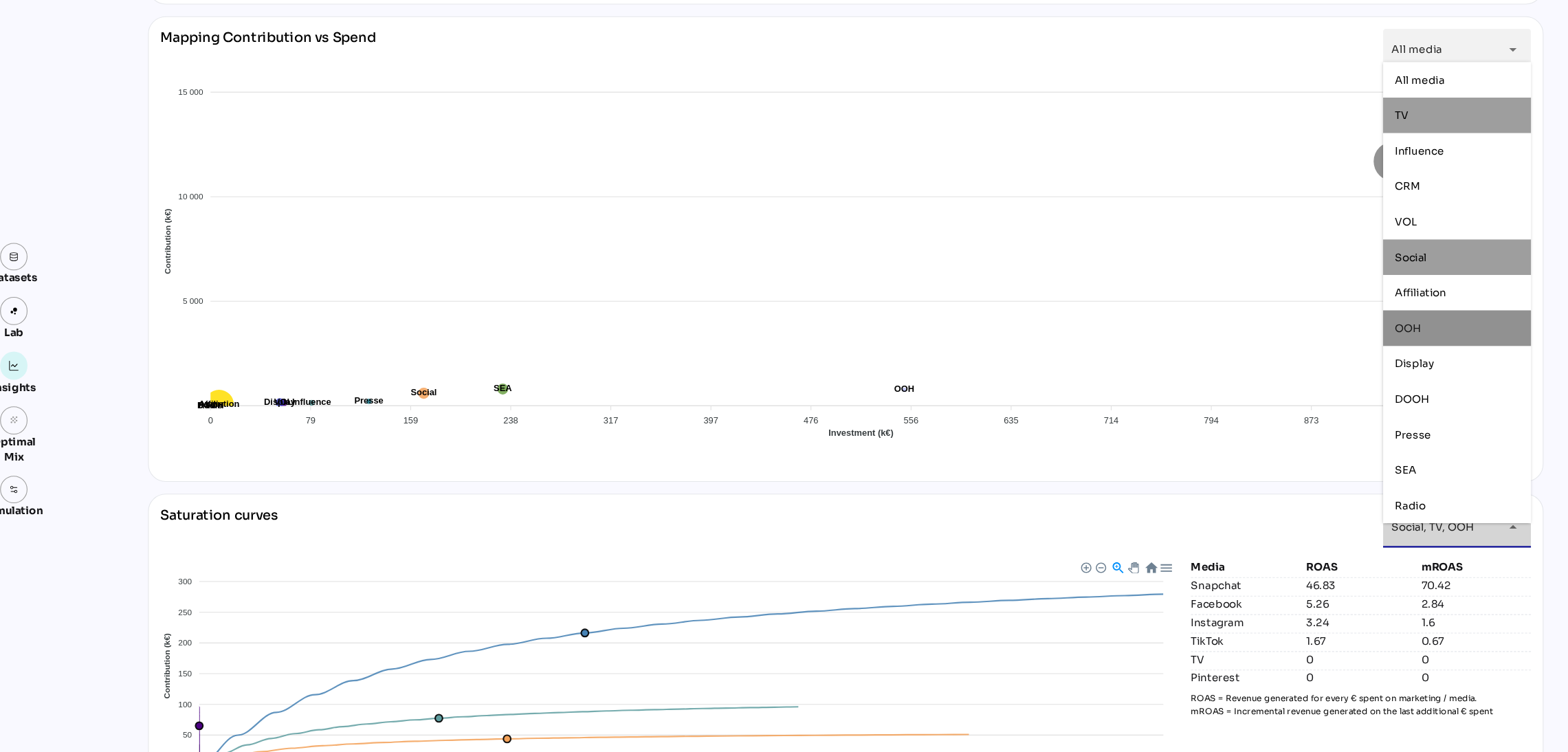
scroll to position [962, 0]
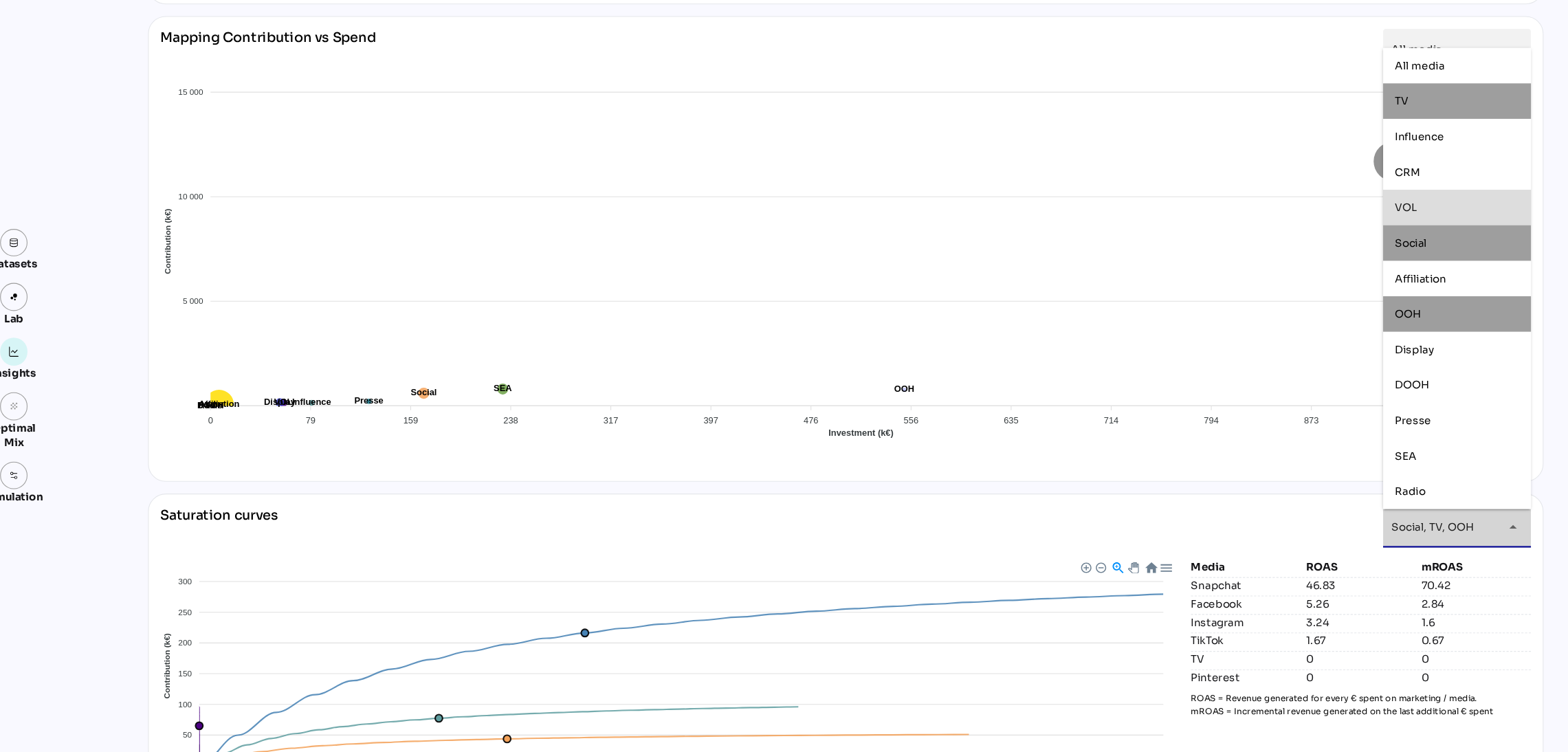
click at [1319, 195] on div "VOL" at bounding box center [1375, 206] width 115 height 22
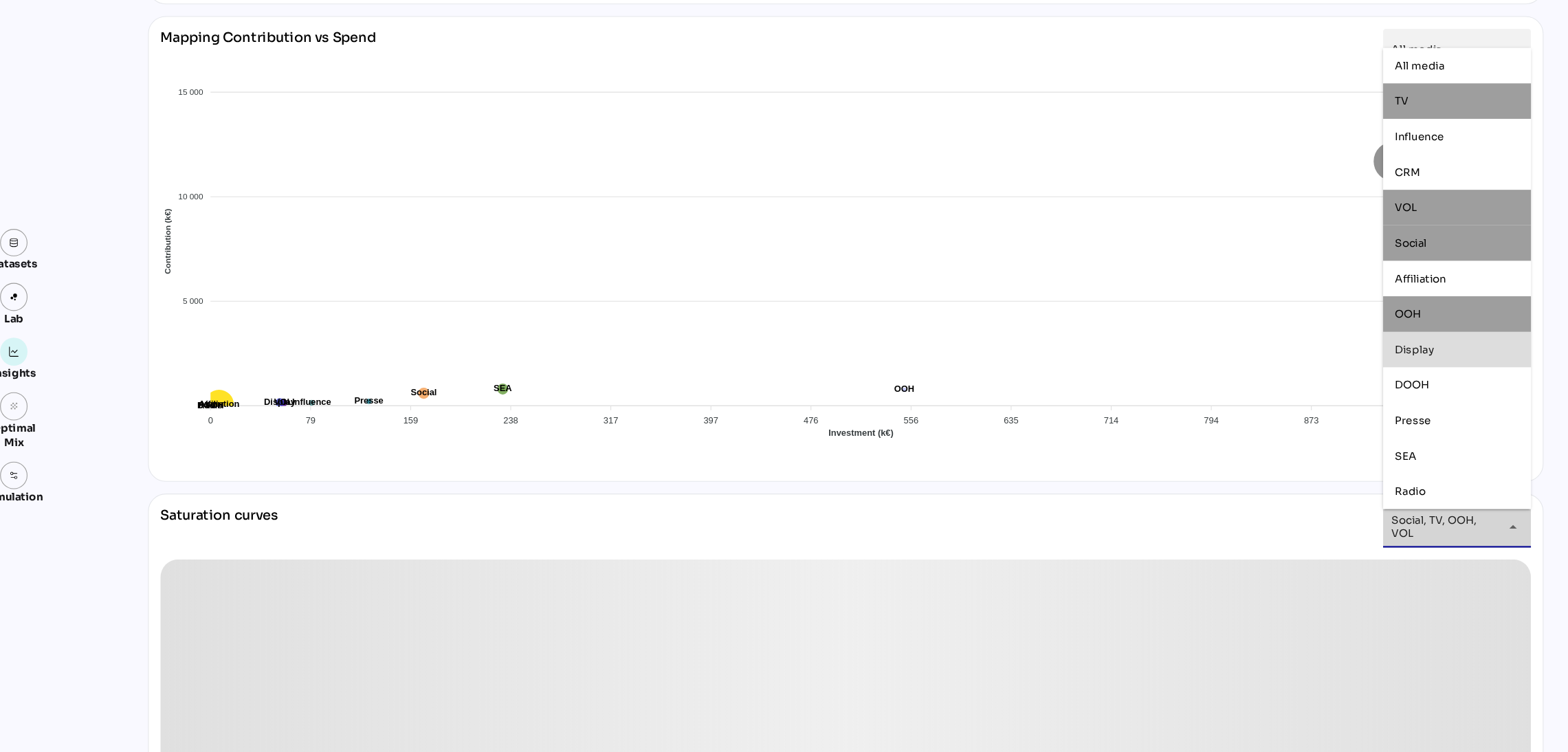
click at [1319, 336] on div "Display" at bounding box center [1375, 338] width 115 height 12
click at [1319, 372] on div "DOOH" at bounding box center [1375, 371] width 115 height 12
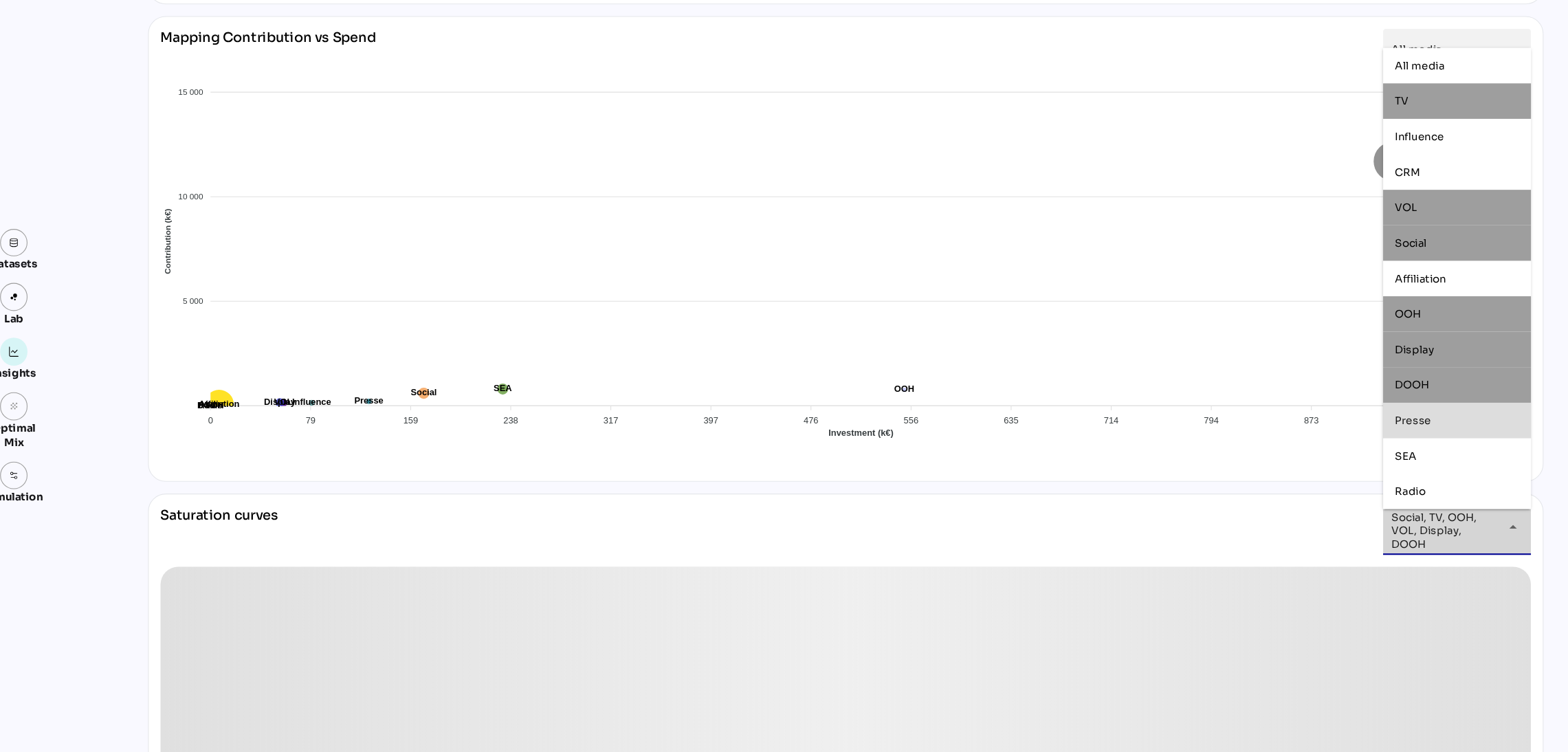
click at [1319, 405] on div "Presse" at bounding box center [1375, 404] width 115 height 12
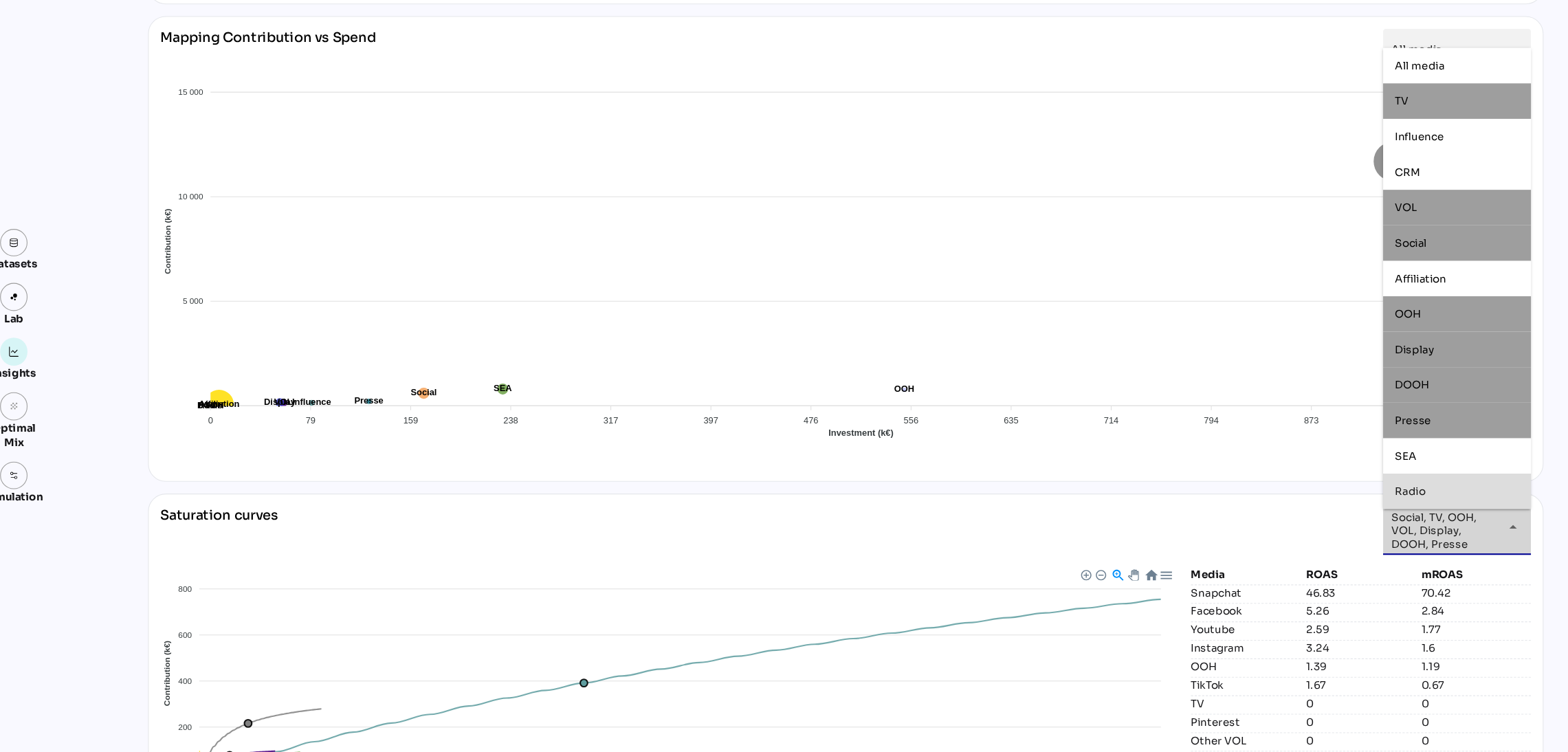
click at [1319, 466] on div "Radio" at bounding box center [1375, 470] width 115 height 12
type input "**********"
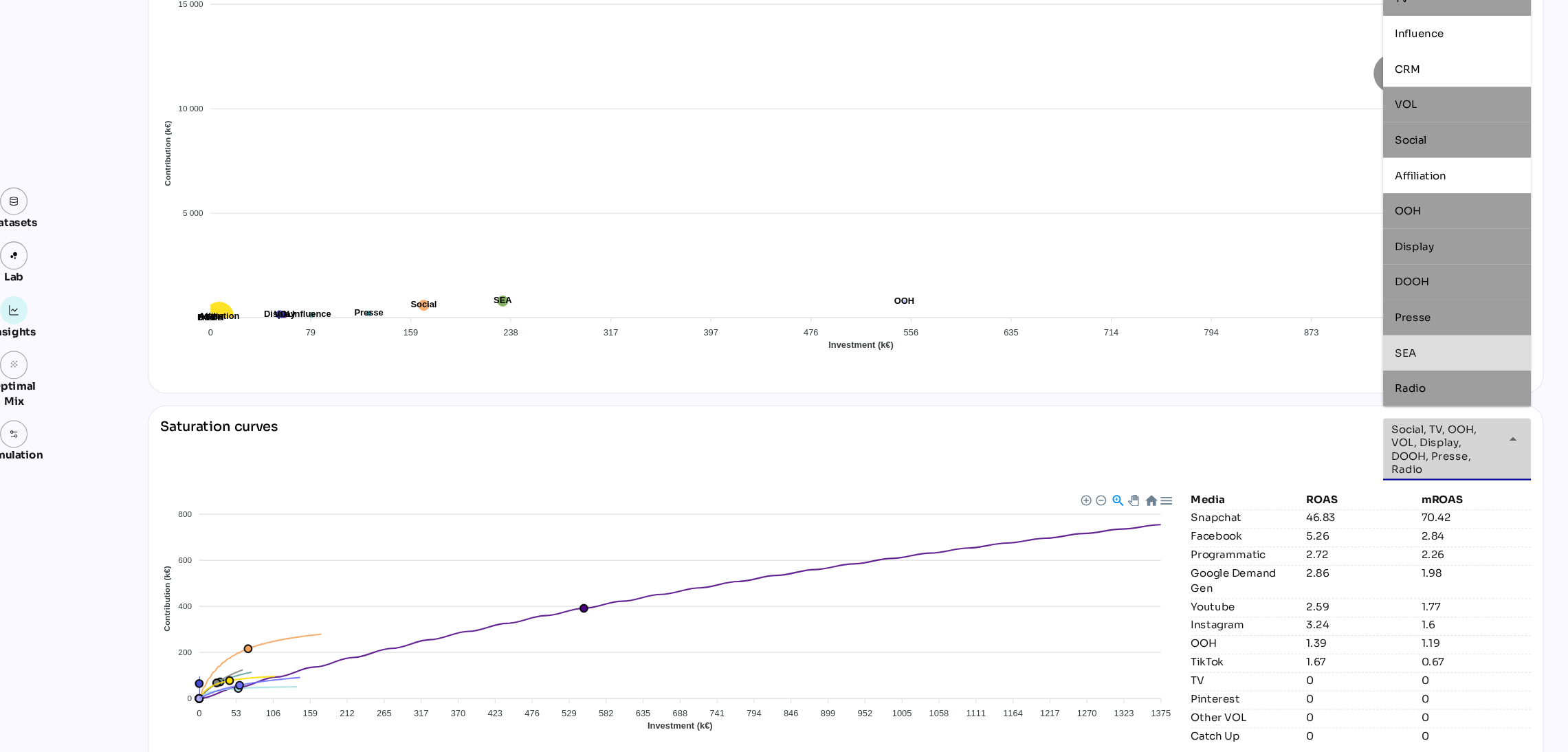
scroll to position [1019, 0]
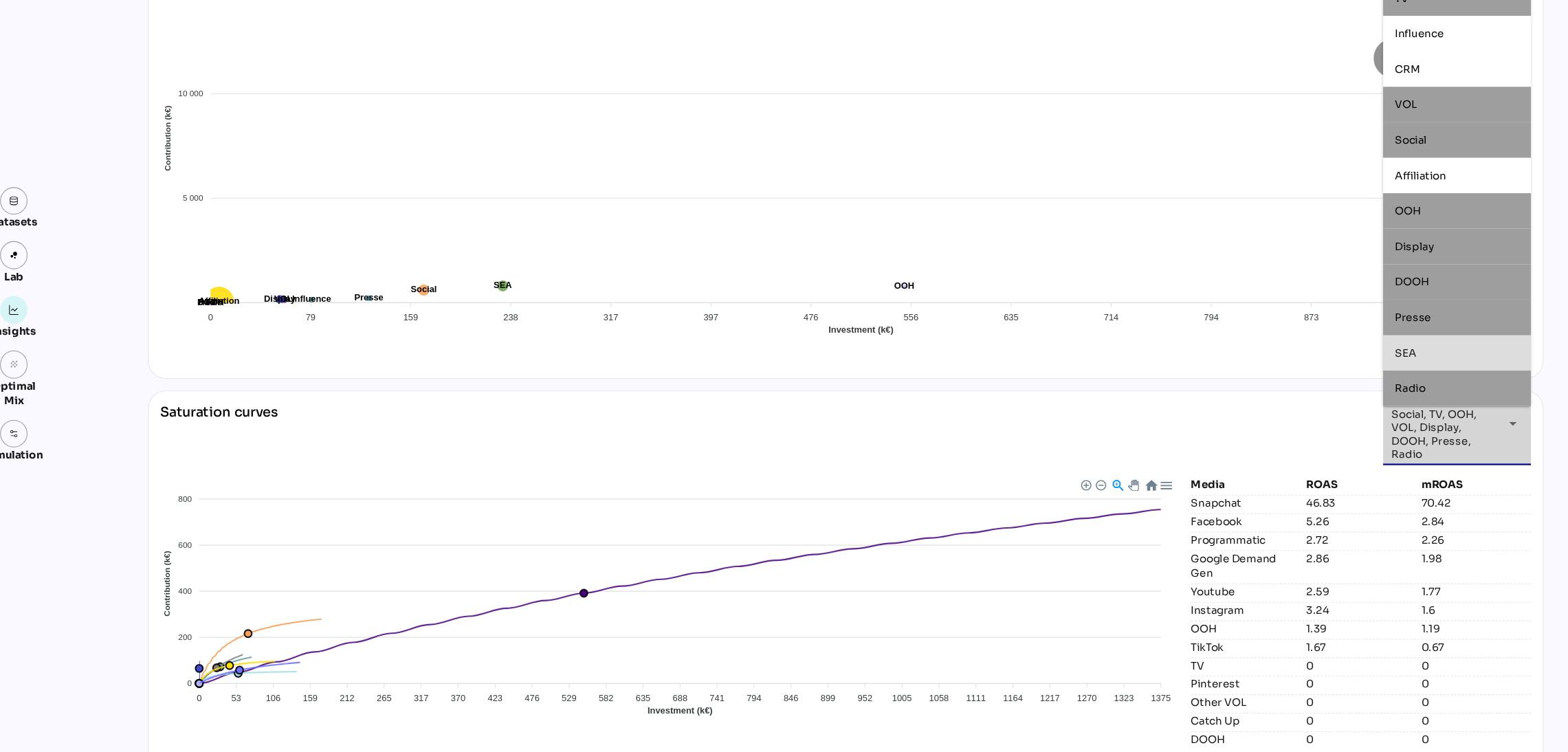
click at [1319, 558] on div "**********" at bounding box center [807, 602] width 1298 height 374
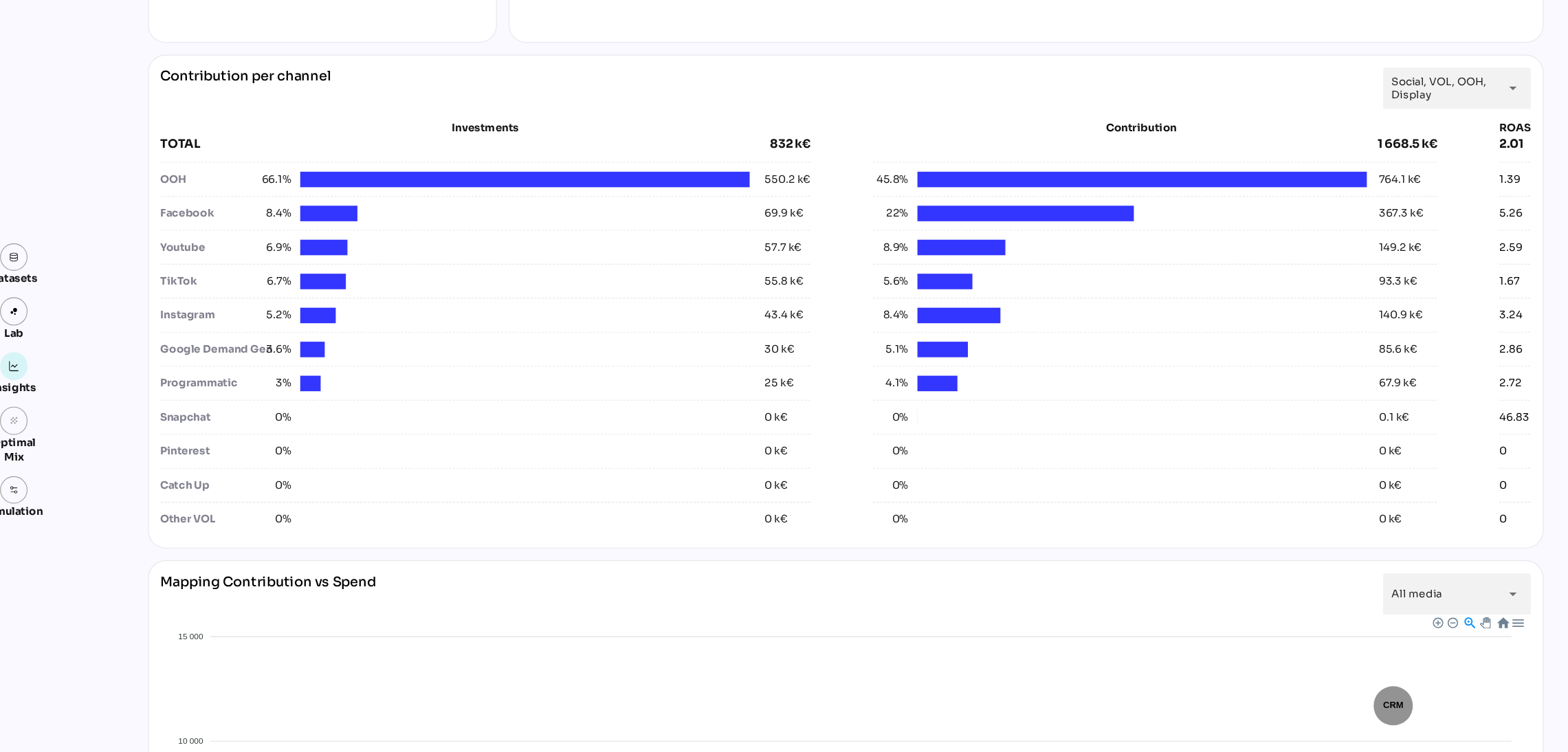
scroll to position [389, 0]
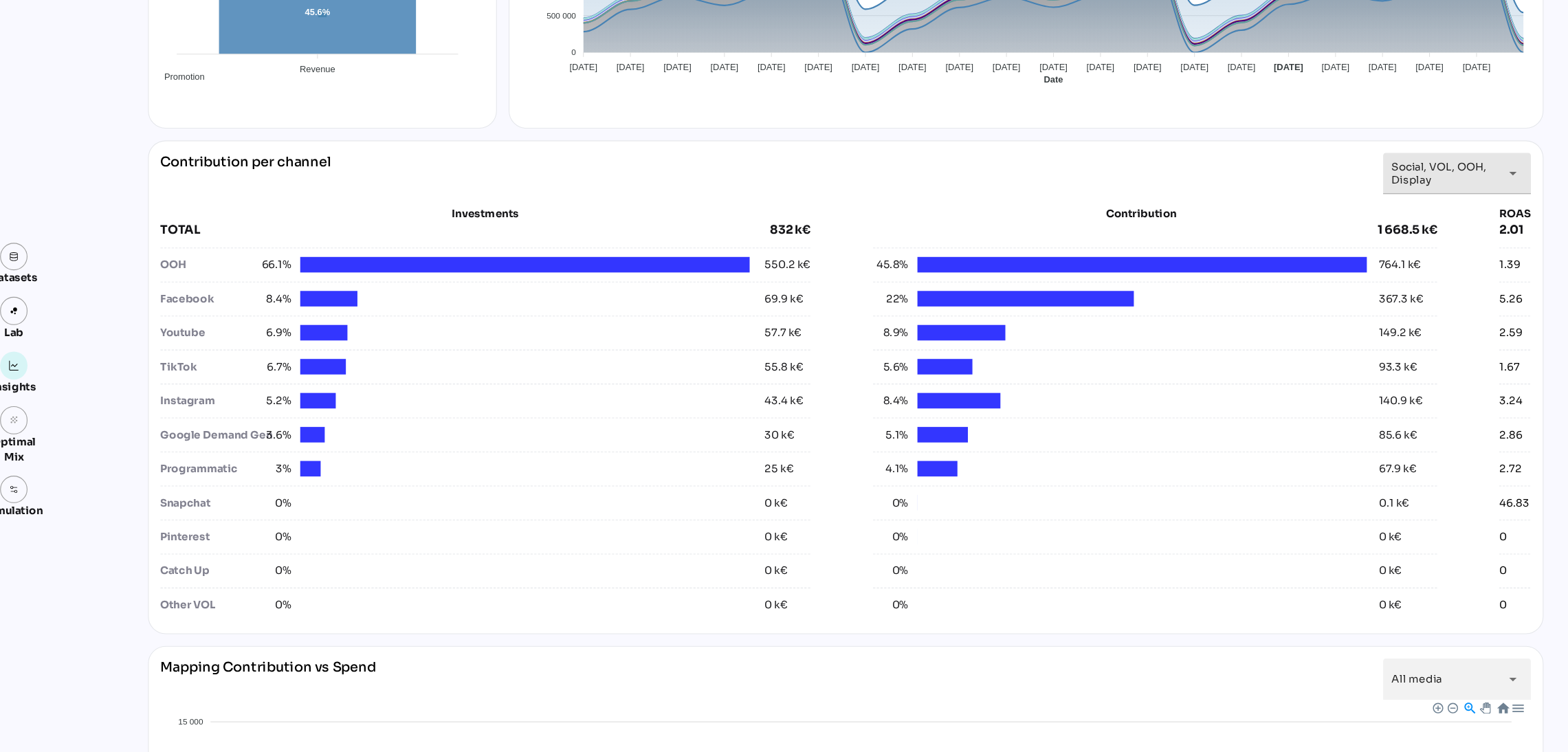
click at [1319, 163] on span "Social, VOL, OOH, Display" at bounding box center [1363, 161] width 96 height 25
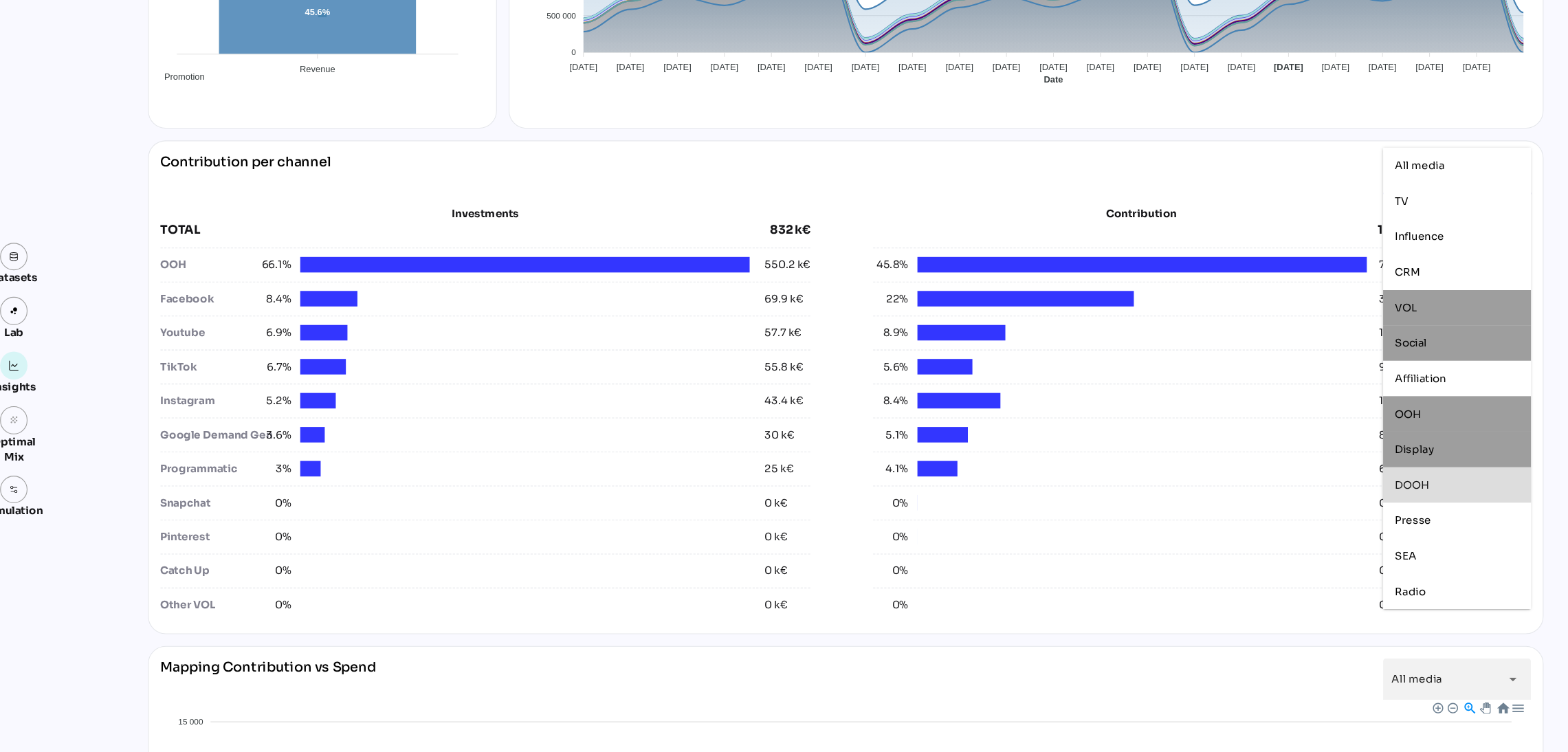
scroll to position [432, 0]
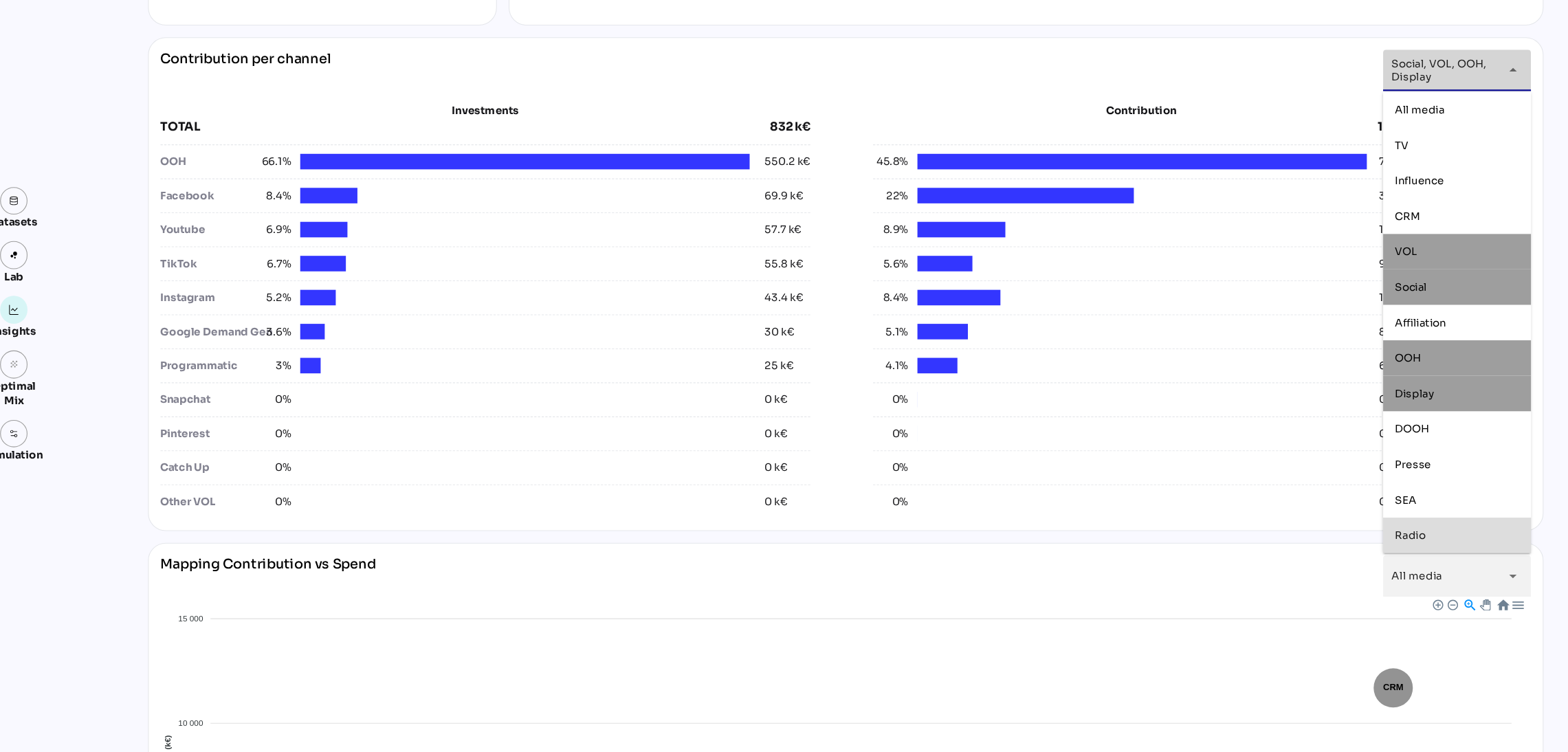
click at [1319, 553] on div "Radio" at bounding box center [1375, 550] width 115 height 12
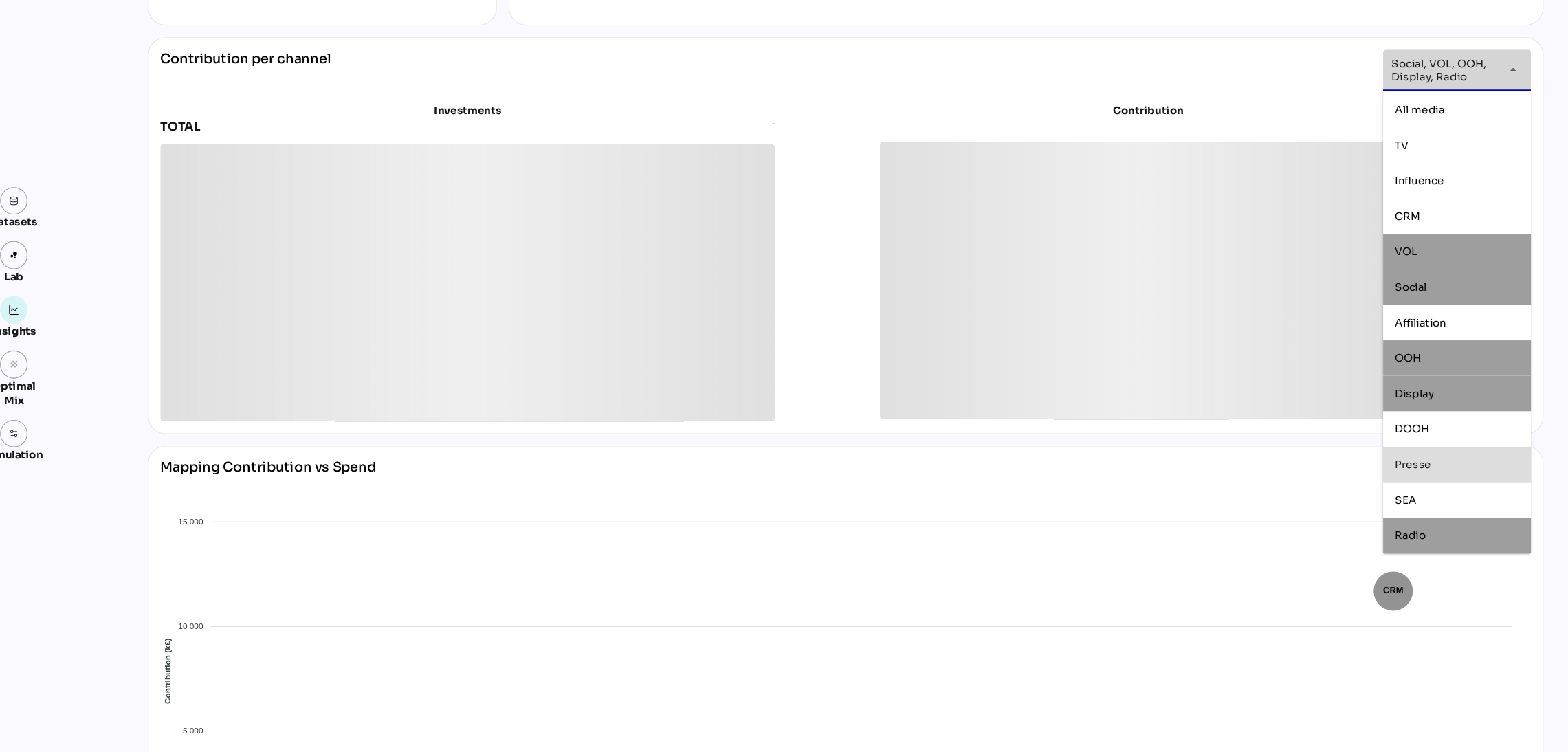
click at [1319, 481] on div "Presse" at bounding box center [1375, 484] width 115 height 12
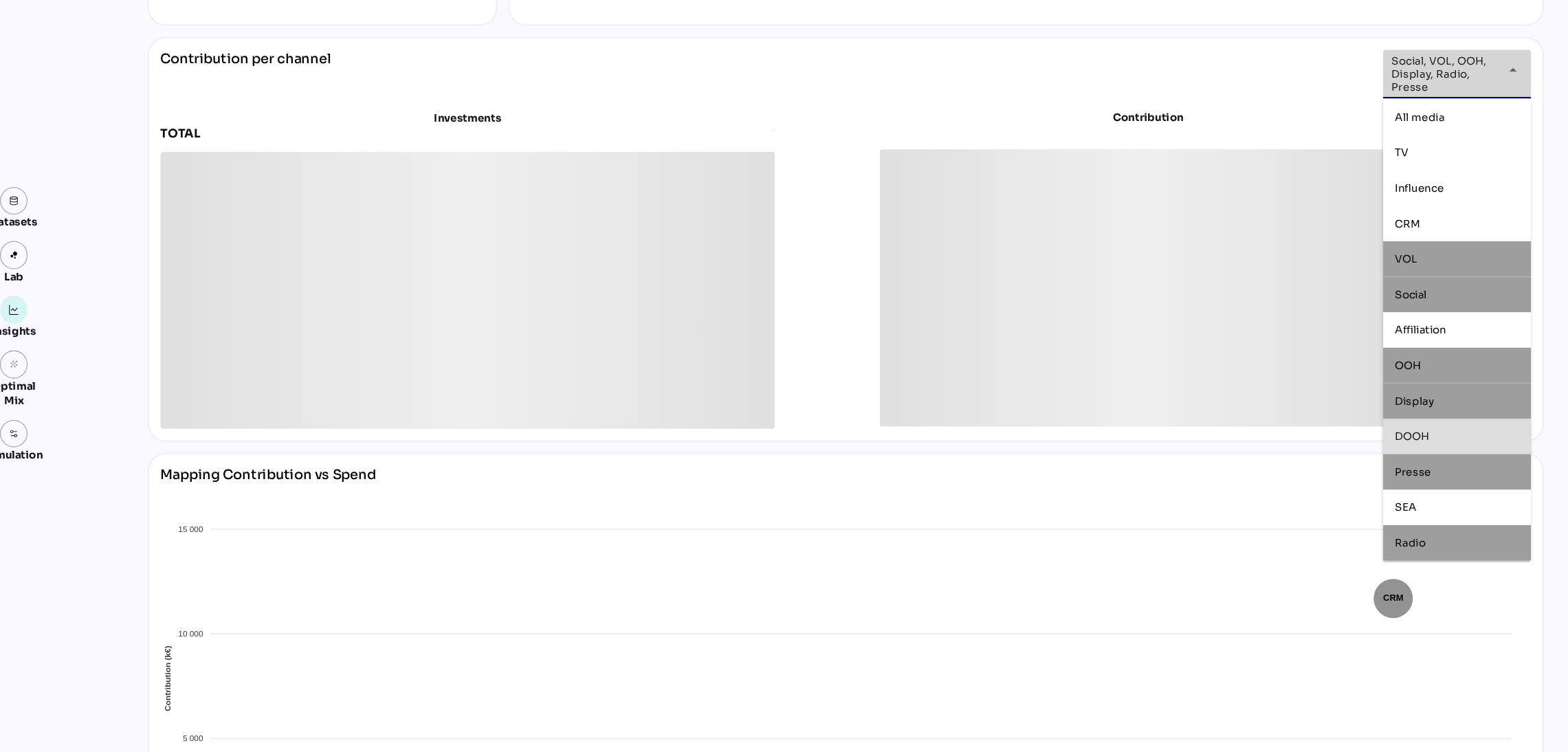
click at [1319, 456] on div "DOOH" at bounding box center [1375, 458] width 115 height 12
click at [1319, 197] on div "TV" at bounding box center [1375, 194] width 115 height 12
type input "**********"
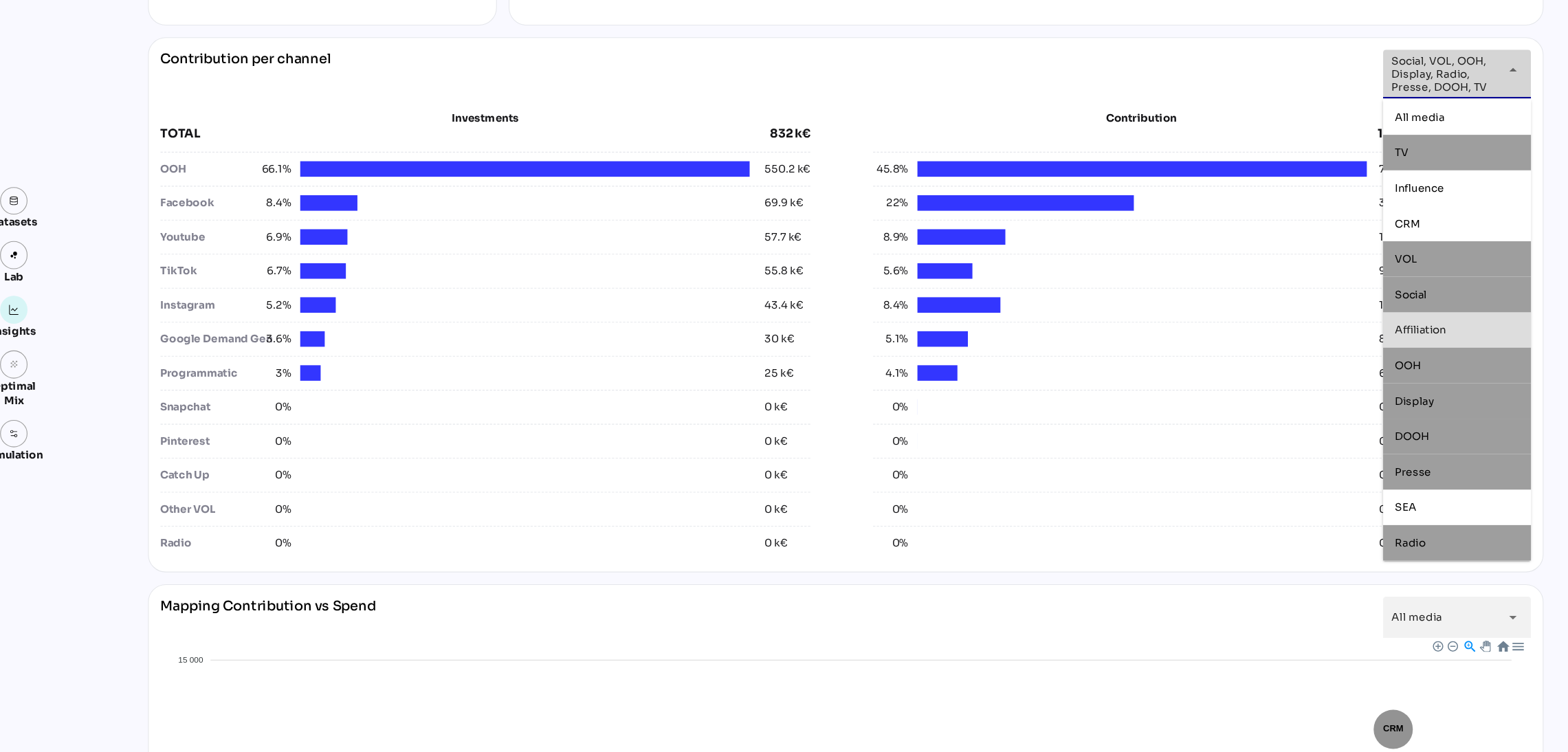
click at [1319, 597] on div "All media *********" at bounding box center [1363, 626] width 96 height 38
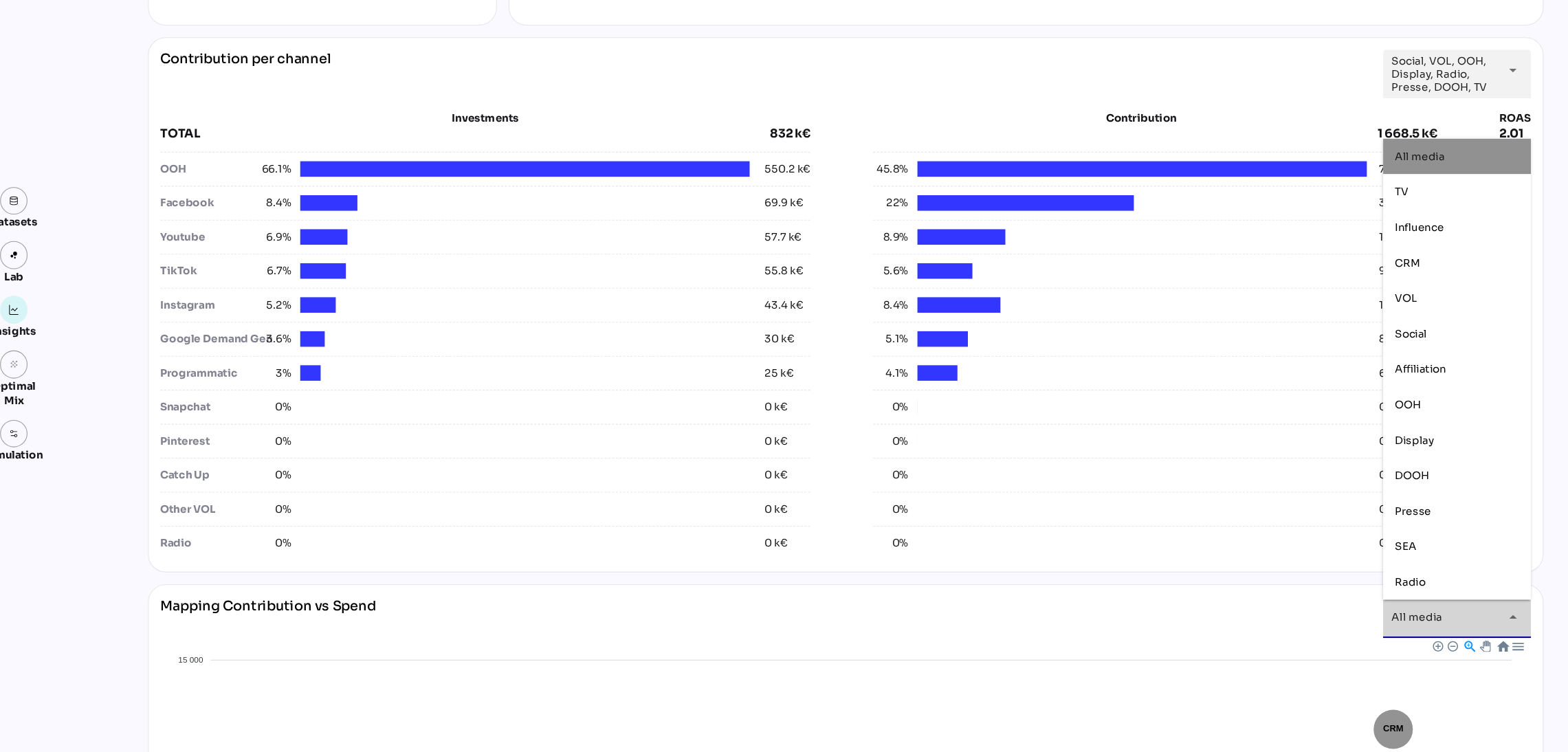
click at [1319, 154] on div "Insights 17/03/2025 to 06/04/2025 Set period arrow_drop_down Media Investment 2…" at bounding box center [807, 535] width 1320 height 1848
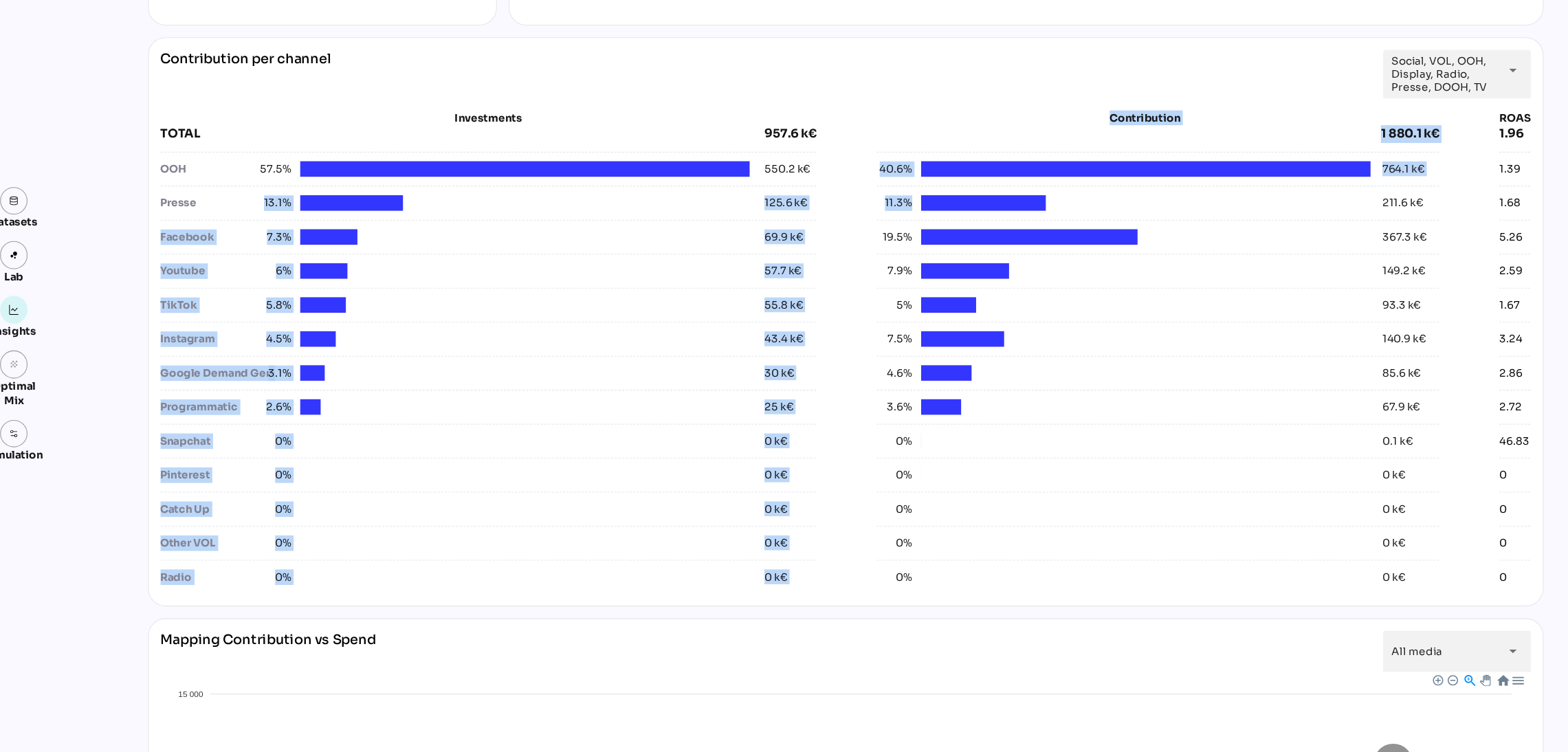
drag, startPoint x: 238, startPoint y: 239, endPoint x: 1183, endPoint y: 252, distance: 945.1
click at [1183, 252] on div "Investments TOTAL 957.6 k€ OOH 57.5% 550.2 k€ Presse 13.1% 125.6 k€ Facebook 7.…" at bounding box center [807, 379] width 1275 height 449
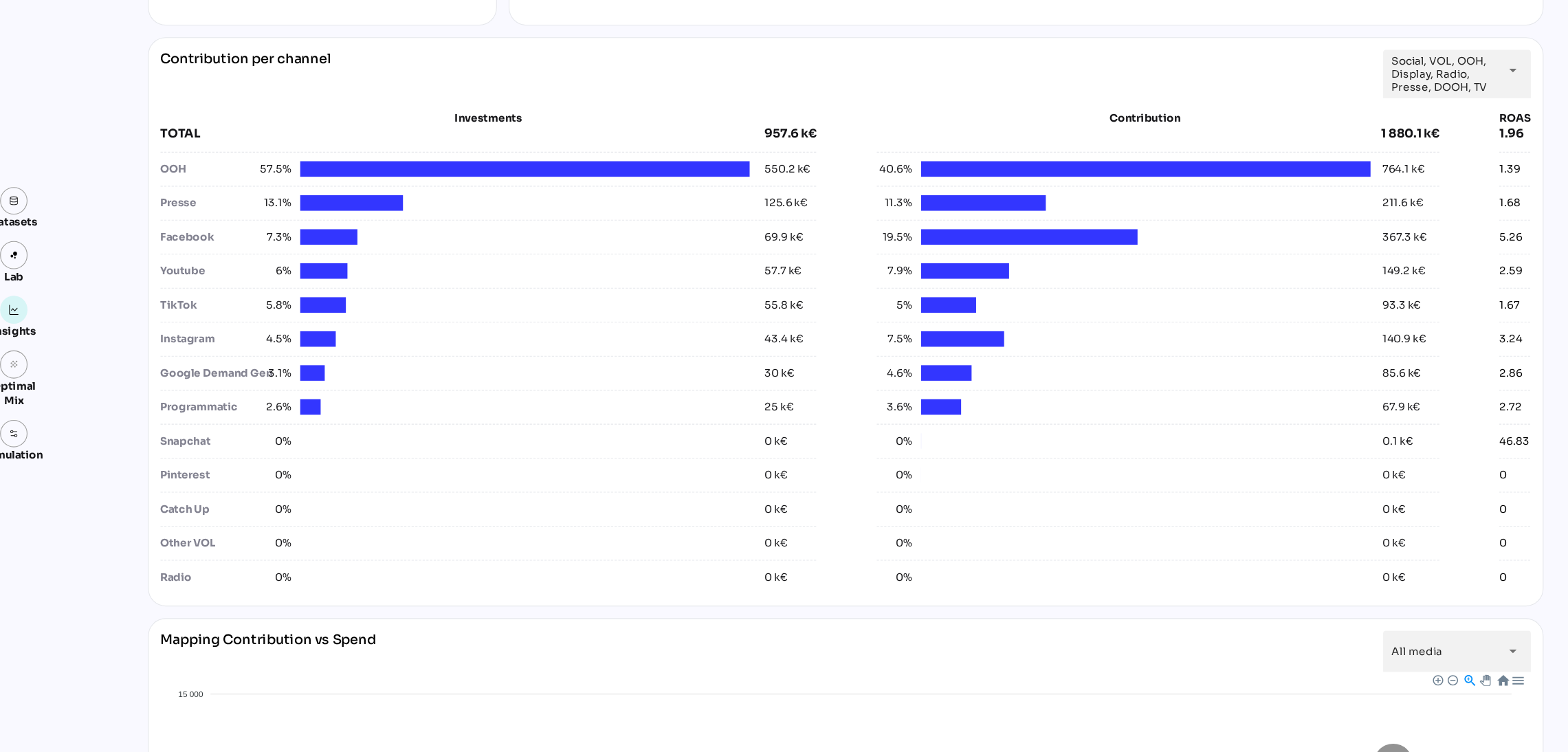
click at [1319, 239] on div "**********" at bounding box center [807, 351] width 1298 height 529
click at [1319, 108] on span "Social, VOL, OOH, Display, Radio, Presse, DOOH, TV" at bounding box center [1363, 121] width 96 height 37
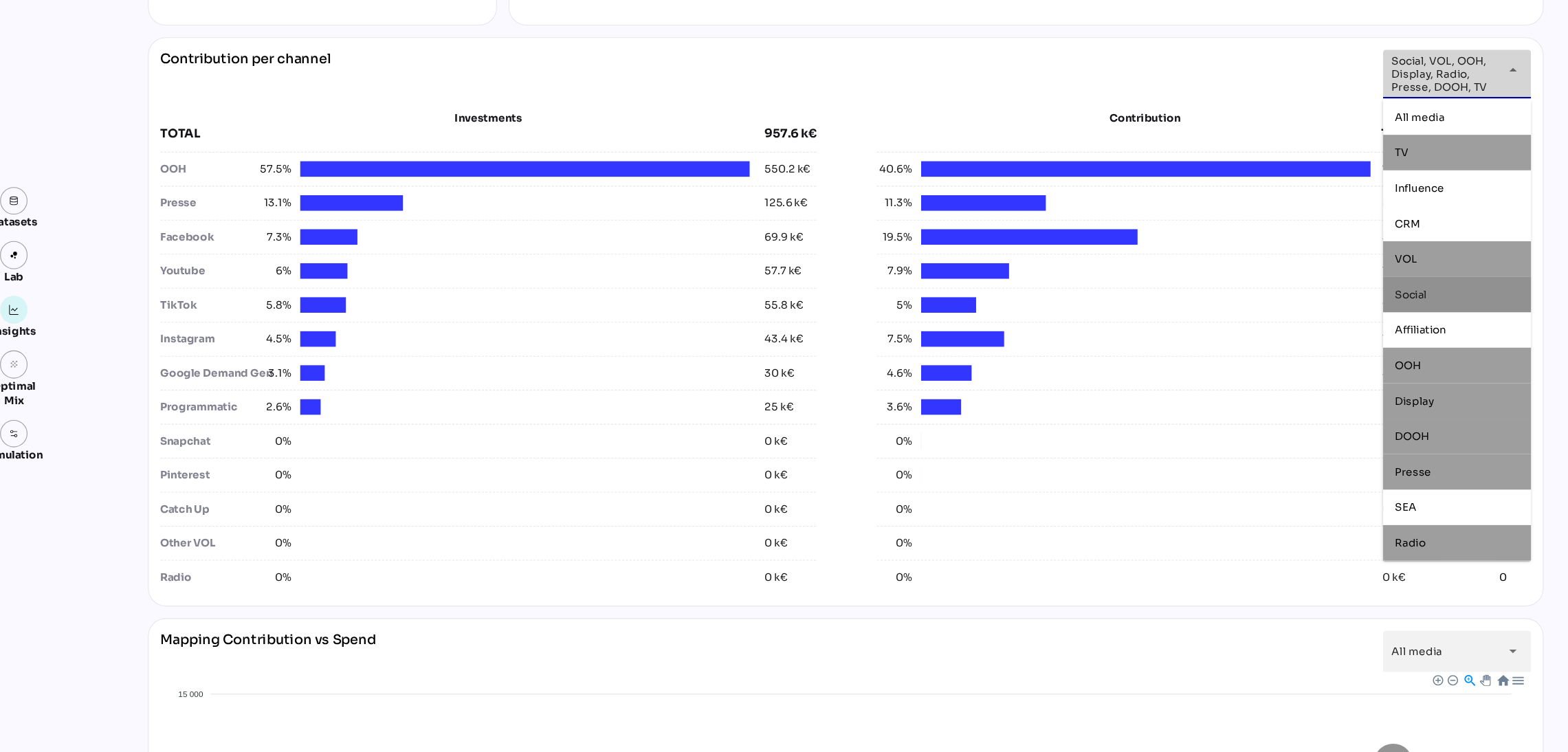
click at [1319, 108] on span "Social, VOL, OOH, Display, Radio, Presse, DOOH, TV" at bounding box center [1363, 121] width 96 height 37
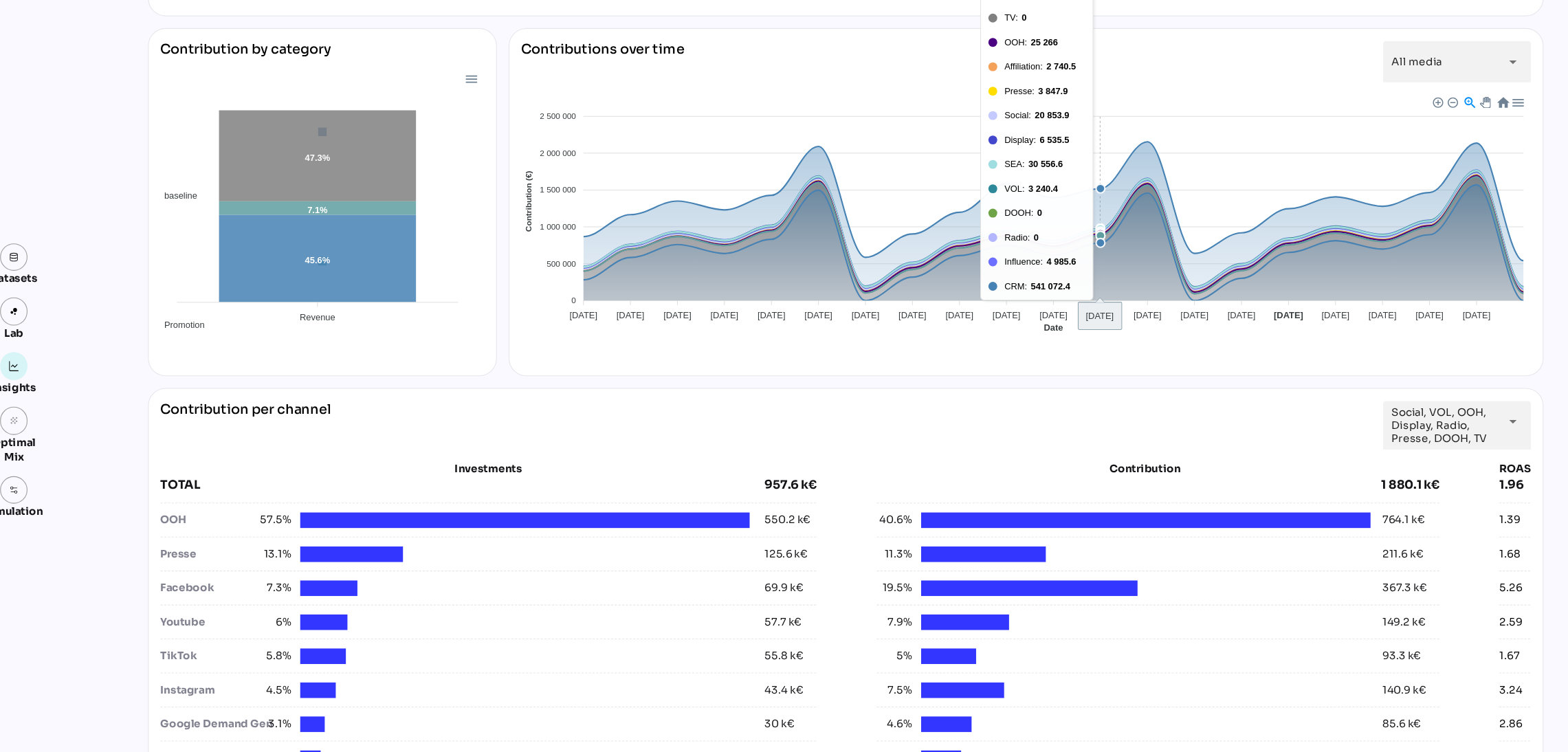
scroll to position [0, 0]
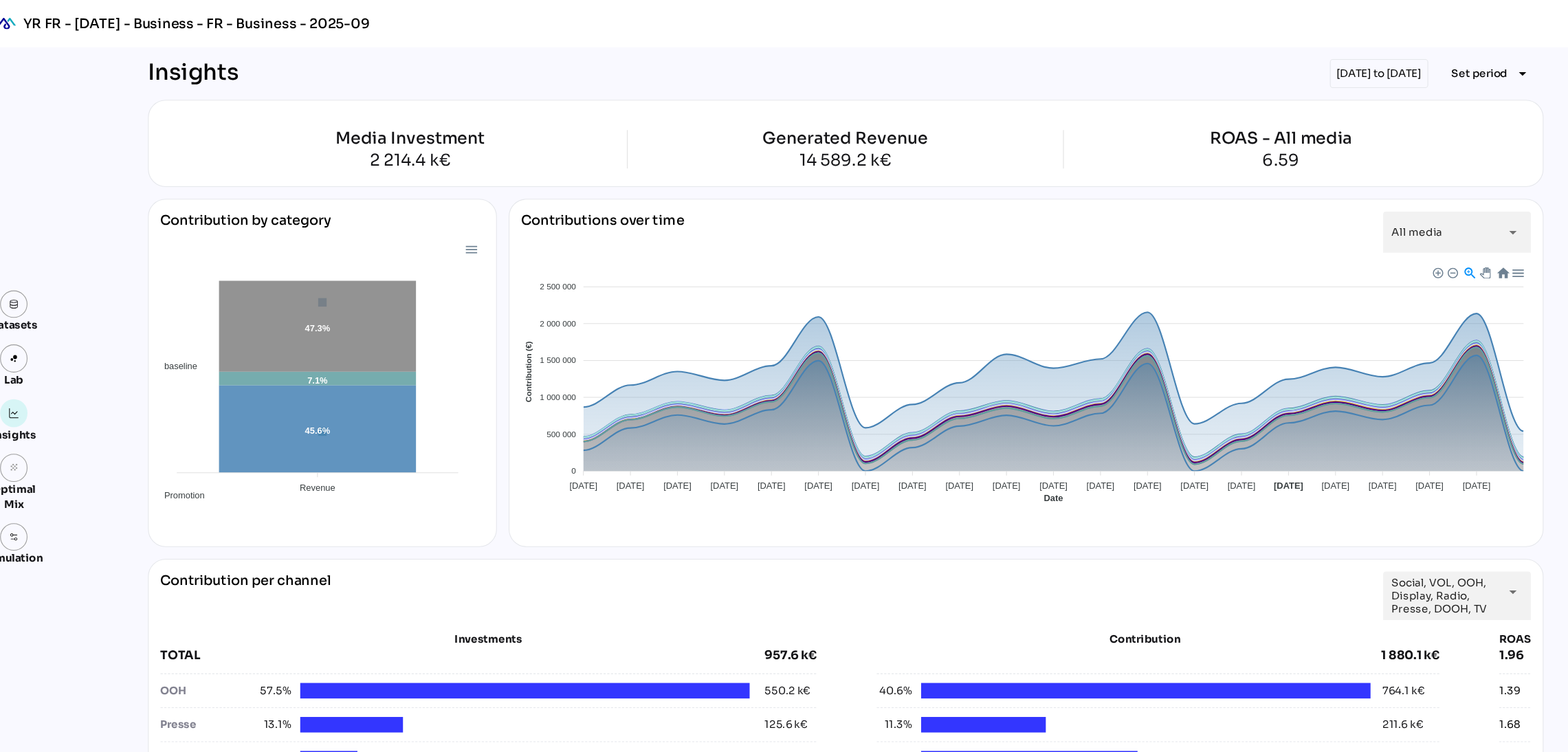
click at [1257, 55] on div "[DATE] to [DATE]" at bounding box center [1302, 68] width 91 height 27
click at [1257, 66] on div "[DATE] to [DATE]" at bounding box center [1302, 68] width 91 height 27
click at [1319, 70] on span "Set period" at bounding box center [1396, 67] width 52 height 16
click at [1319, 229] on div "Custom Period" at bounding box center [1400, 230] width 91 height 12
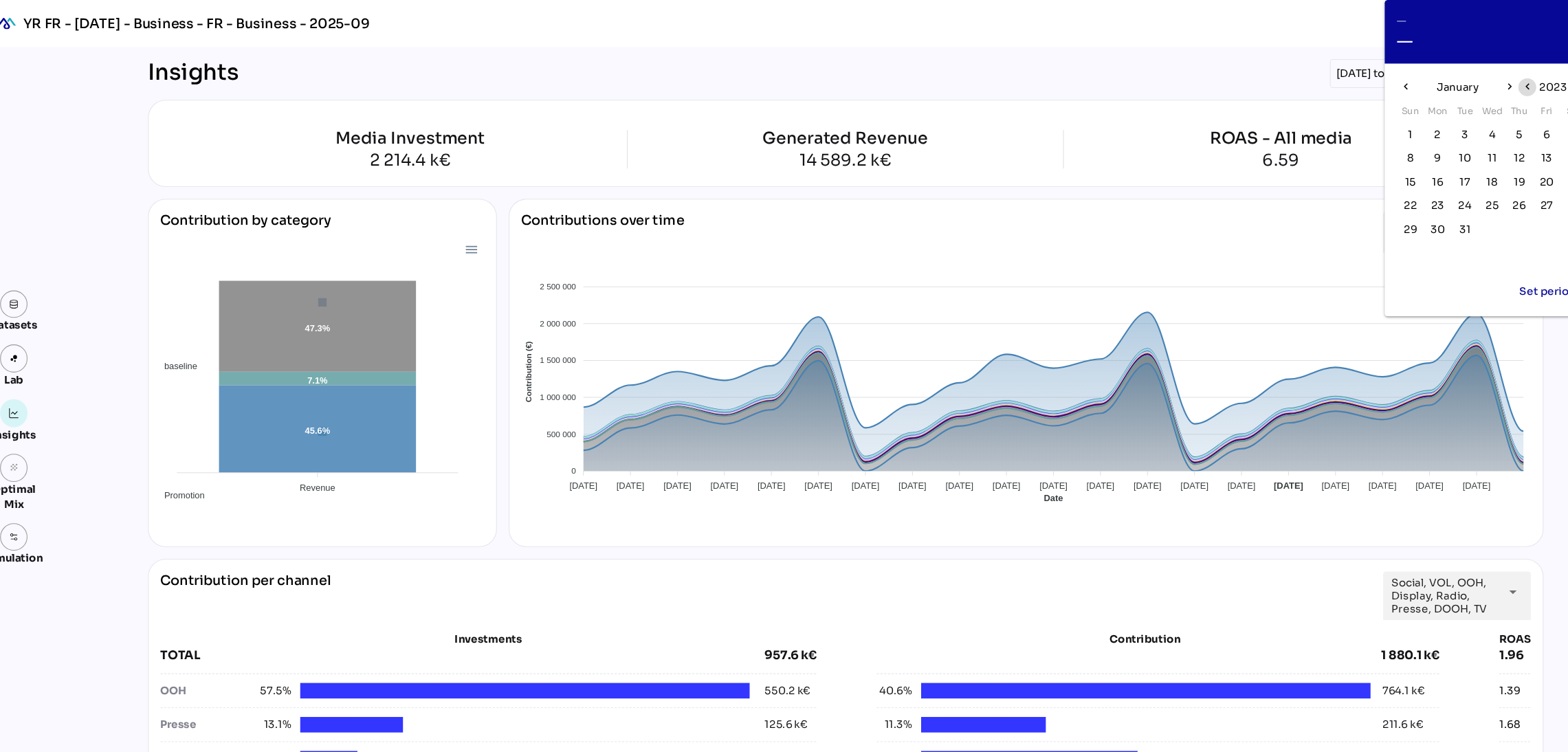
click at [1319, 83] on span "chevron_left" at bounding box center [1440, 81] width 16 height 16
click at [1319, 83] on span "2022" at bounding box center [1464, 81] width 25 height 16
click at [1319, 108] on span "2025" at bounding box center [1447, 108] width 25 height 16
click at [1319, 90] on button "January" at bounding box center [1375, 81] width 45 height 22
click at [1319, 134] on button "Apr" at bounding box center [1348, 137] width 42 height 25
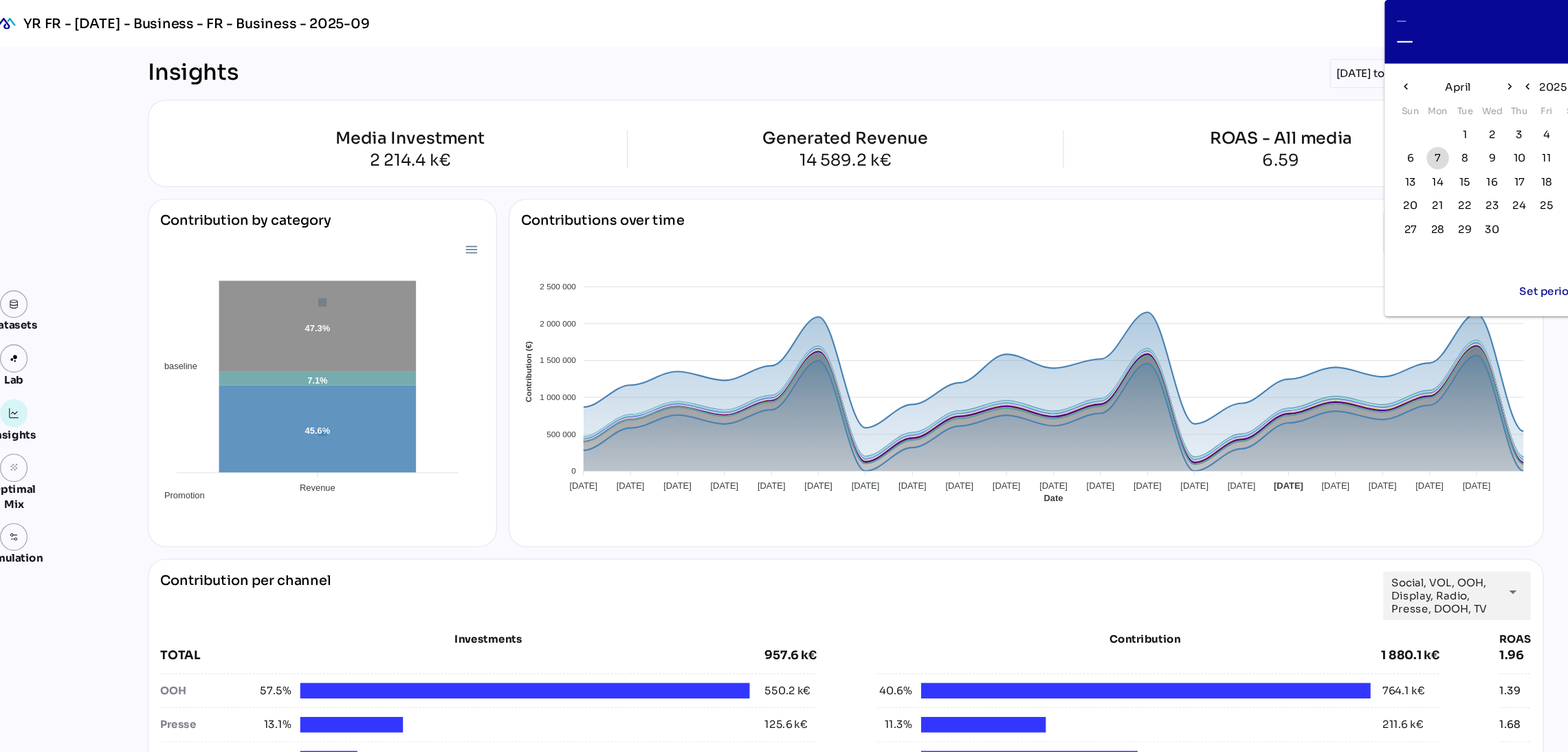
click at [1319, 142] on span "7" at bounding box center [1358, 147] width 15 height 15
click at [1319, 82] on icon "chevron_right" at bounding box center [1424, 81] width 12 height 12
click at [1319, 149] on span "4" at bounding box center [1332, 147] width 15 height 15
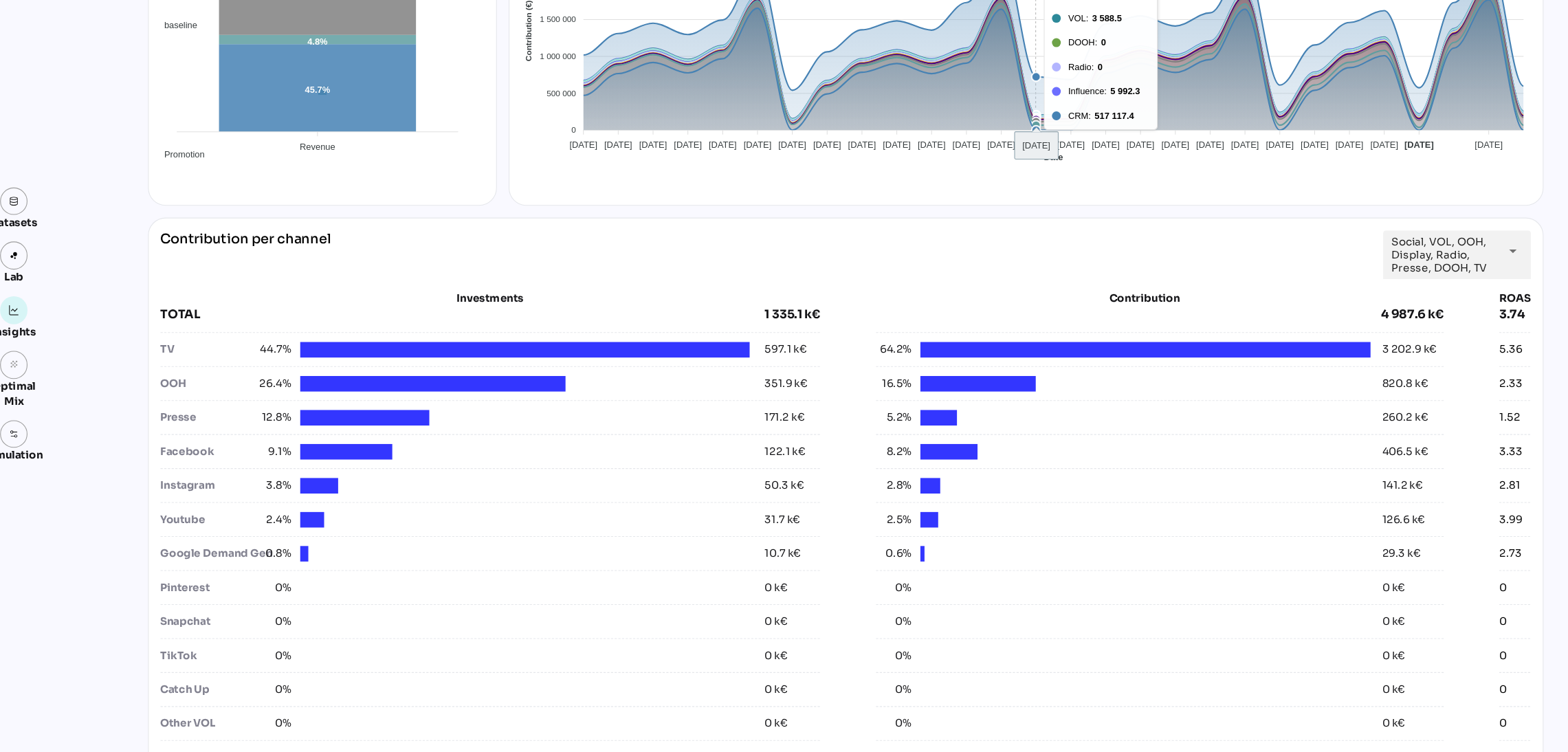
scroll to position [427, 0]
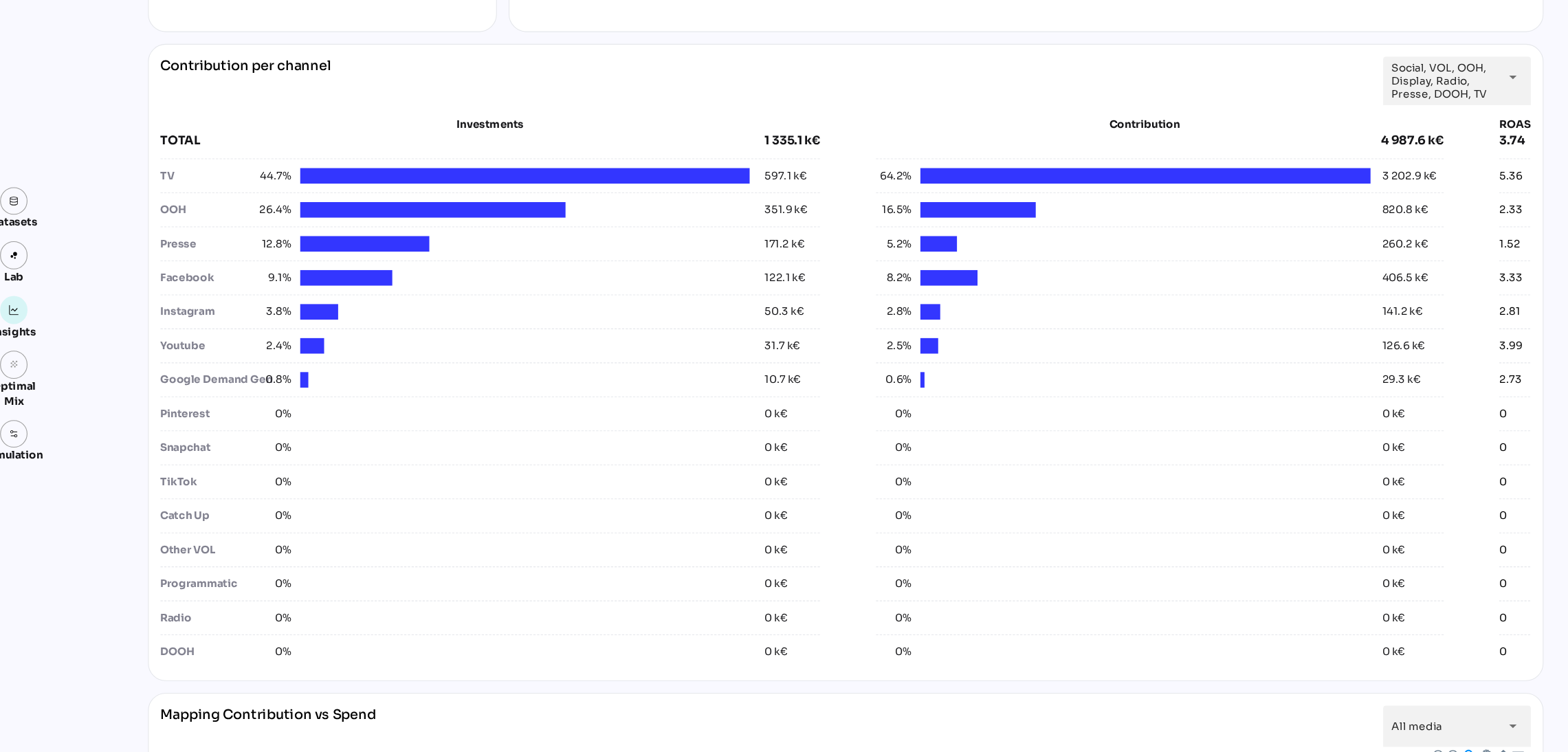
drag, startPoint x: 1364, startPoint y: 412, endPoint x: 1415, endPoint y: 414, distance: 51.0
click at [1319, 414] on div "Investments TOTAL 1 335.1 k€ TV 44.7% 597.1 k€ OOH 26.4% 351.9 k€ Presse 12.8% …" at bounding box center [807, 418] width 1275 height 513
click at [1319, 443] on div "Investments TOTAL 1 335.1 k€ TV 44.7% 597.1 k€ OOH 26.4% 351.9 k€ Presse 12.8% …" at bounding box center [807, 418] width 1275 height 513
drag, startPoint x: 1418, startPoint y: 405, endPoint x: 1435, endPoint y: 408, distance: 17.3
click at [1319, 408] on div "2.73" at bounding box center [1429, 405] width 29 height 14
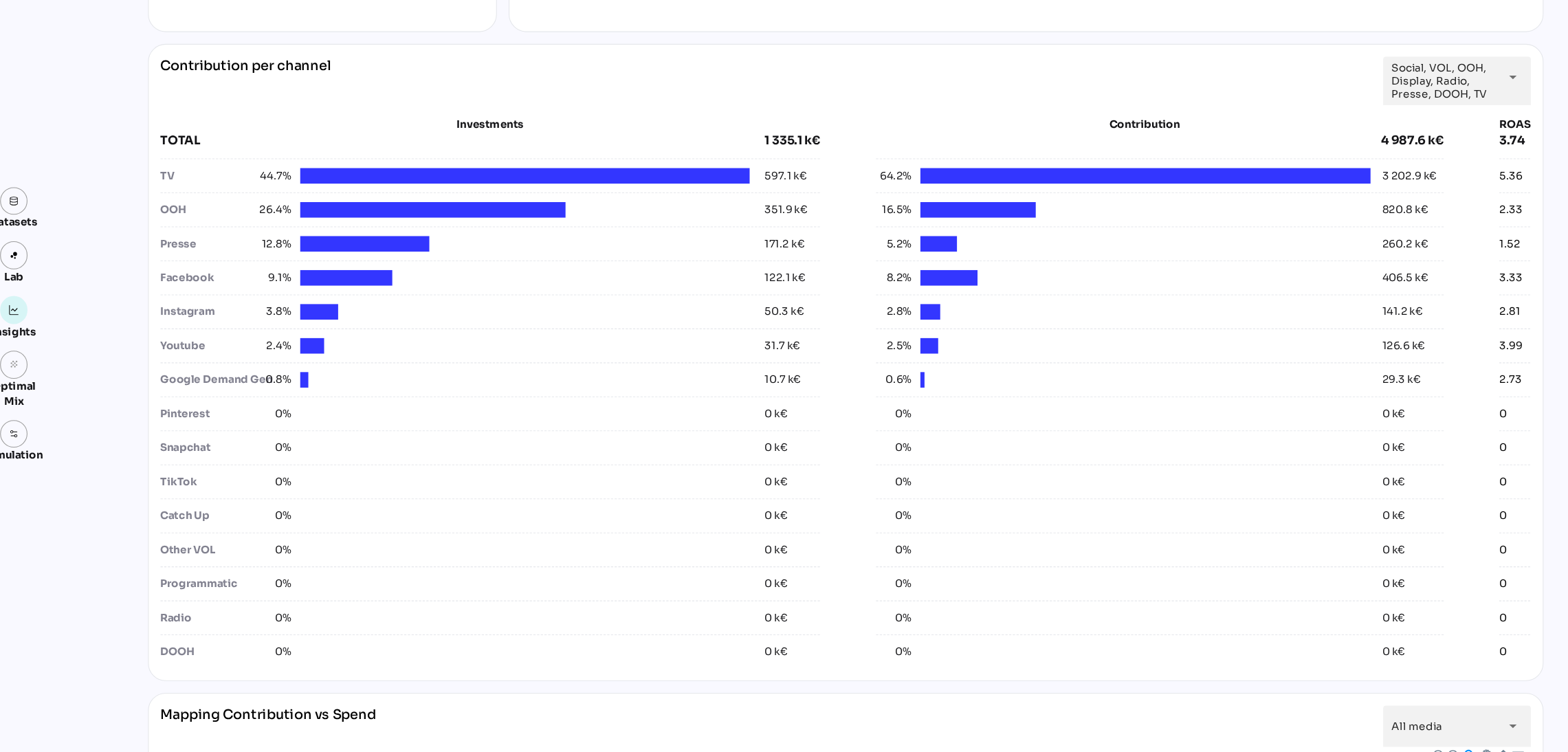
click at [1319, 425] on div at bounding box center [1429, 425] width 29 height 3
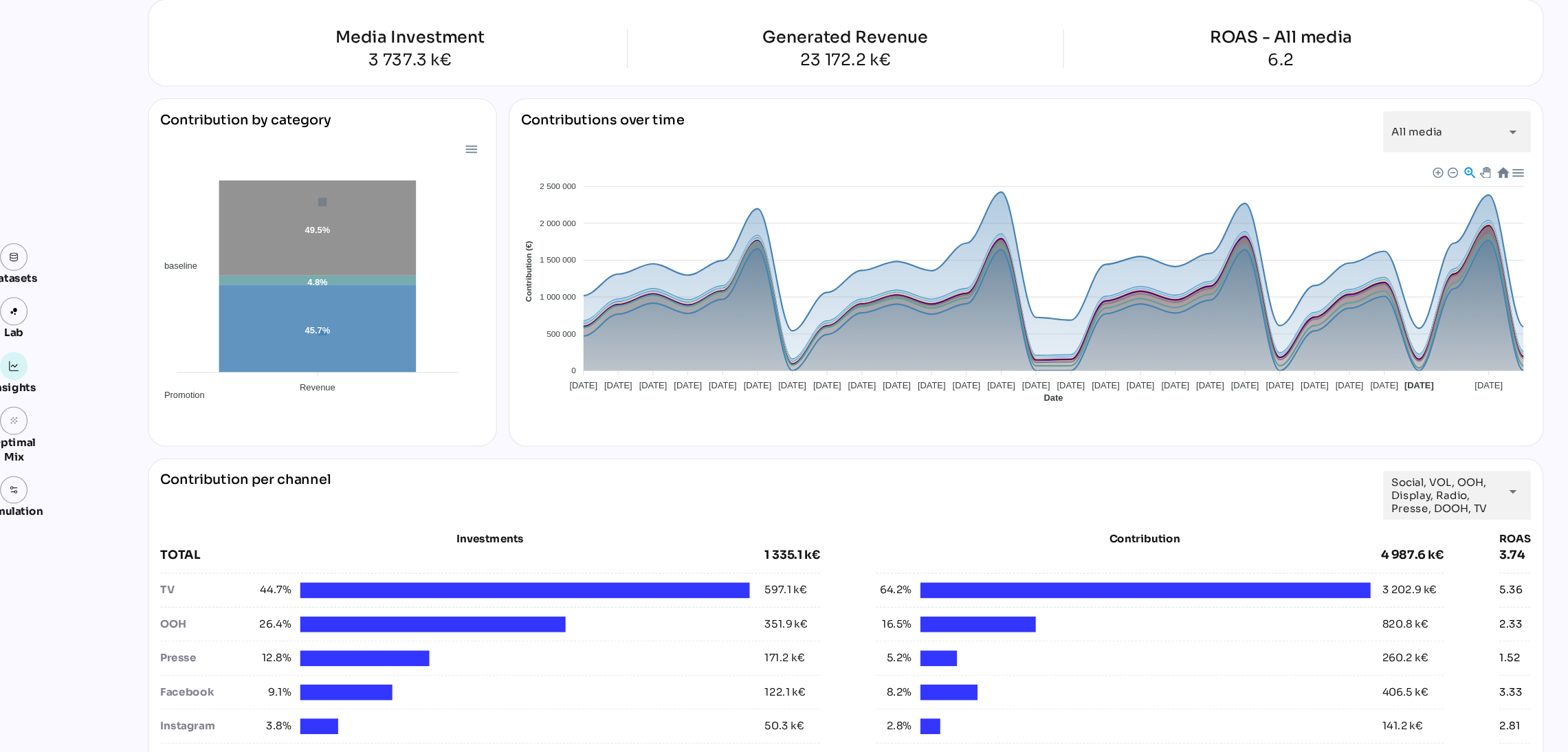
scroll to position [0, 0]
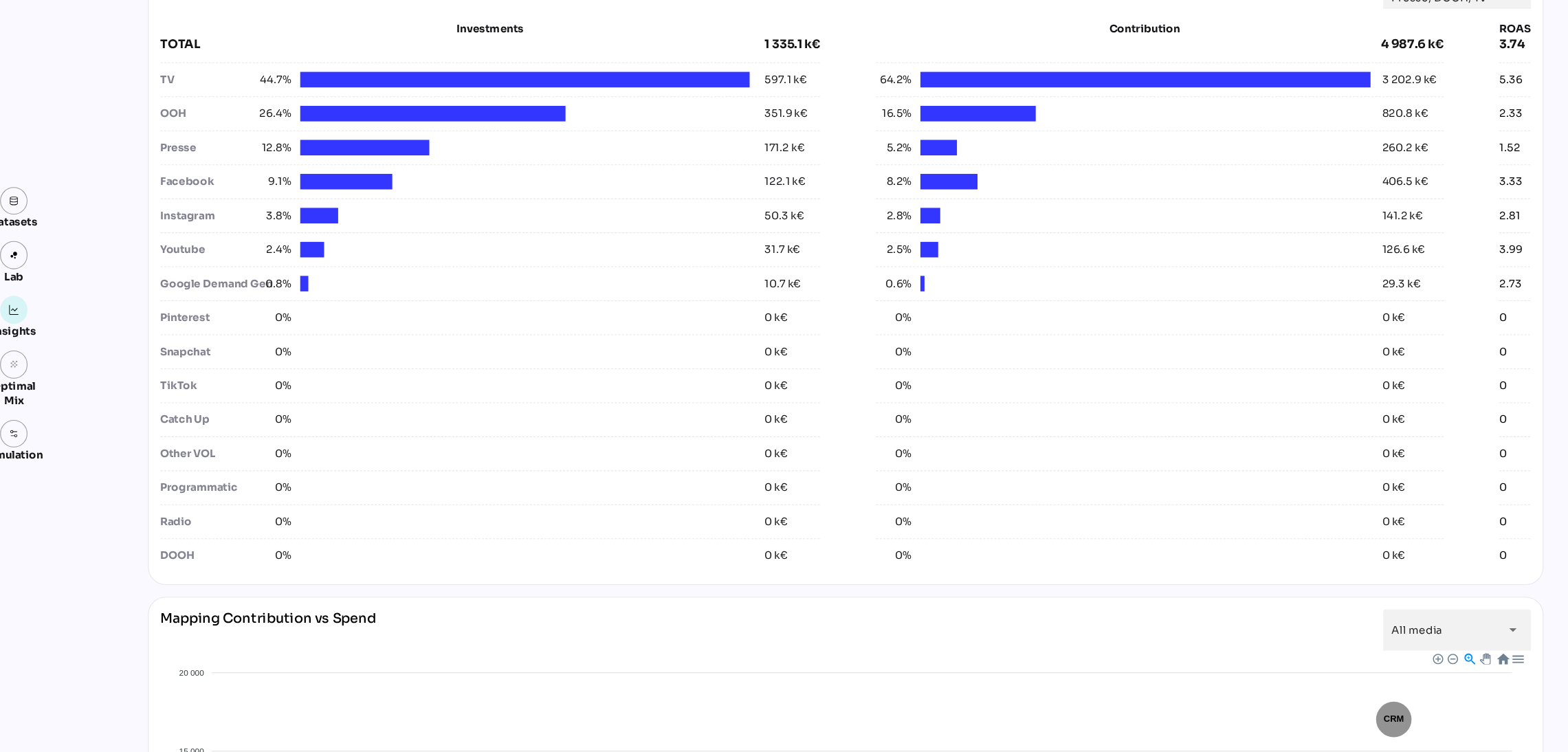
drag, startPoint x: 1326, startPoint y: 374, endPoint x: 1331, endPoint y: 368, distance: 7.8
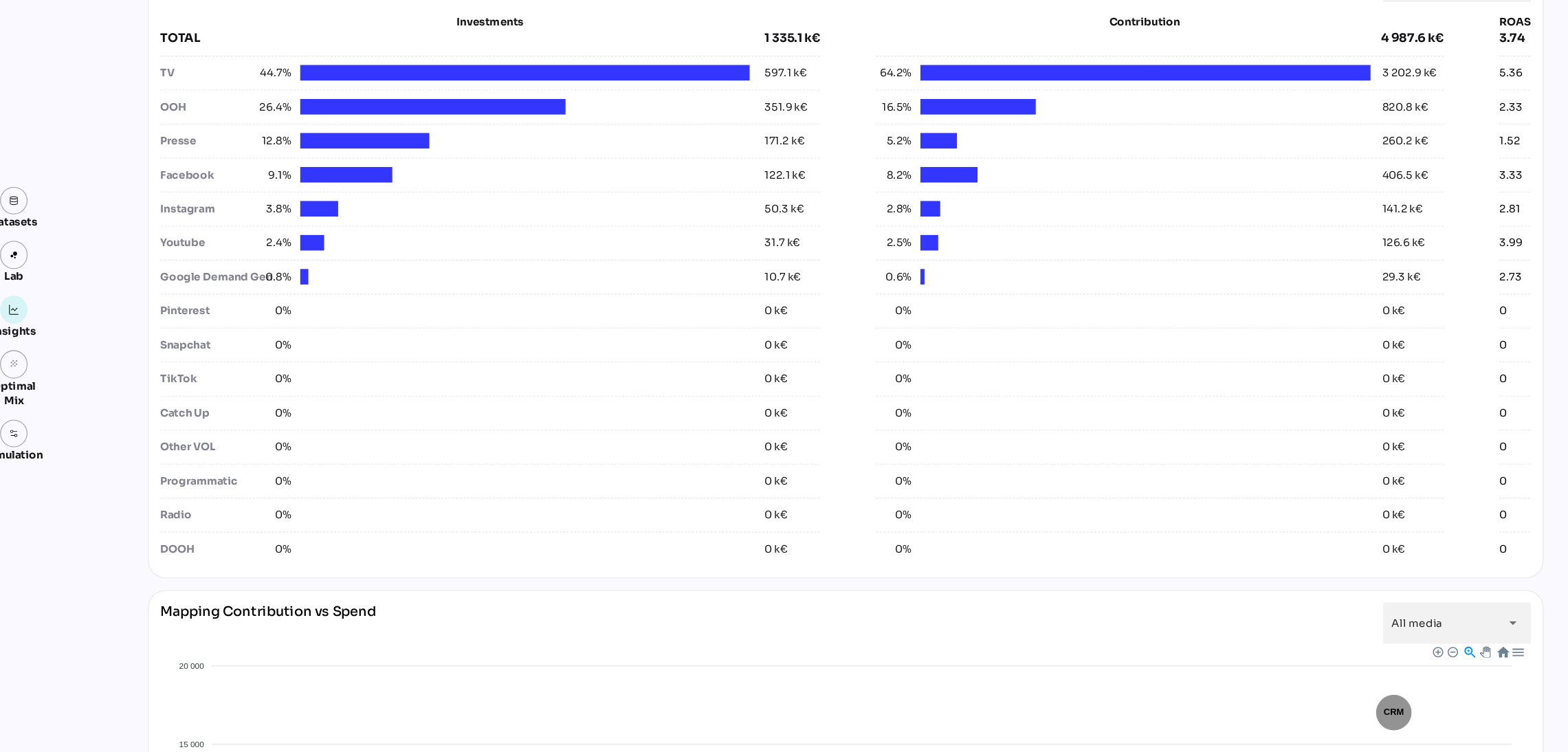
drag, startPoint x: 1331, startPoint y: 368, endPoint x: 76, endPoint y: 605, distance: 1277.2
click at [74, 597] on div "Datasets Lab Insights grain Optimal Mix Simulation Insights 07/04/2025 to 04/05…" at bounding box center [784, 493] width 1568 height 1943
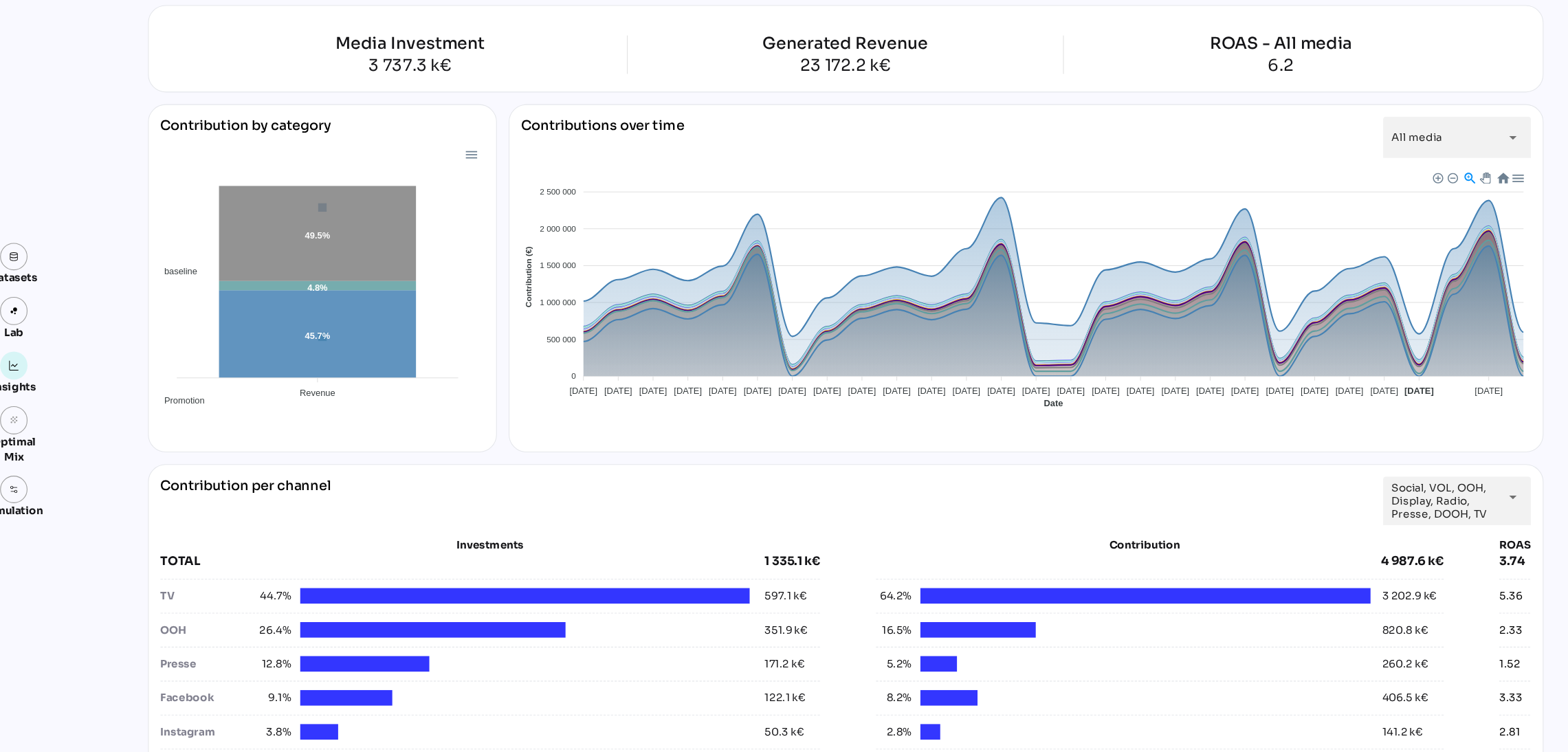
scroll to position [0, 0]
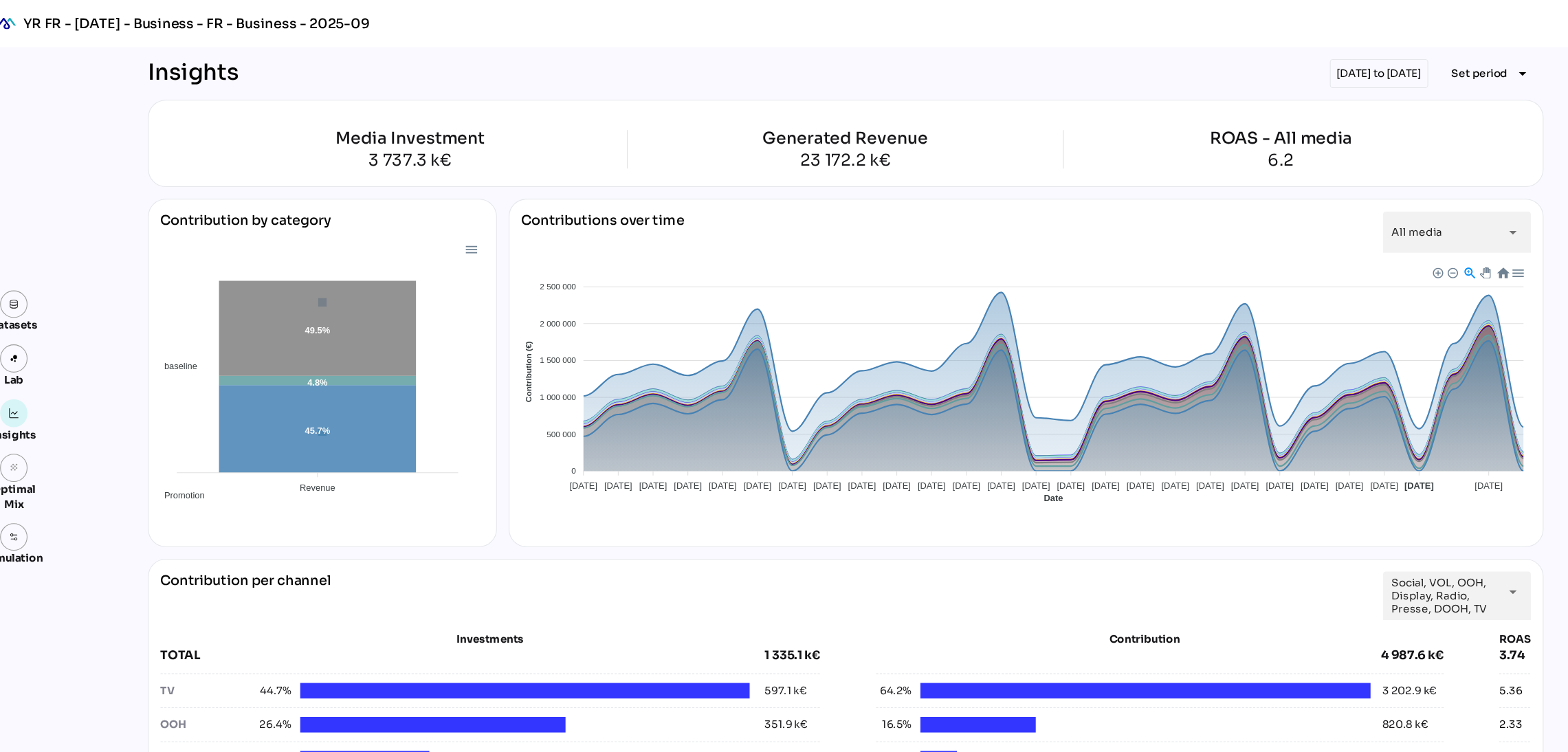
click at [1291, 68] on div "07/04/2025 to 04/05/2025" at bounding box center [1302, 68] width 91 height 27
click at [1319, 66] on button "Set period arrow_drop_down" at bounding box center [1408, 69] width 96 height 25
click at [1319, 241] on div "Custom Period" at bounding box center [1400, 230] width 91 height 22
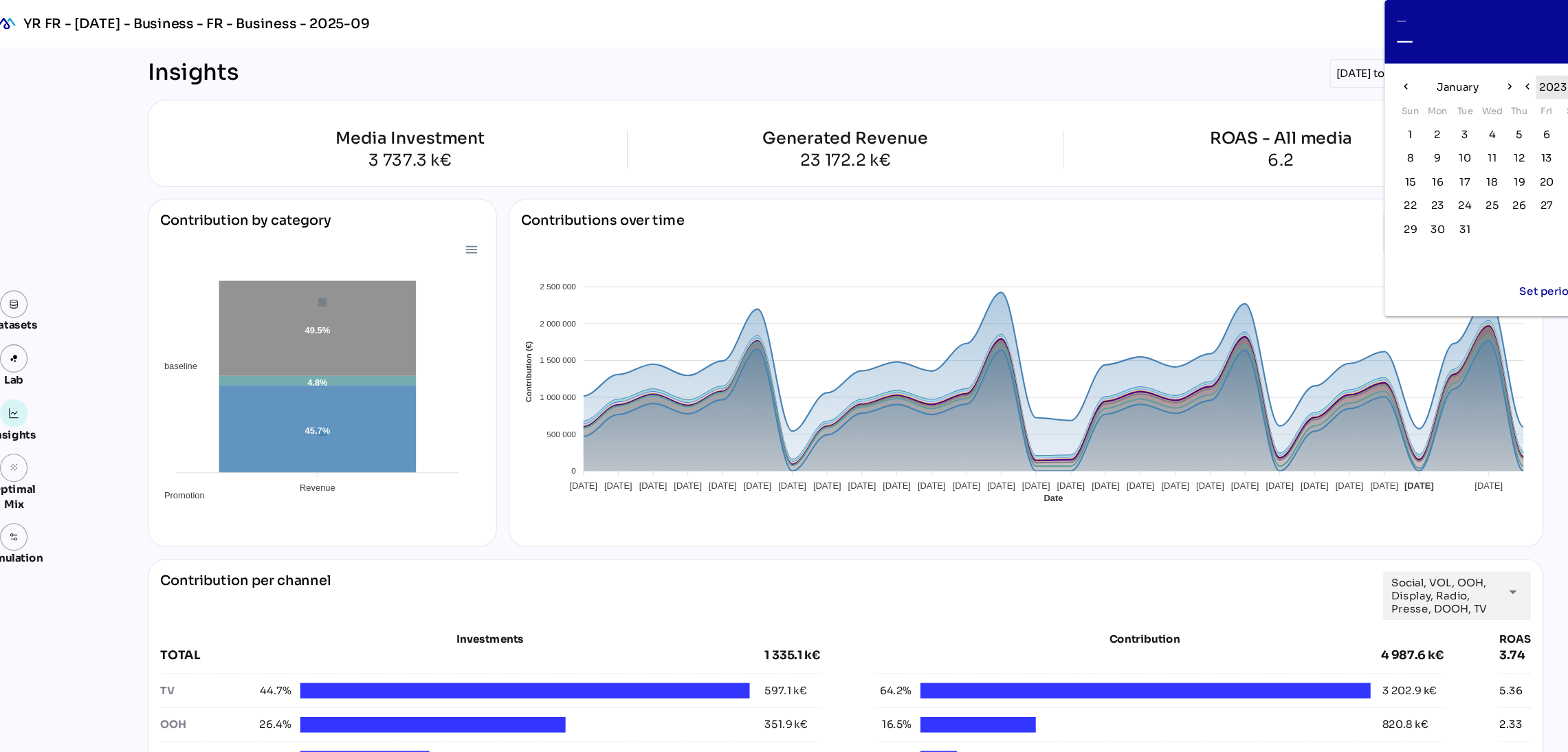
click at [1319, 81] on span "2023" at bounding box center [1464, 81] width 25 height 16
click at [1319, 108] on span "2025" at bounding box center [1447, 108] width 25 height 16
click at [1319, 85] on icon "chevron_right" at bounding box center [1424, 81] width 12 height 12
click at [1319, 193] on span "17" at bounding box center [1358, 191] width 10 height 15
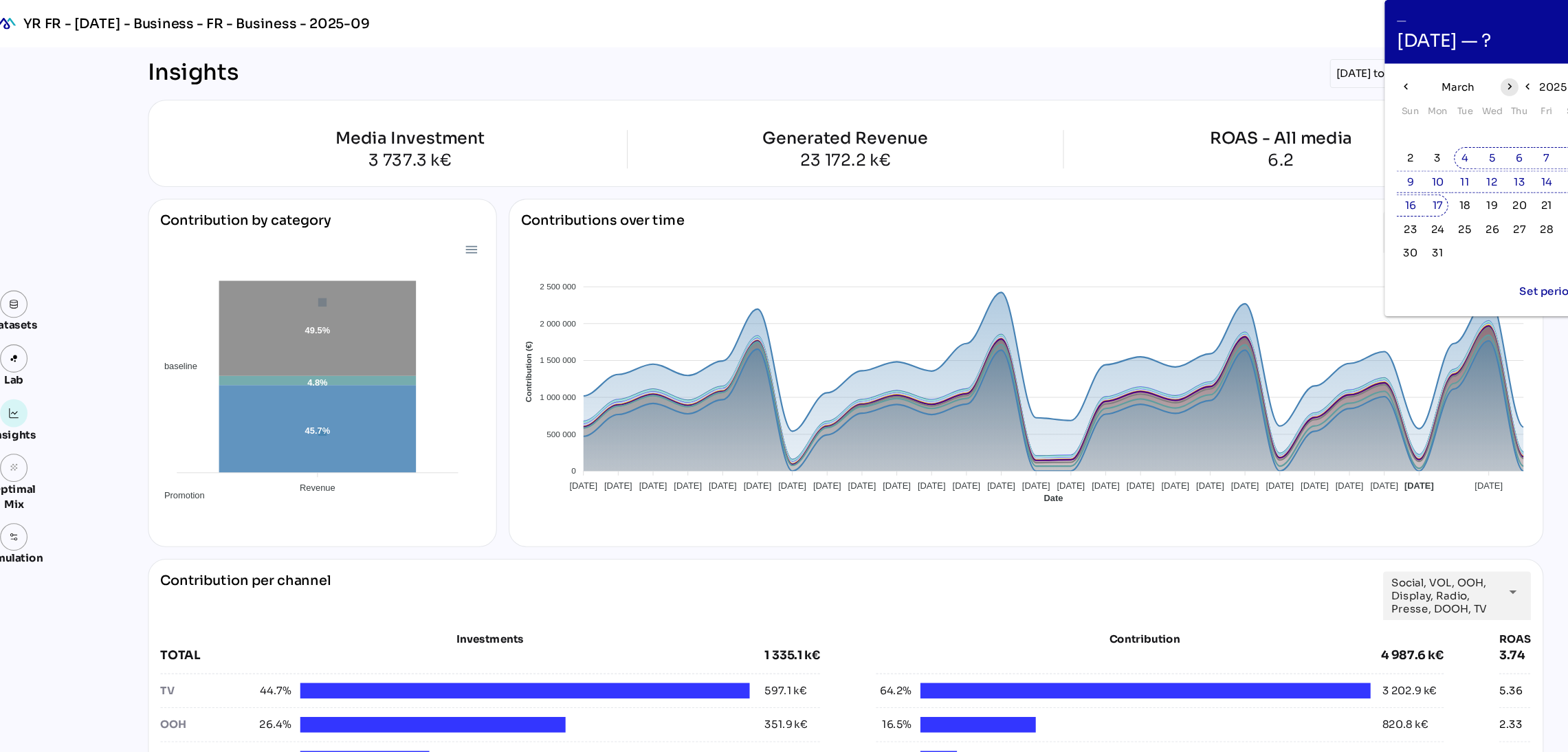
click at [1319, 84] on icon "chevron_right" at bounding box center [1424, 81] width 12 height 12
click at [1319, 149] on span "6" at bounding box center [1331, 147] width 6 height 15
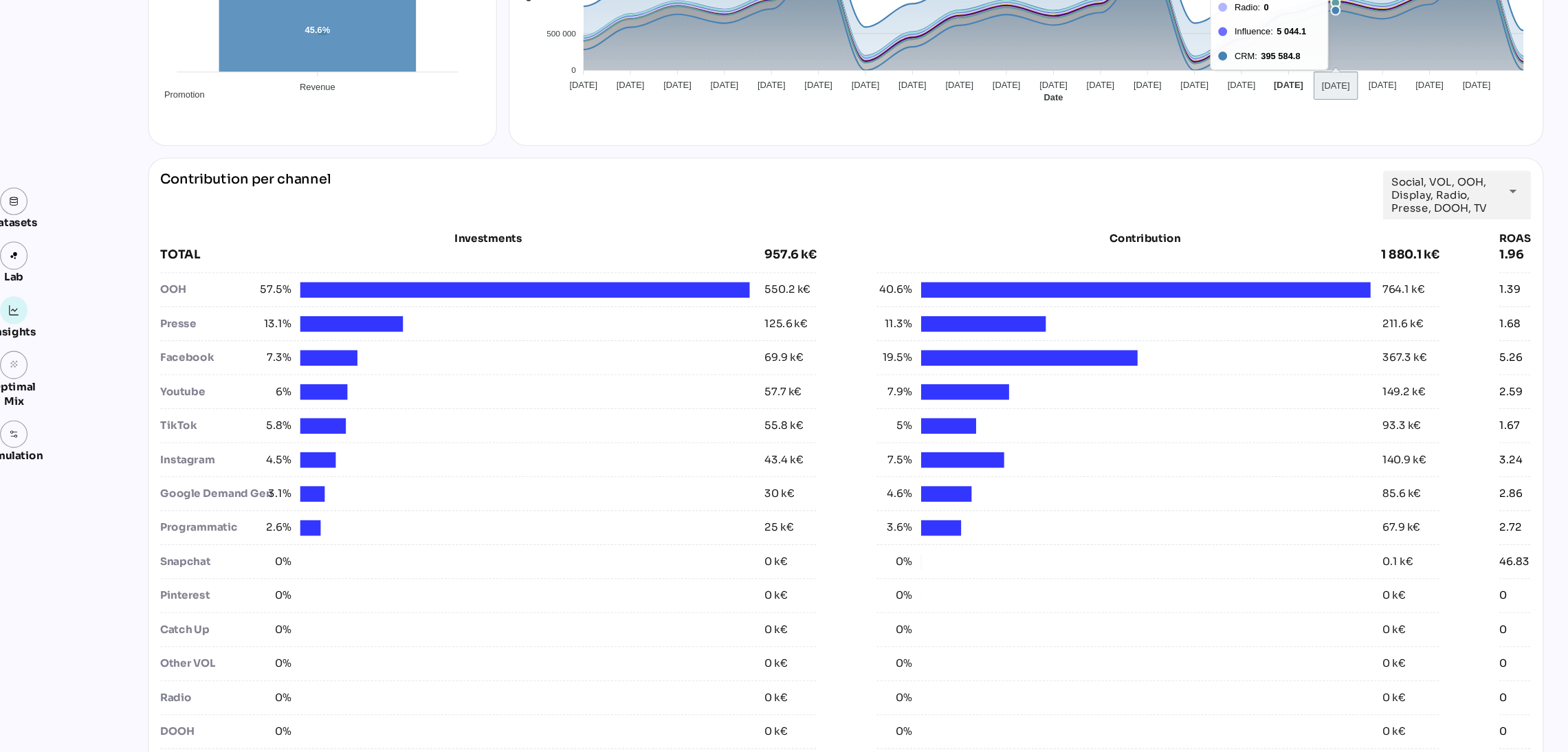
scroll to position [331, 0]
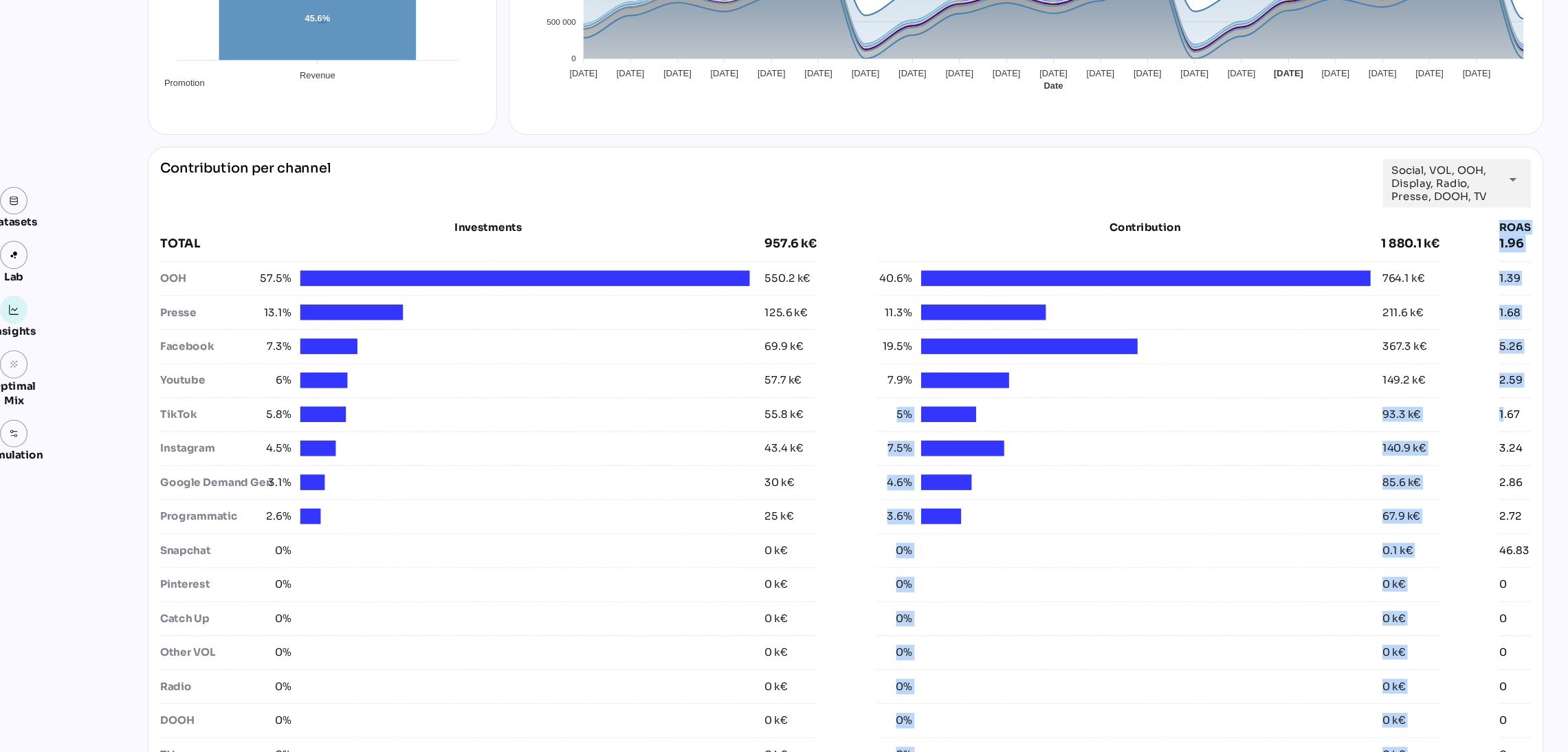
drag, startPoint x: 1419, startPoint y: 436, endPoint x: 1312, endPoint y: 428, distance: 107.3
click at [1312, 428] on div "Investments TOTAL 957.6 k€ OOH 57.5% 550.2 k€ Presse 13.1% 125.6 k€ Facebook 7.…" at bounding box center [807, 513] width 1275 height 513
click at [1319, 432] on div "Investments TOTAL 957.6 k€ OOH 57.5% 550.2 k€ Presse 13.1% 125.6 k€ Facebook 7.…" at bounding box center [807, 513] width 1275 height 513
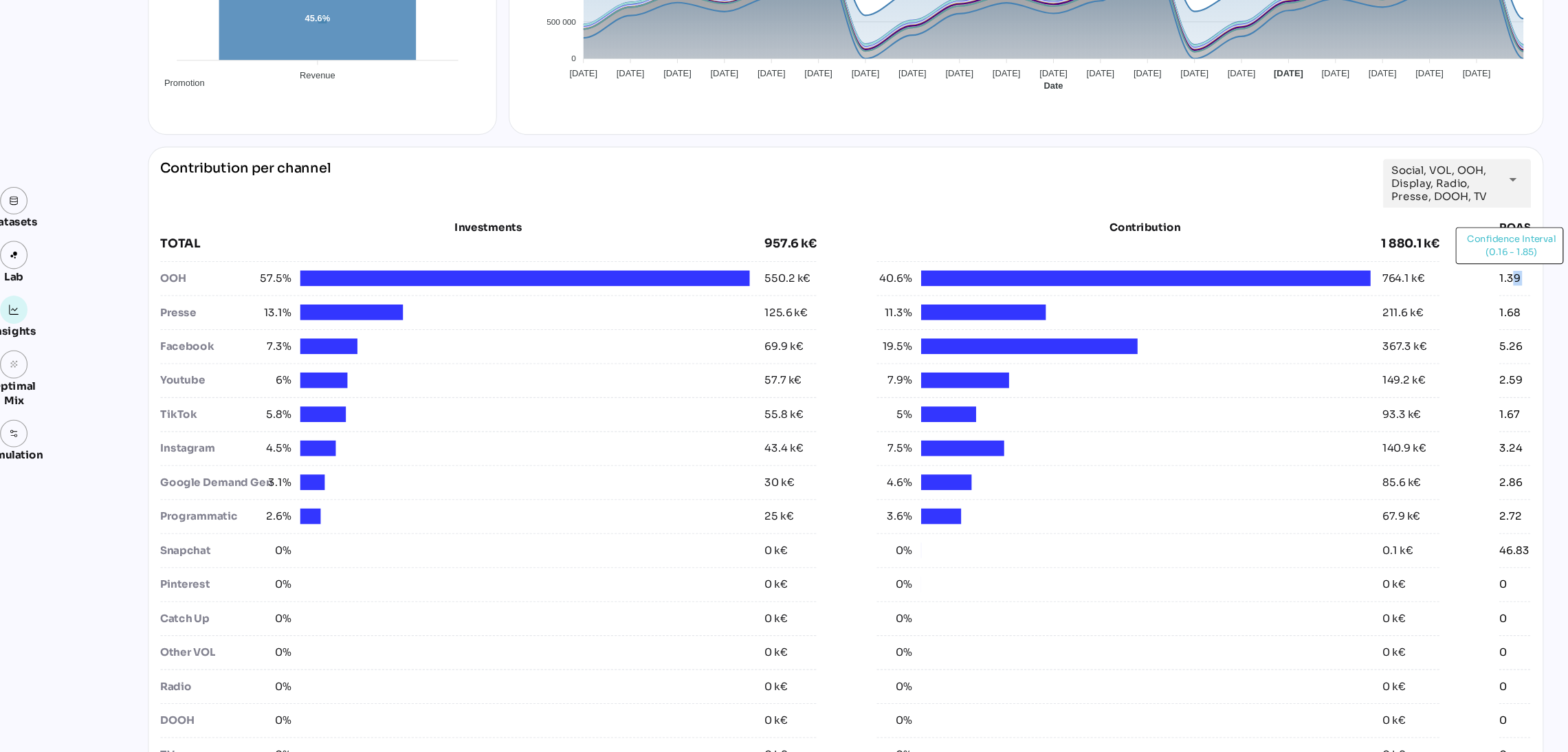
drag, startPoint x: 1412, startPoint y: 337, endPoint x: 1430, endPoint y: 307, distance: 35.0
click at [1319, 307] on div "Investments TOTAL 957.6 k€ OOH 57.5% 550.2 k€ Presse 13.1% 125.6 k€ Facebook 7.…" at bounding box center [807, 513] width 1275 height 513
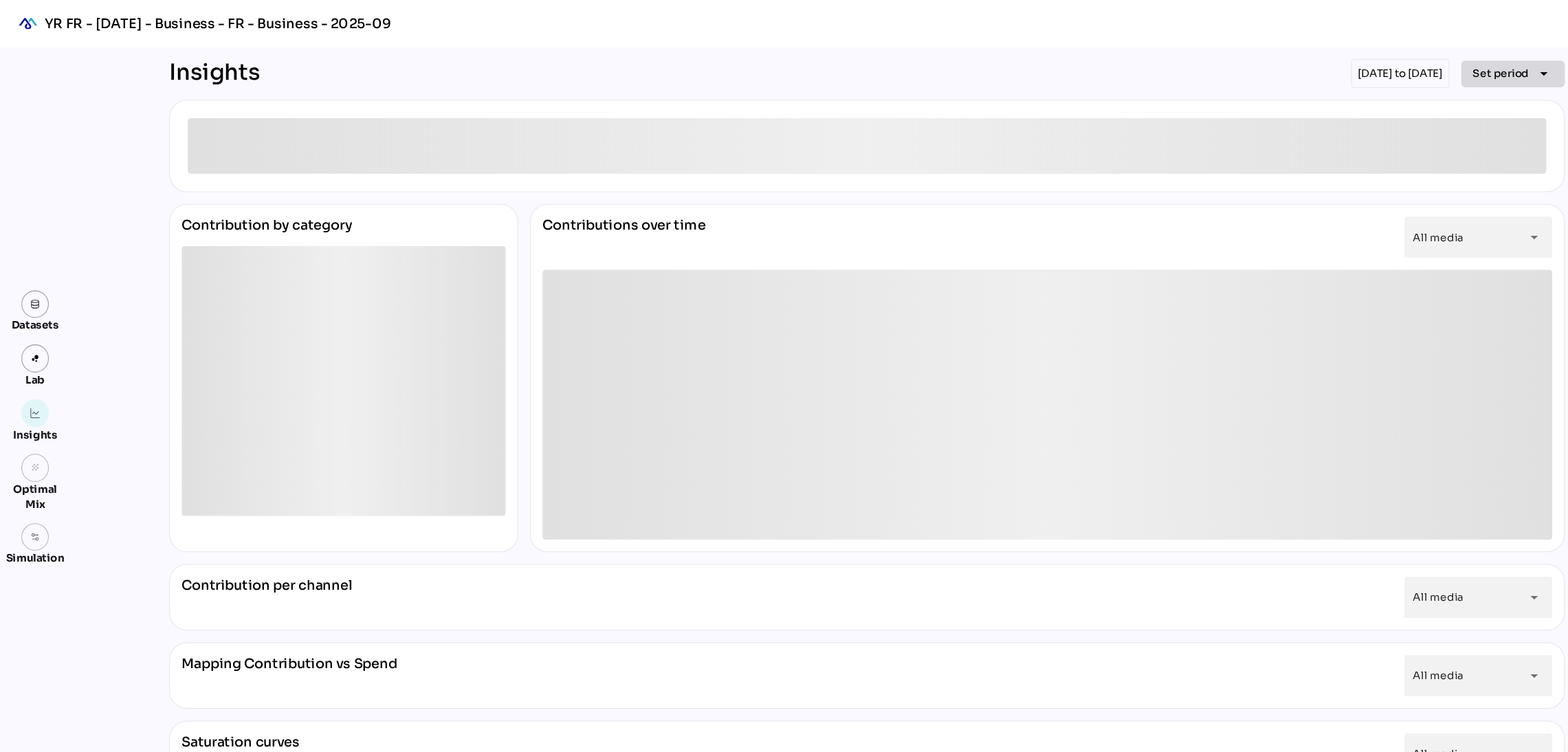
click at [1373, 66] on span "Set period" at bounding box center [1396, 67] width 52 height 16
click at [1398, 99] on div "All Available Dates" at bounding box center [1400, 97] width 91 height 12
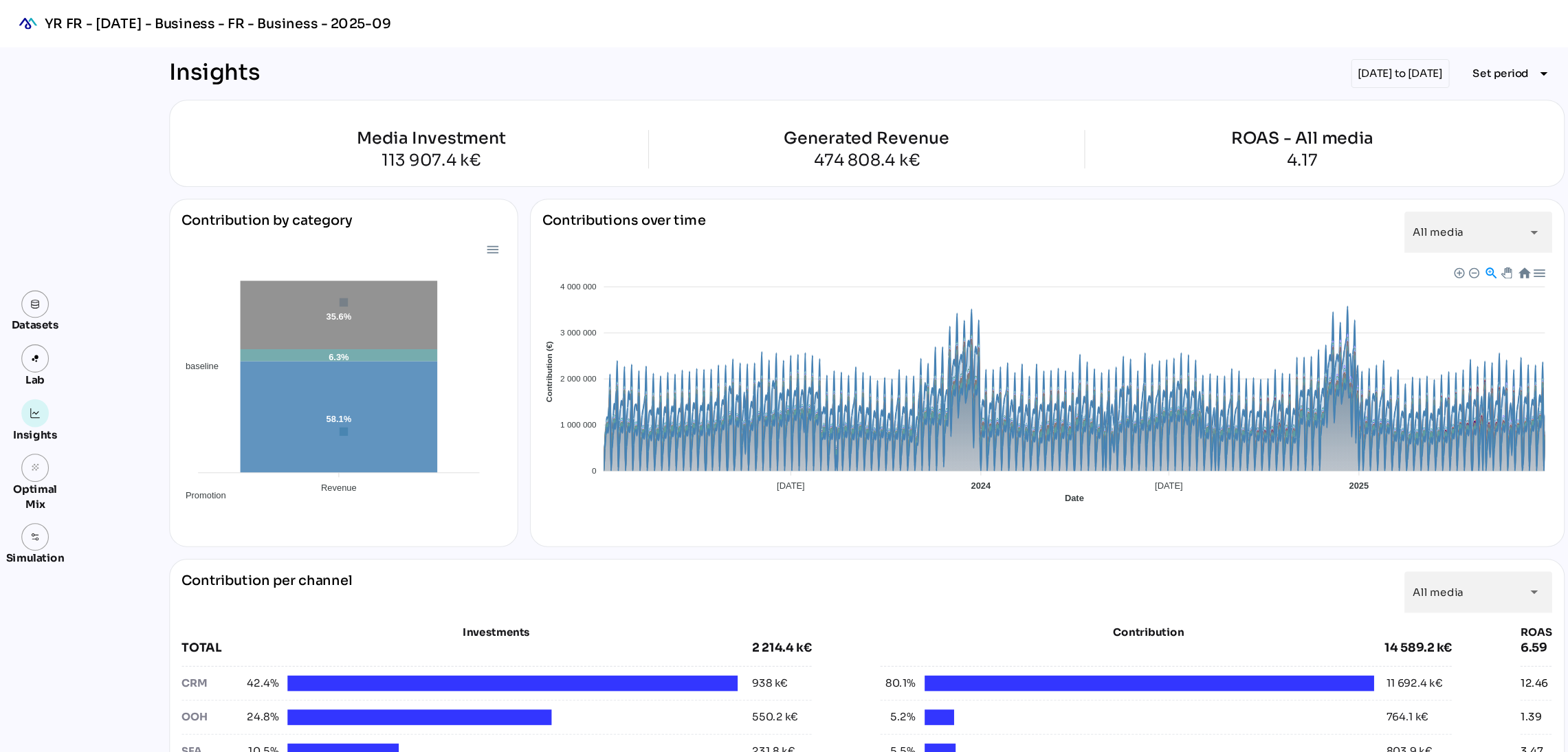
scroll to position [43, 0]
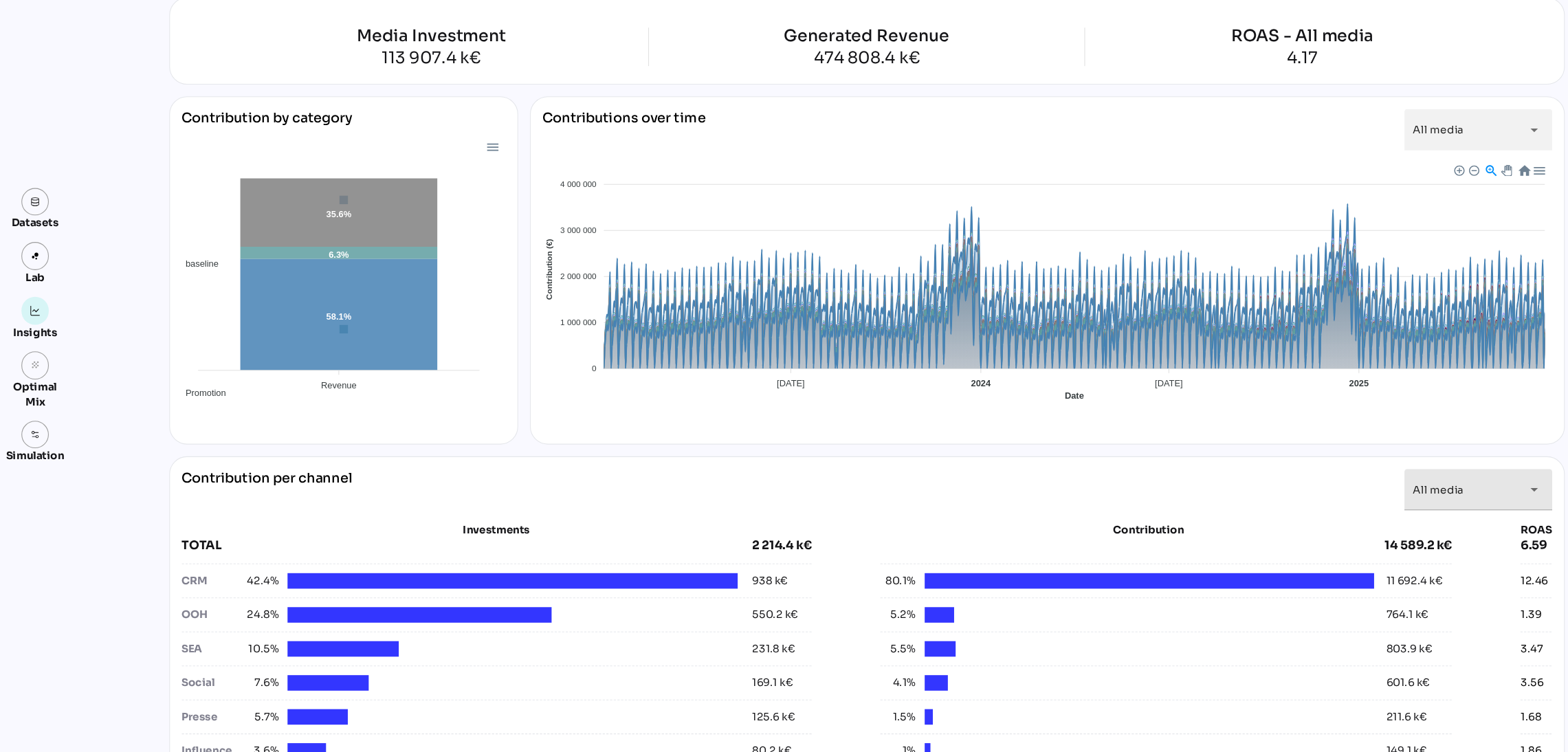
click at [1363, 515] on div "All media *********" at bounding box center [1363, 507] width 96 height 38
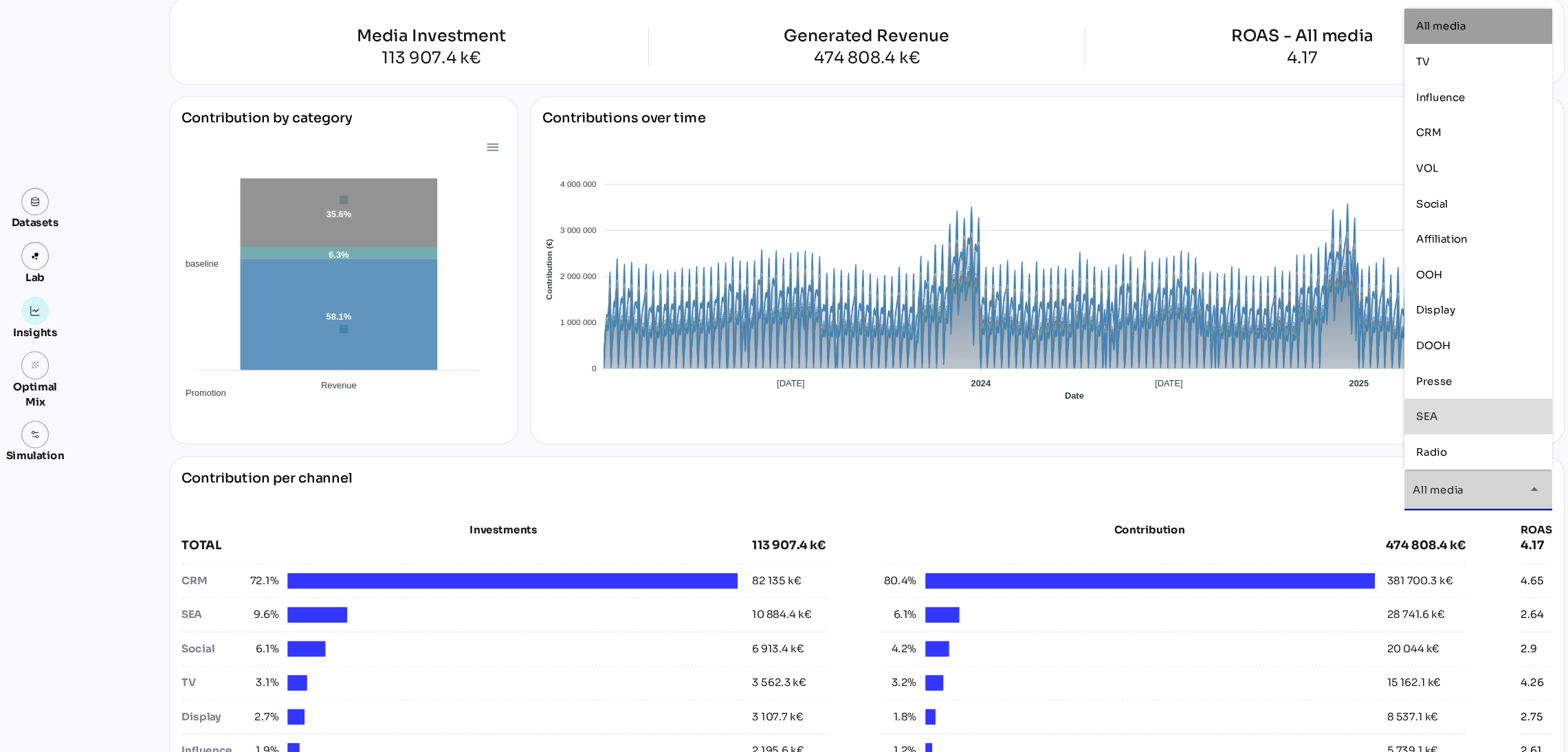
click at [1371, 429] on div "SEA" at bounding box center [1375, 439] width 115 height 22
type input "***"
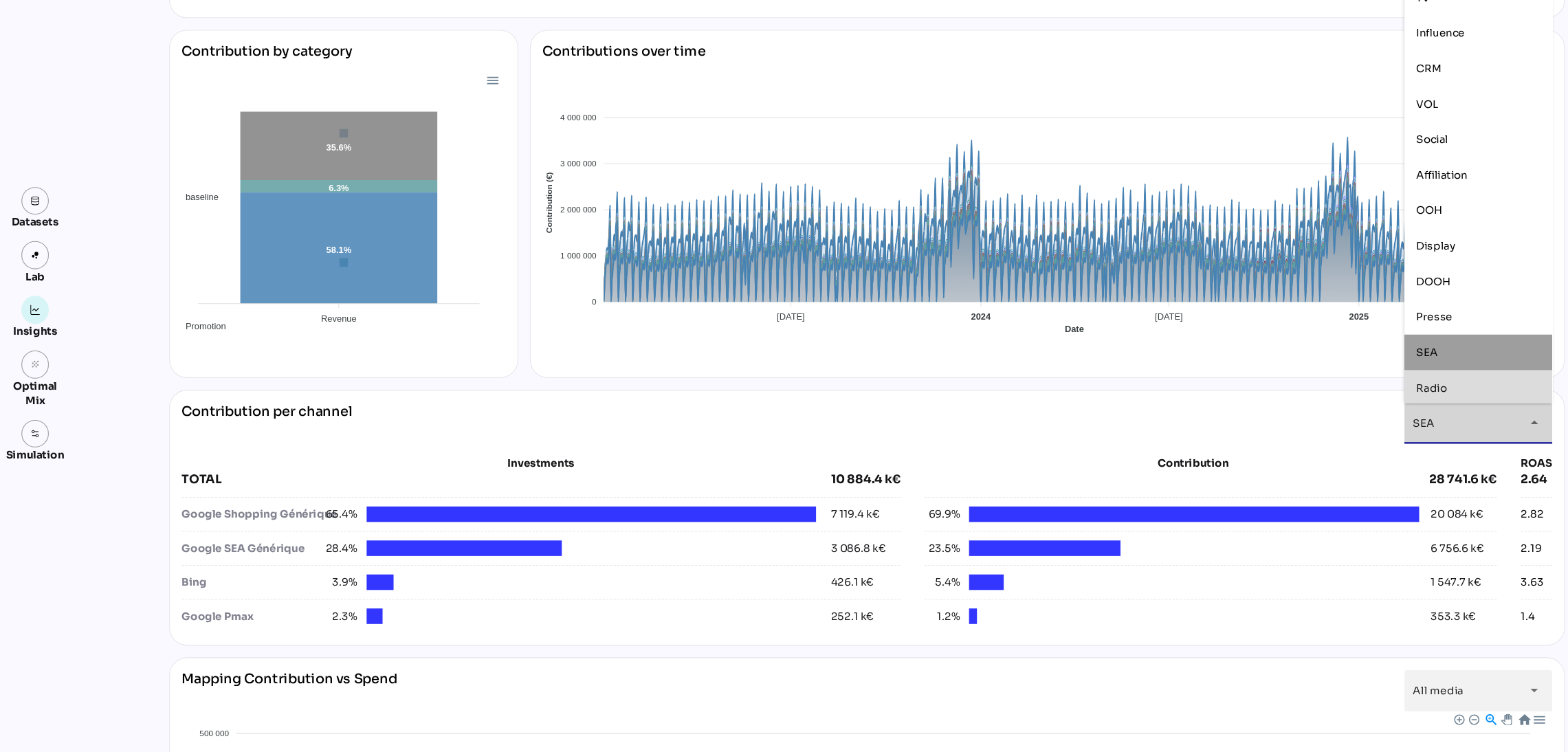
scroll to position [139, 0]
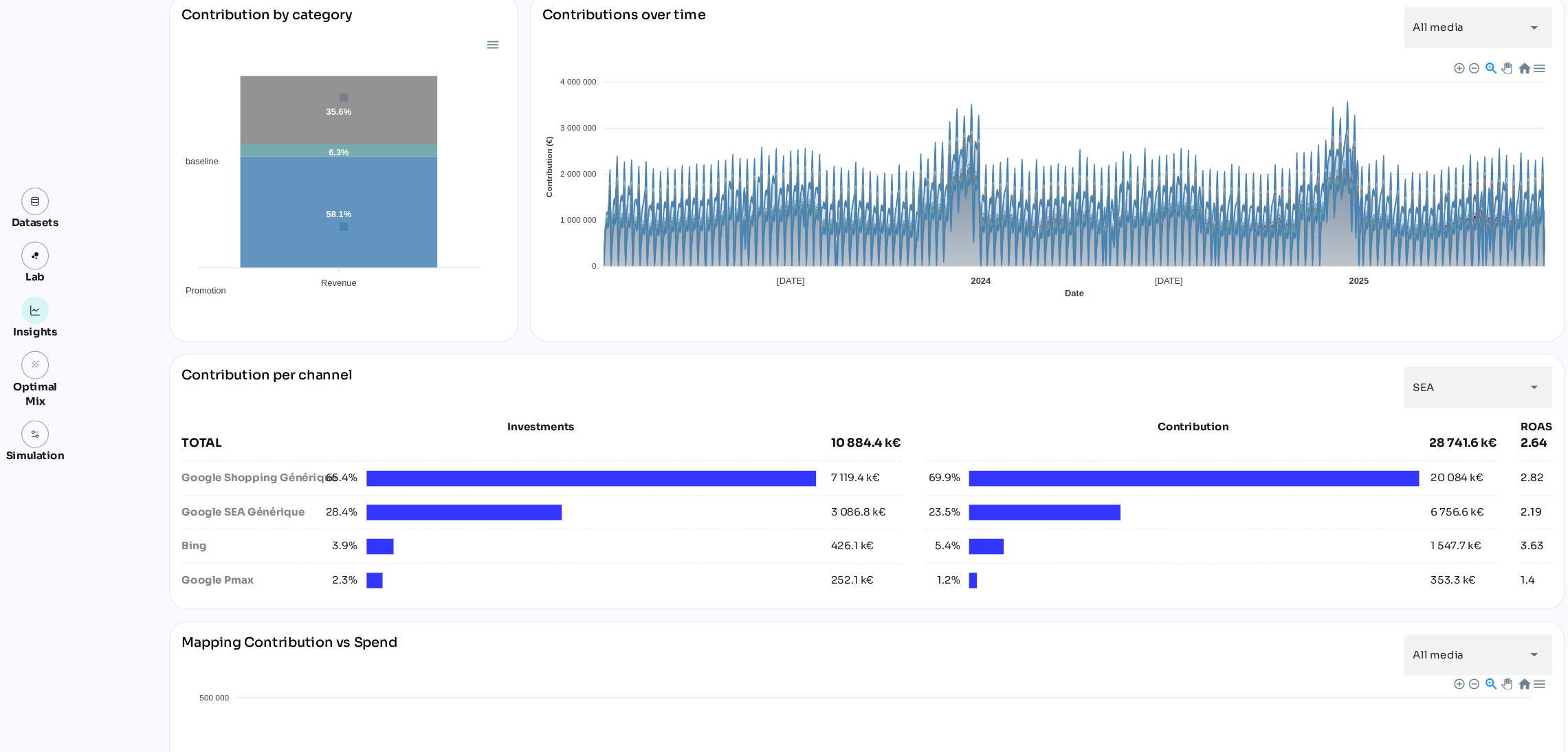
click at [1021, 414] on div "Contribution per channel SEA *** arrow_drop_down" at bounding box center [807, 412] width 1275 height 38
drag, startPoint x: 689, startPoint y: 597, endPoint x: 1379, endPoint y: 607, distance: 690.1
click at [1378, 607] on div "Investments TOTAL 10 884.4 k€ Google Shopping Générique 65.4% 7 119.4 k€ Google…" at bounding box center [807, 524] width 1275 height 165
click at [1433, 601] on div "ROAS 2.64 2.82 2.19 3.63 1.4" at bounding box center [1430, 524] width 29 height 165
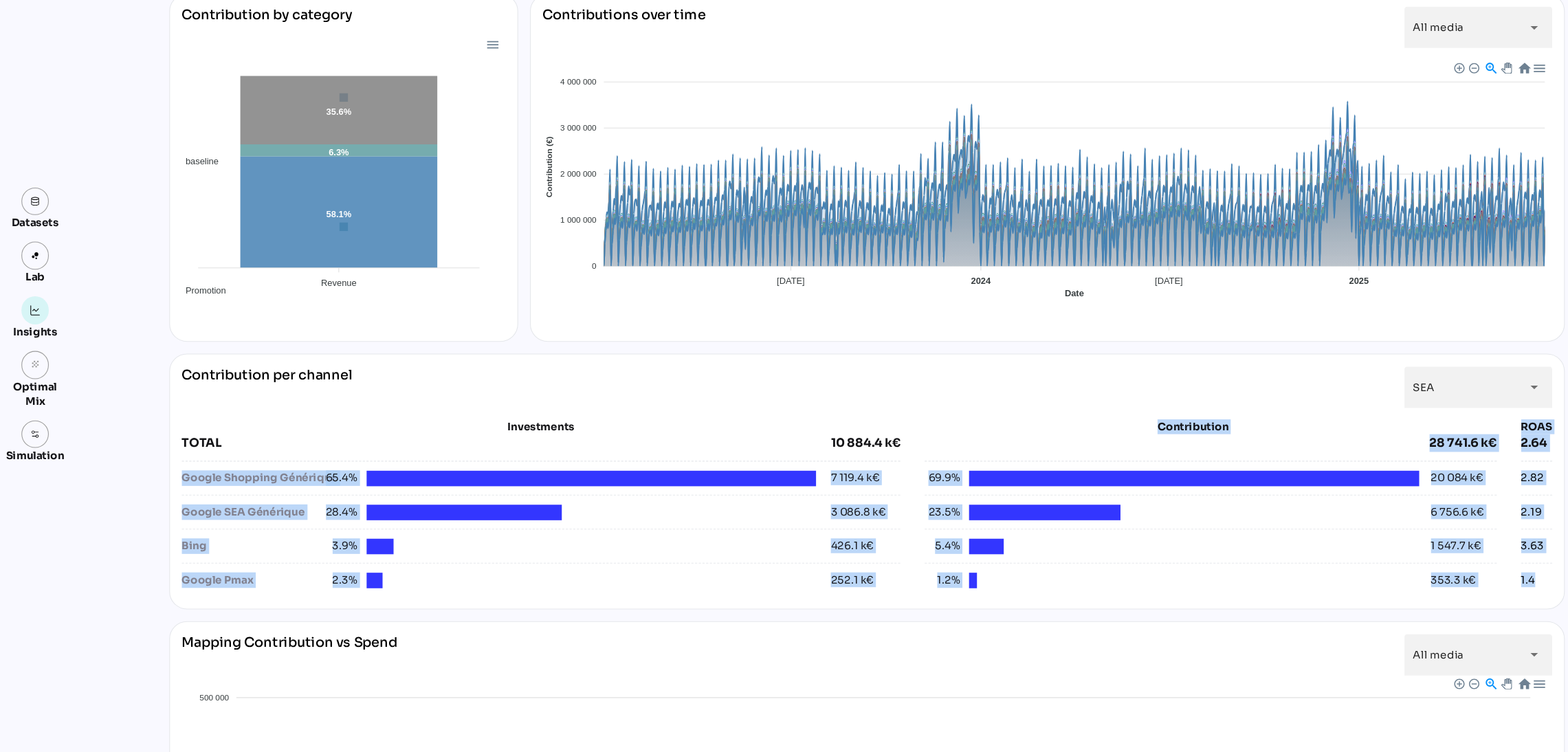
drag, startPoint x: 1434, startPoint y: 593, endPoint x: 179, endPoint y: 506, distance: 1258.0
click at [173, 488] on div "Investments TOTAL 10 884.4 k€ Google Shopping Générique 65.4% 7 119.4 k€ Google…" at bounding box center [807, 524] width 1275 height 165
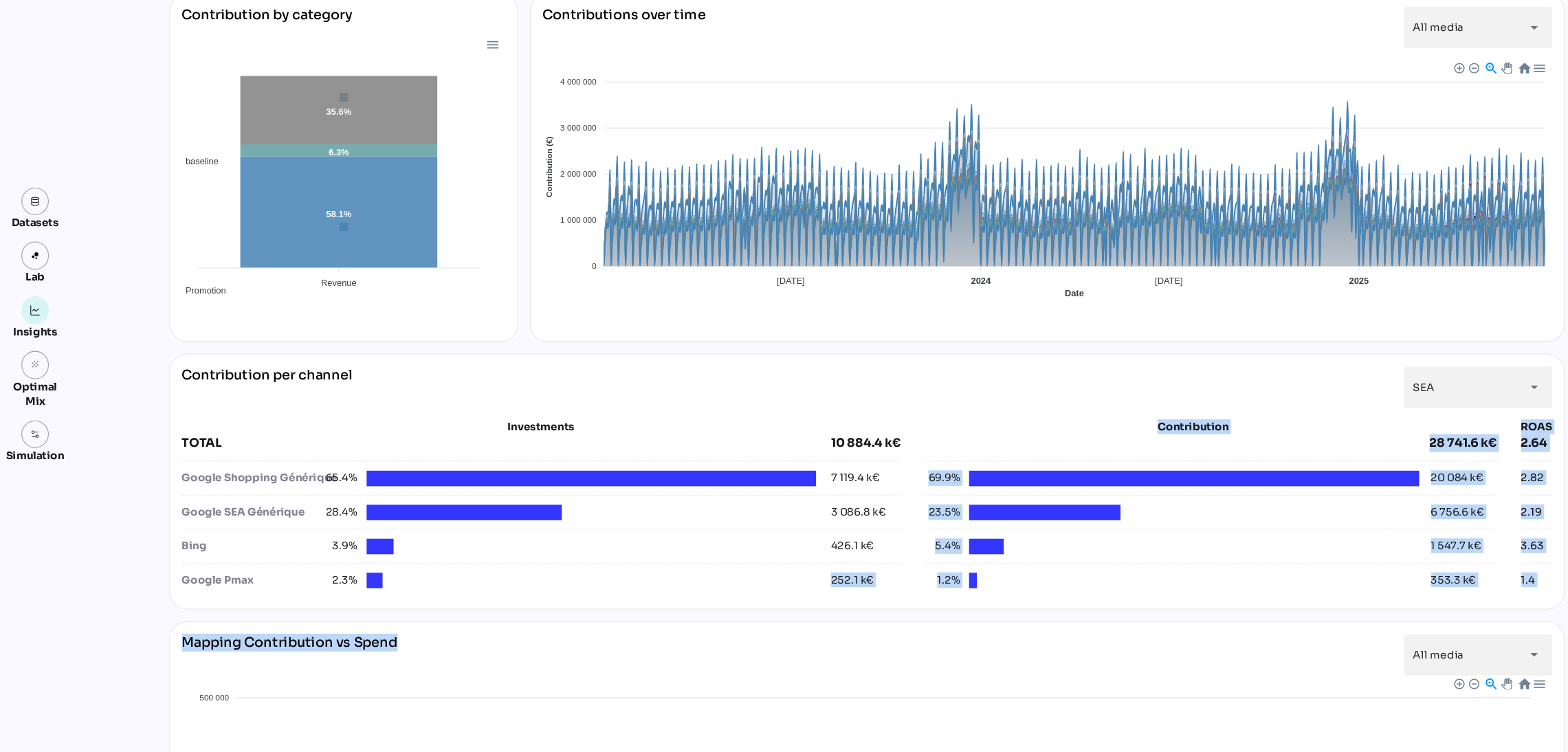
drag, startPoint x: 645, startPoint y: 625, endPoint x: 653, endPoint y: 594, distance: 32.0
click at [647, 607] on div "Media Investment 113 907.4 k€ Generated Revenue 474 808.4 k€ ROAS - All media 4…" at bounding box center [807, 508] width 1298 height 1109
click at [1275, 611] on div "Contribution per channel SEA *** arrow_drop_down Investments TOTAL 10 884.4 k€ …" at bounding box center [807, 500] width 1298 height 238
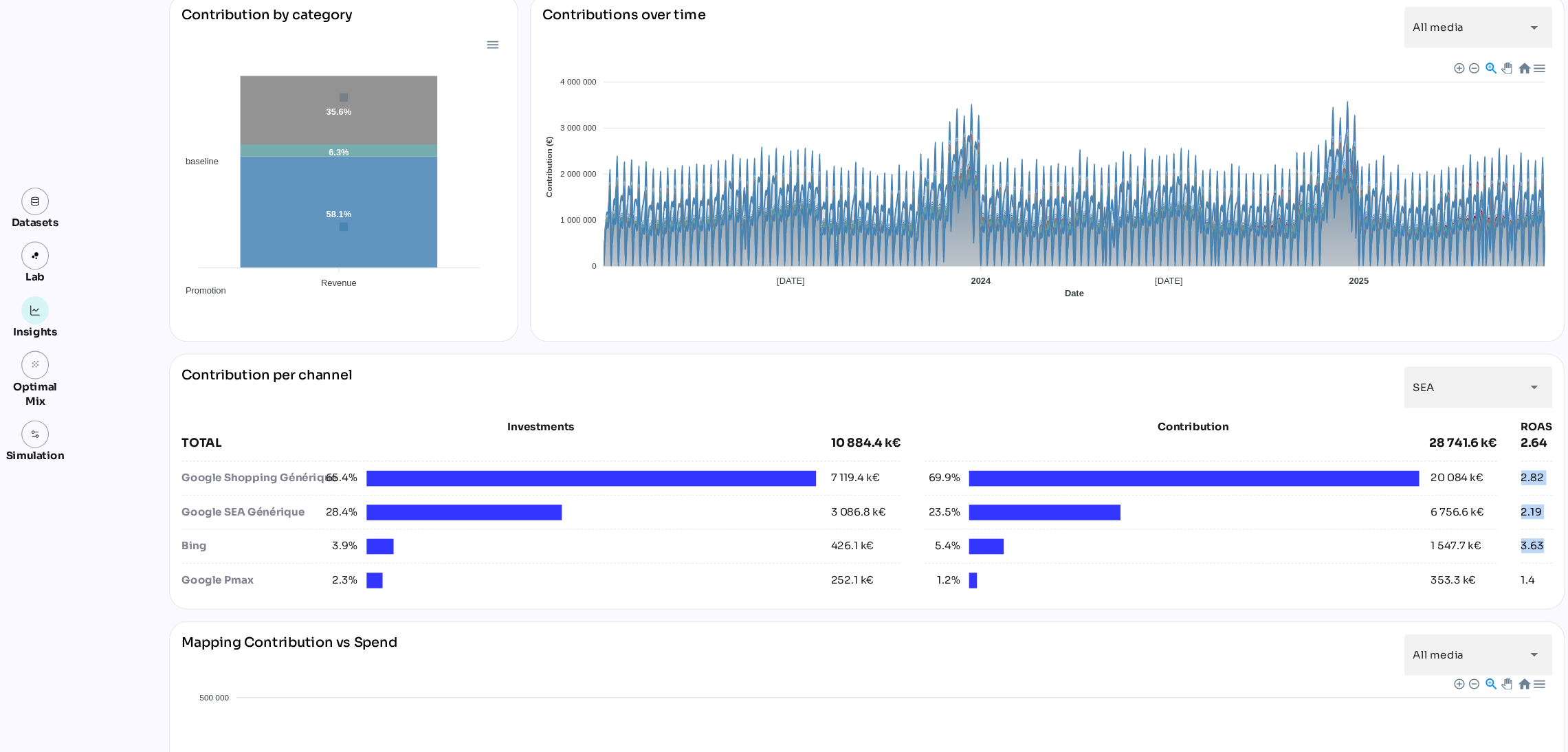
drag, startPoint x: 1413, startPoint y: 498, endPoint x: 1435, endPoint y: 568, distance: 73.4
click at [1435, 568] on div "Investments TOTAL 10 884.4 k€ Google Shopping Générique 65.4% 7 119.4 k€ Google…" at bounding box center [807, 524] width 1275 height 165
click at [1449, 548] on div "Contribution per channel SEA *** arrow_drop_down Investments TOTAL 10 884.4 k€ …" at bounding box center [807, 500] width 1298 height 238
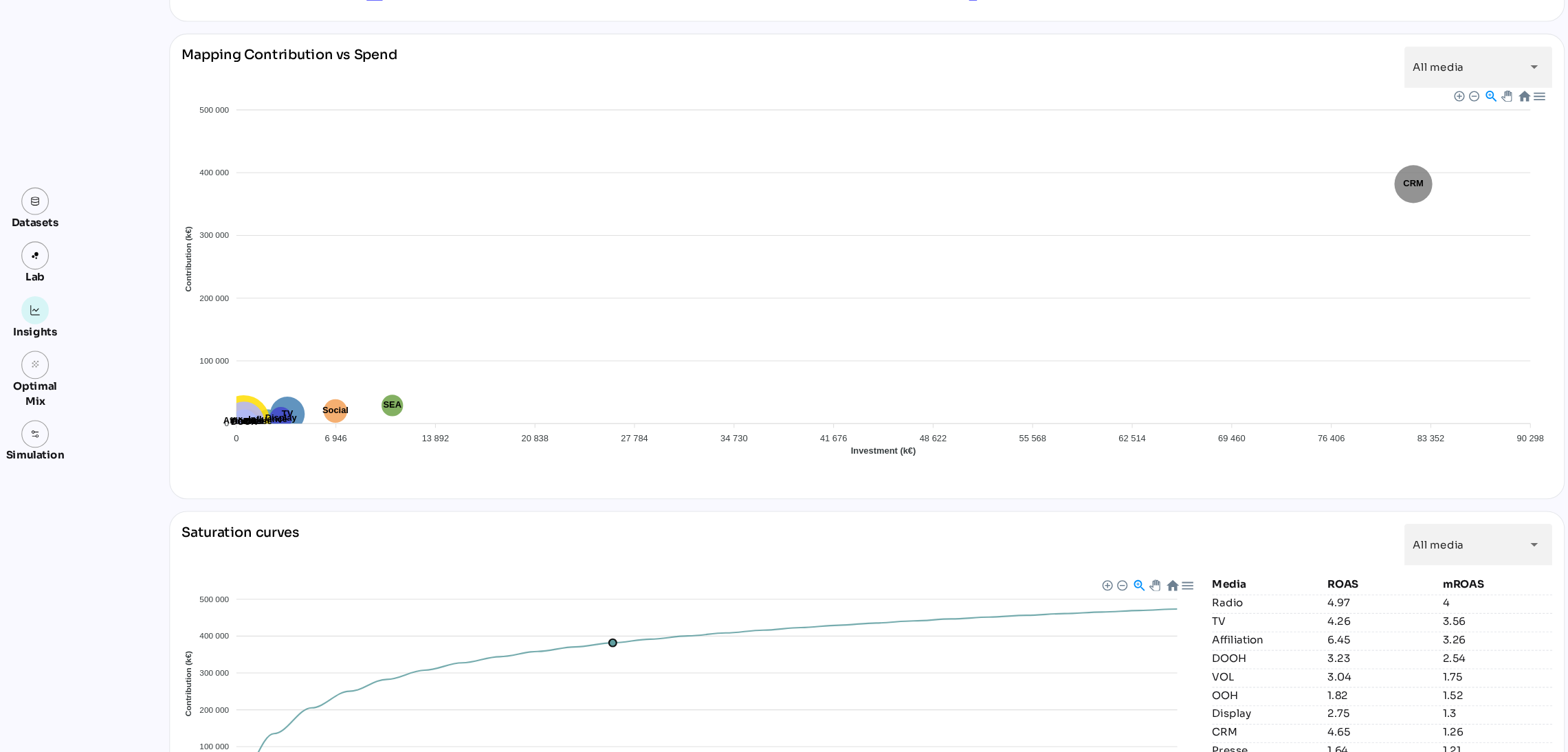
scroll to position [798, 0]
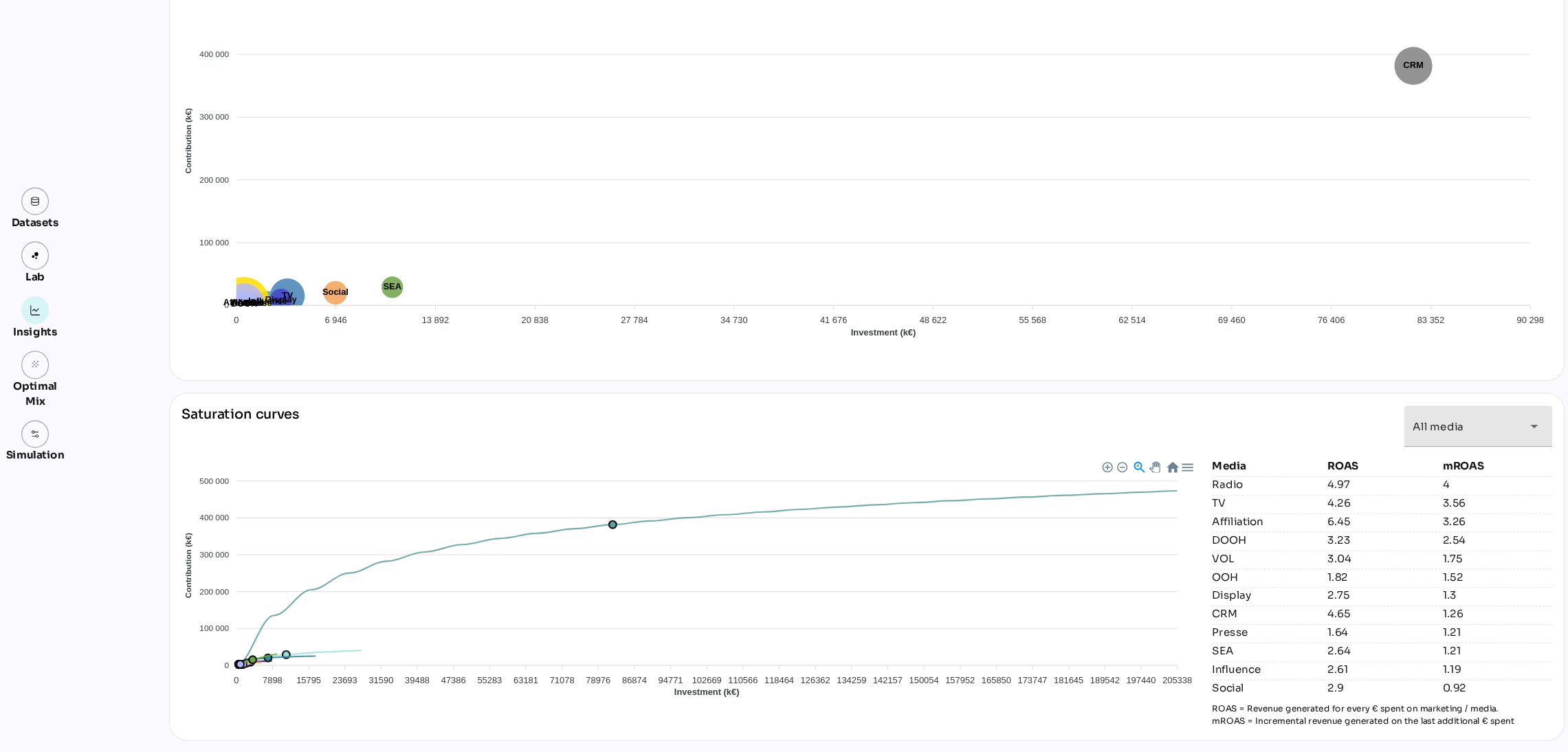
click at [1355, 445] on span "All media" at bounding box center [1338, 448] width 47 height 12
drag, startPoint x: 1163, startPoint y: 723, endPoint x: 1409, endPoint y: 720, distance: 246.0
click at [1409, 720] on p "ROAS = Revenue generated for every € spent on marketing / media. mROAS = Increm…" at bounding box center [1285, 717] width 316 height 23
click at [1381, 446] on div "All media *********" at bounding box center [1363, 449] width 96 height 38
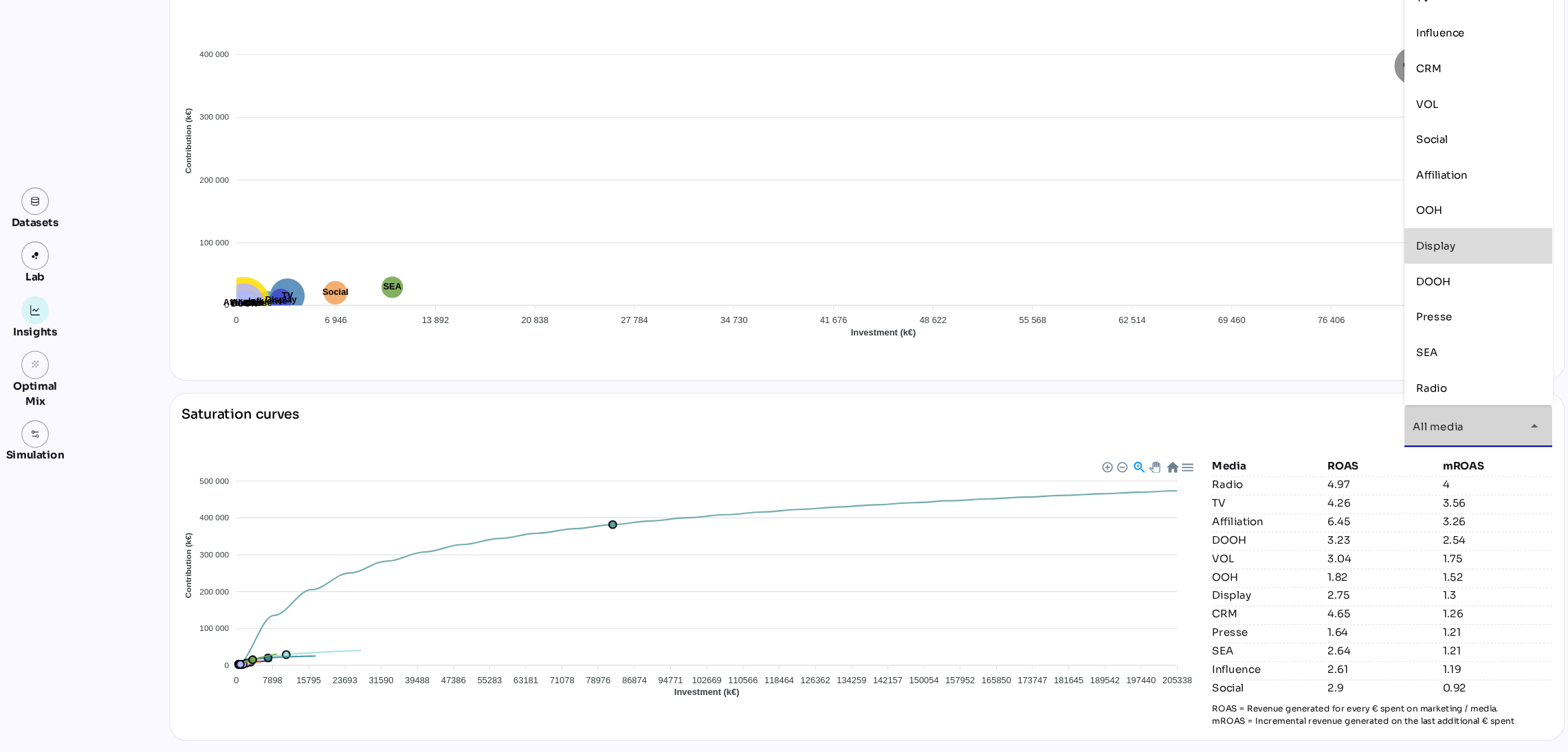
scroll to position [1, 0]
click at [1330, 374] on span "SEA" at bounding box center [1327, 378] width 20 height 12
type input "***"
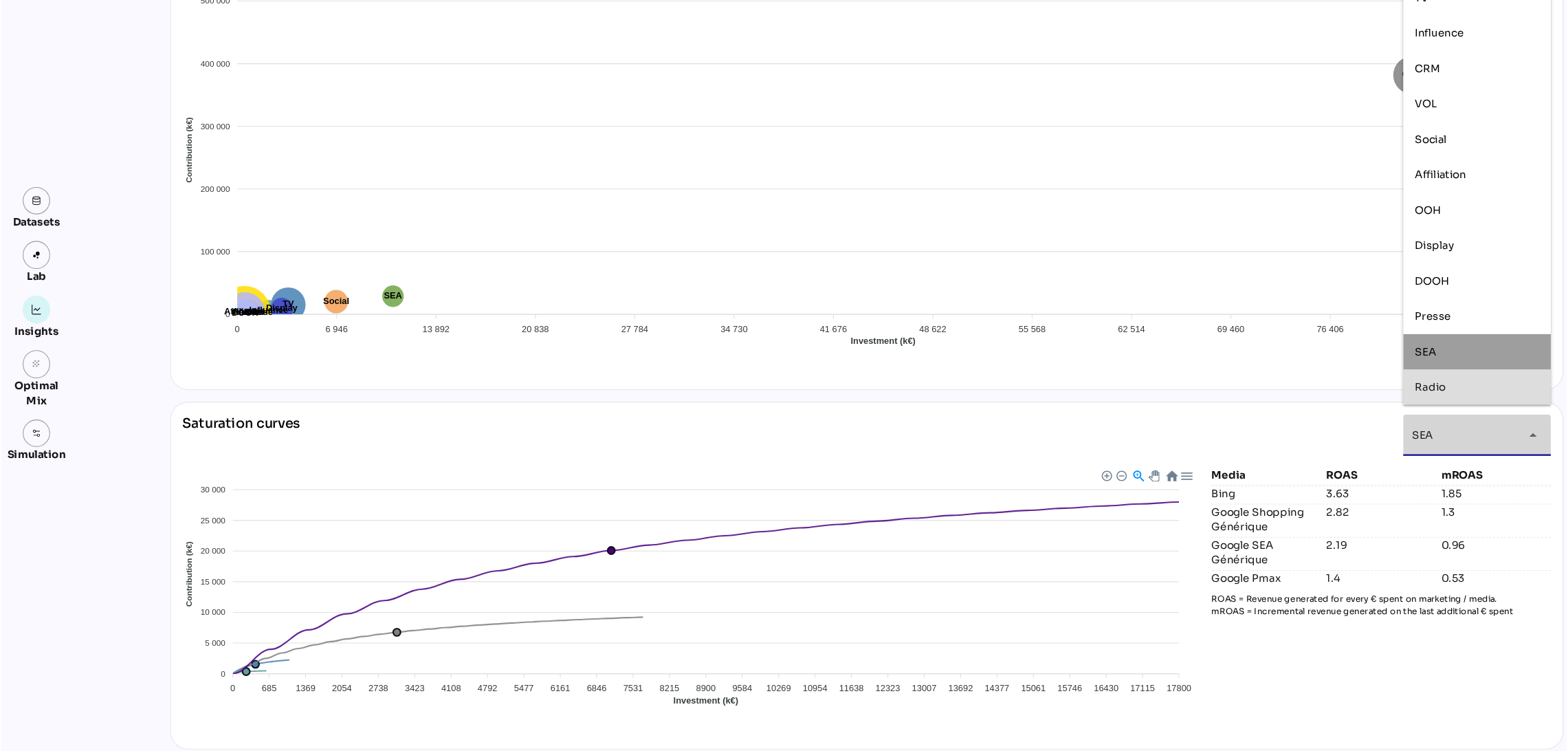
scroll to position [797, 0]
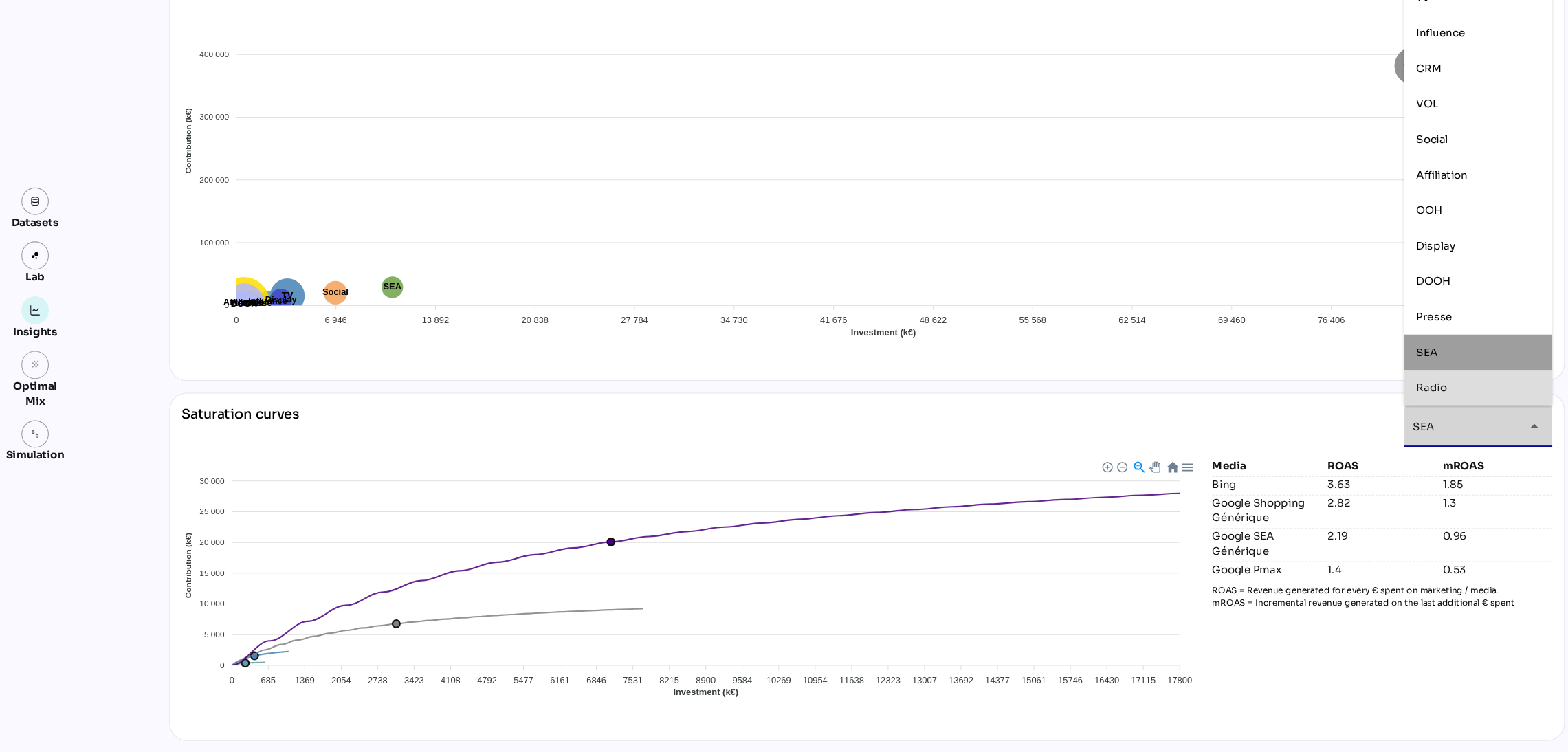
click at [1264, 683] on div "Media ROAS mROAS Bing 3.63 1.85 Google Shopping Générique 2.82 1.3 Google SEA G…" at bounding box center [1285, 603] width 316 height 251
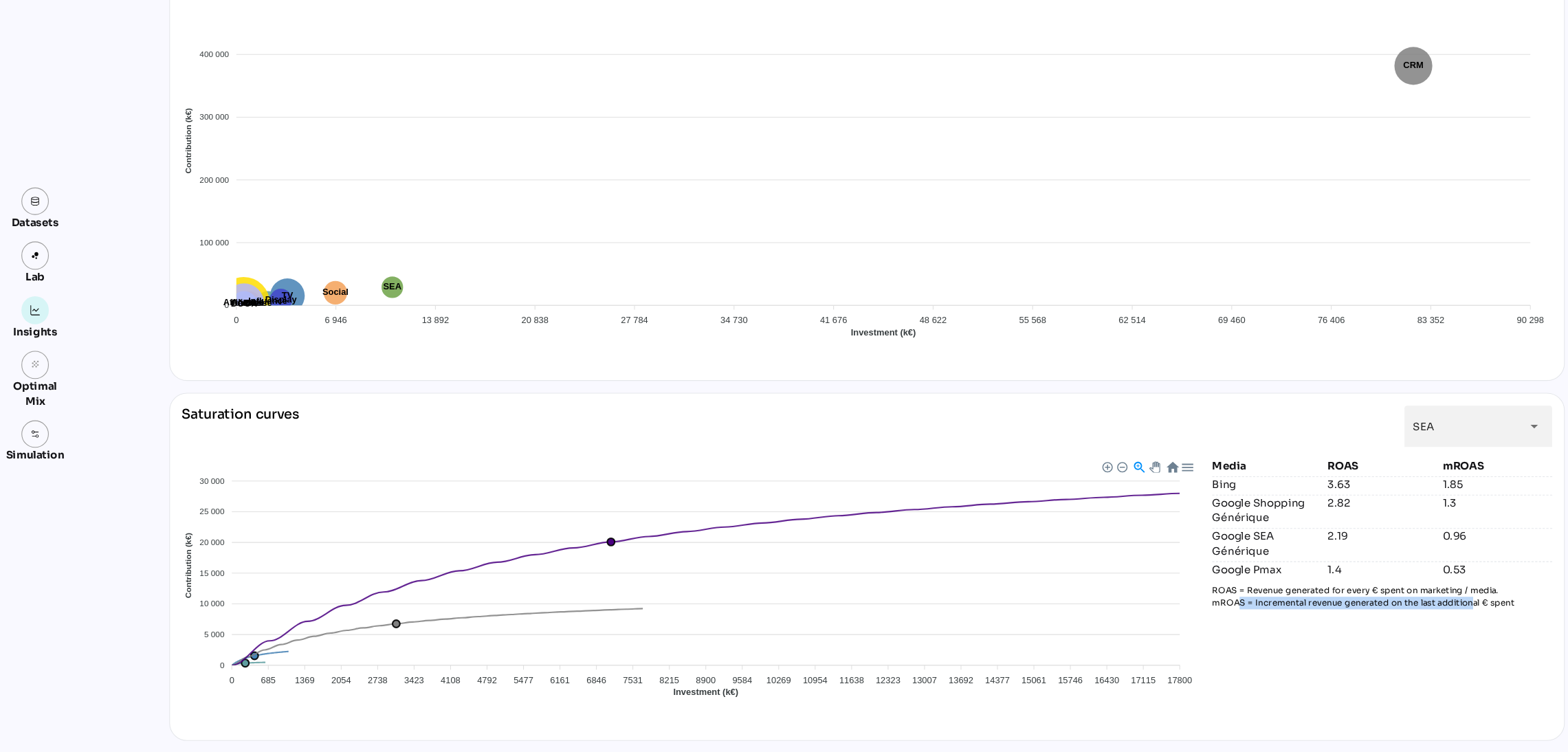
drag, startPoint x: 1146, startPoint y: 614, endPoint x: 1363, endPoint y: 619, distance: 217.1
click at [1363, 619] on p "ROAS = Revenue generated for every € spent on marketing / media. mROAS = Increm…" at bounding box center [1285, 607] width 316 height 23
click at [1161, 621] on div "Media ROAS mROAS Bing 3.63 1.85 Google Shopping Générique 2.82 1.3 Google SEA G…" at bounding box center [1285, 603] width 316 height 251
drag, startPoint x: 1161, startPoint y: 615, endPoint x: 1400, endPoint y: 626, distance: 239.3
click at [1400, 626] on div "Media ROAS mROAS Bing 3.63 1.85 Google Shopping Générique 2.82 1.3 Google SEA G…" at bounding box center [1285, 603] width 316 height 251
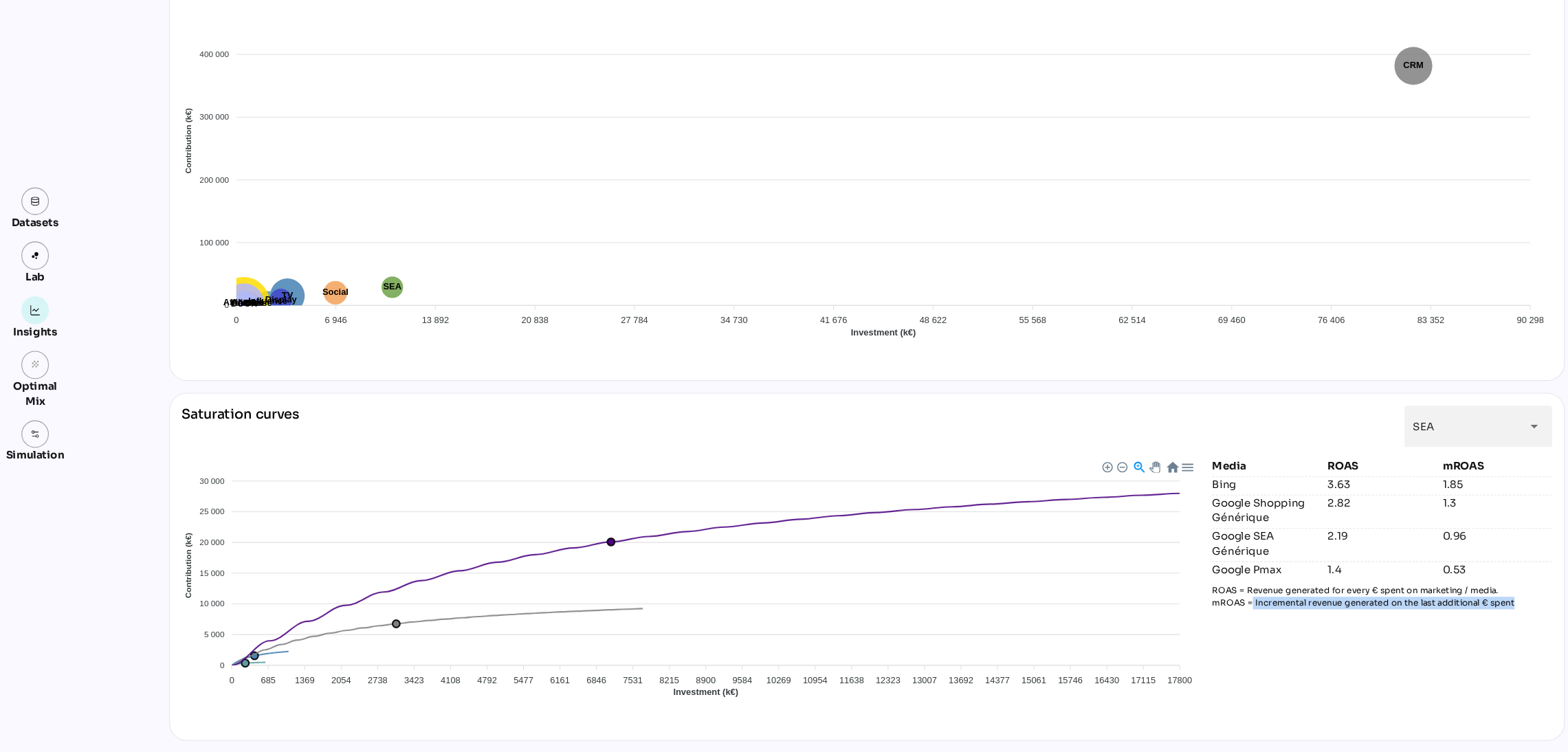
click at [1355, 640] on div "Media ROAS mROAS Bing 3.63 1.85 Google Shopping Générique 2.82 1.3 Google SEA G…" at bounding box center [1285, 603] width 316 height 251
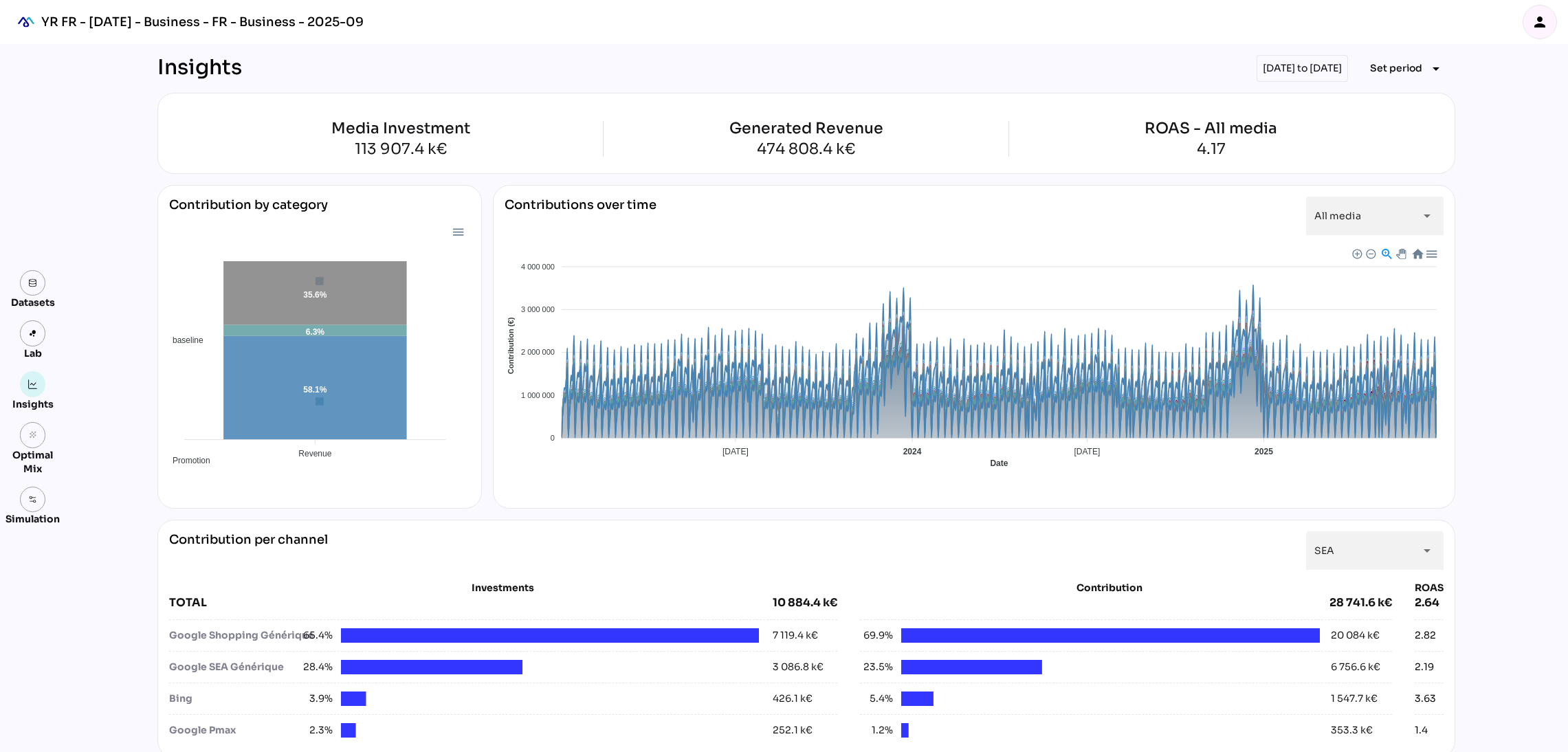
scroll to position [797, 0]
